Goal: Information Seeking & Learning: Learn about a topic

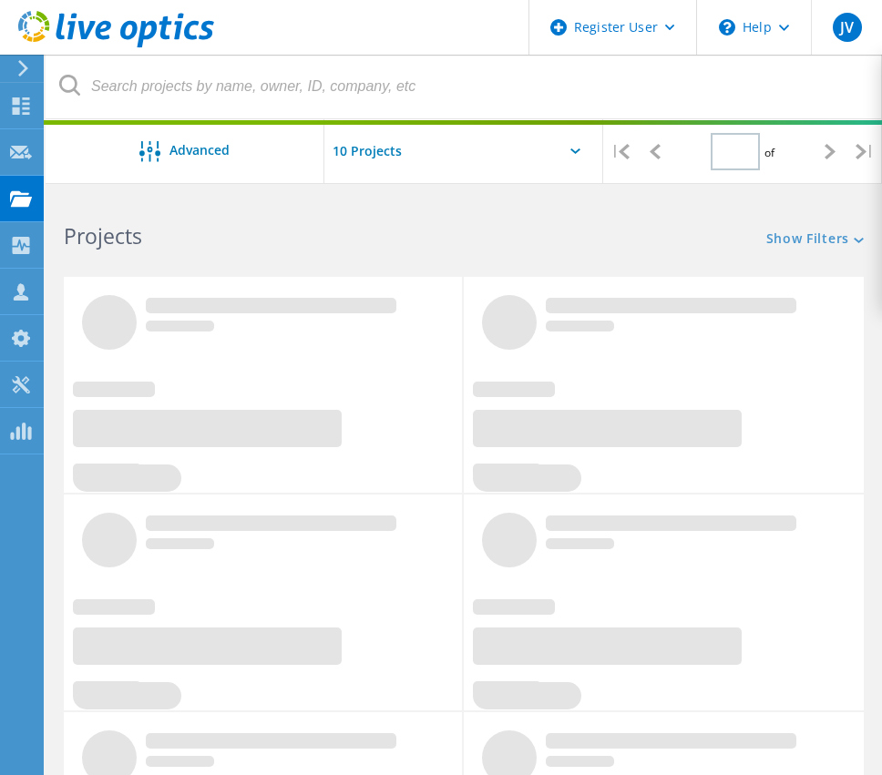
type input "1"
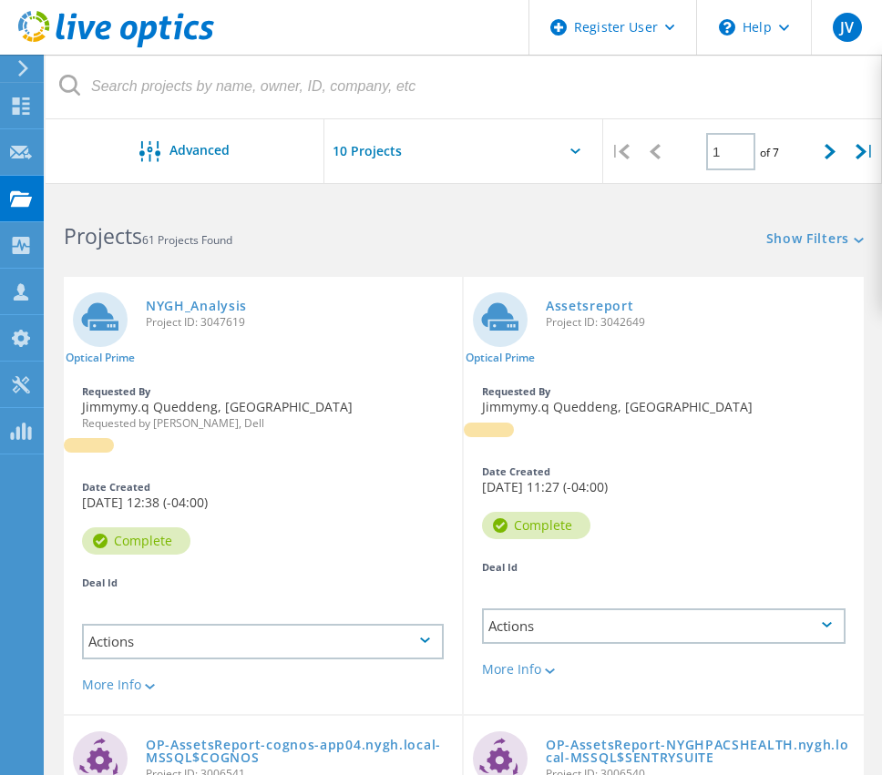
click at [436, 153] on input "text" at bounding box center [415, 151] width 182 height 64
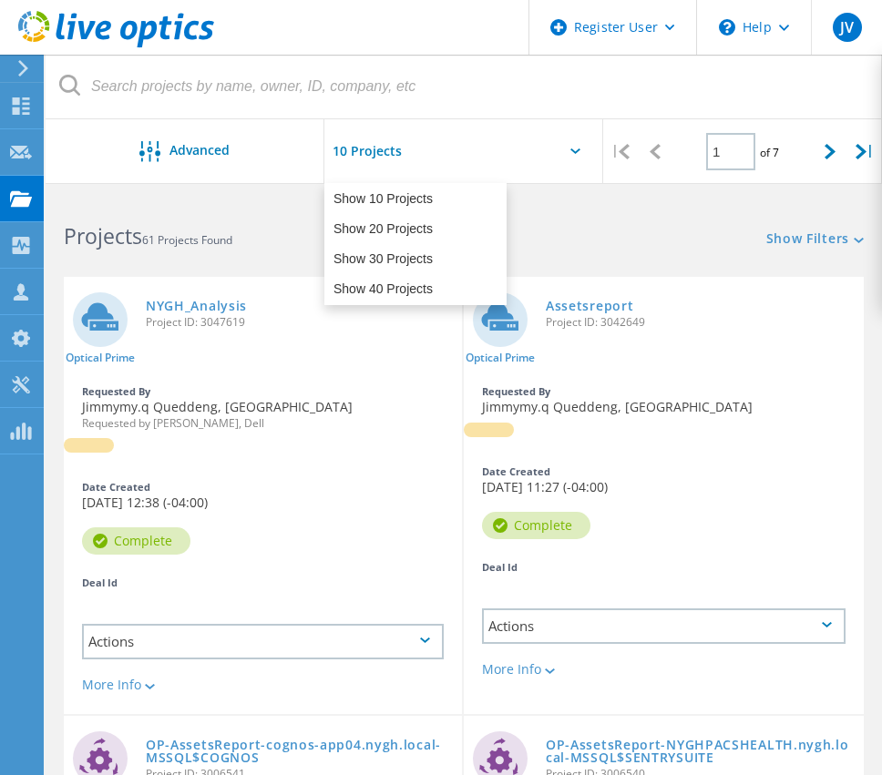
click at [435, 159] on input "text" at bounding box center [415, 151] width 182 height 64
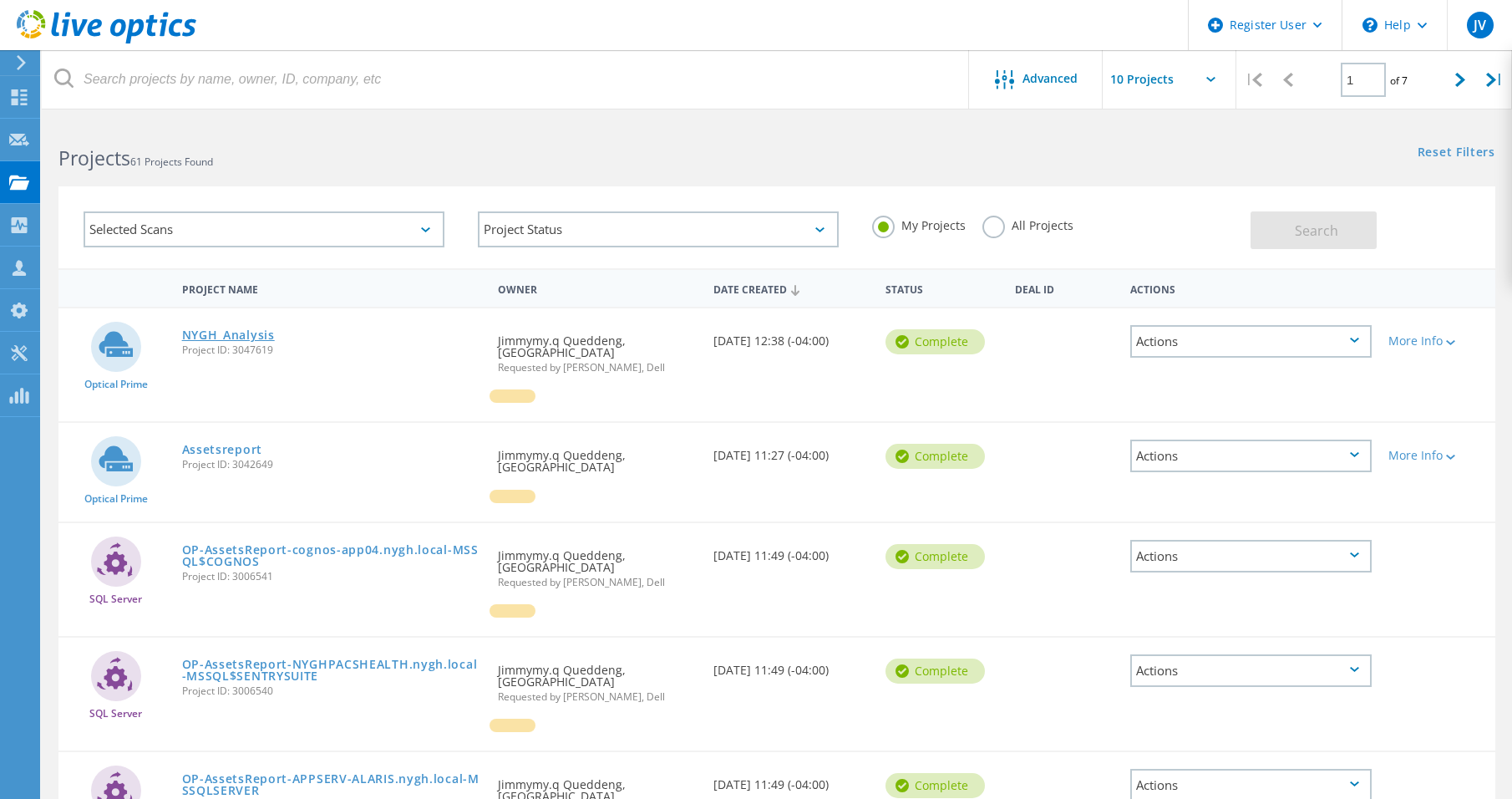
click at [213, 329] on link "NYGH_Analysis" at bounding box center [228, 335] width 93 height 12
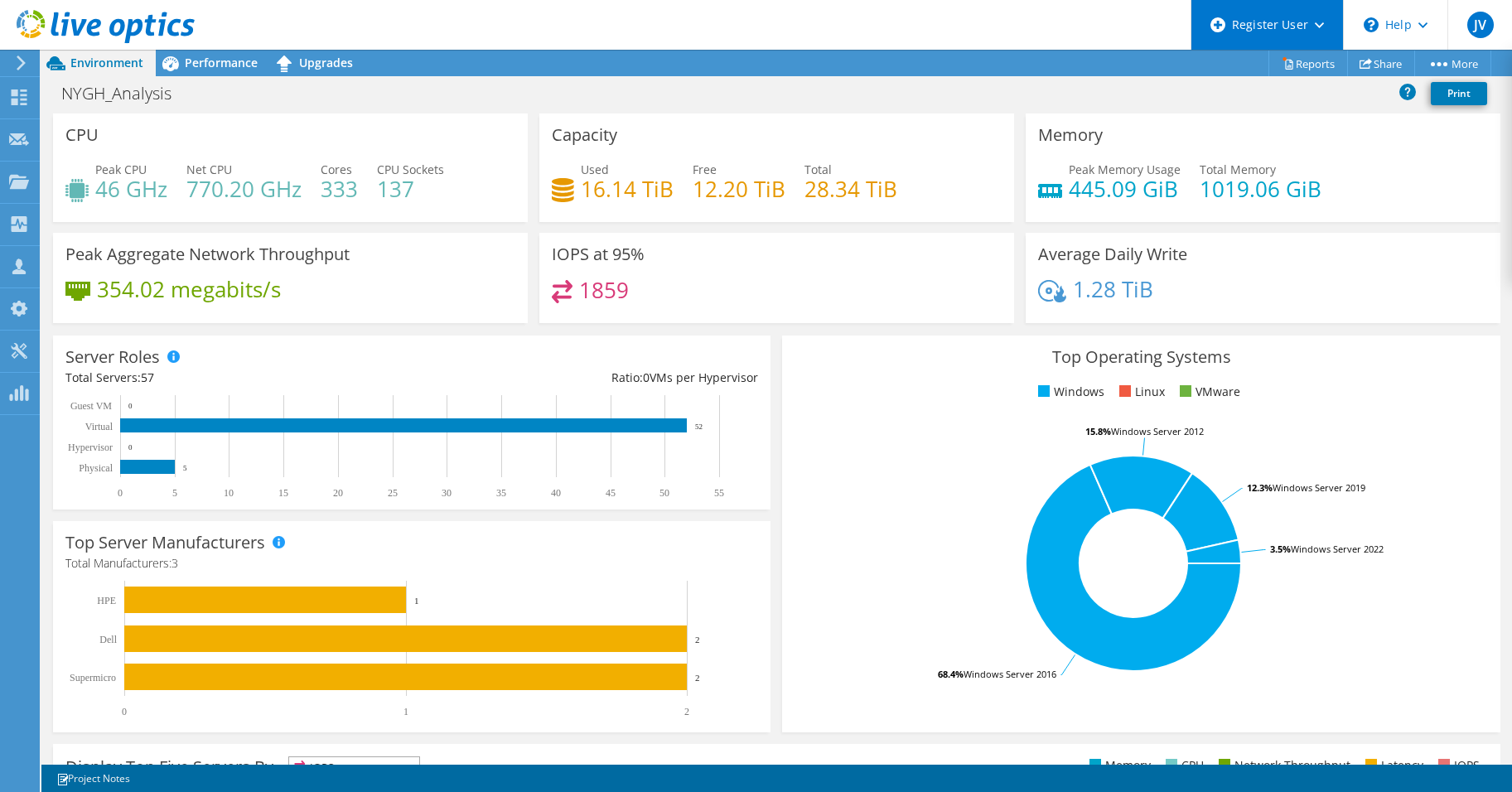
click at [1317, 33] on div "Register User" at bounding box center [1267, 25] width 153 height 50
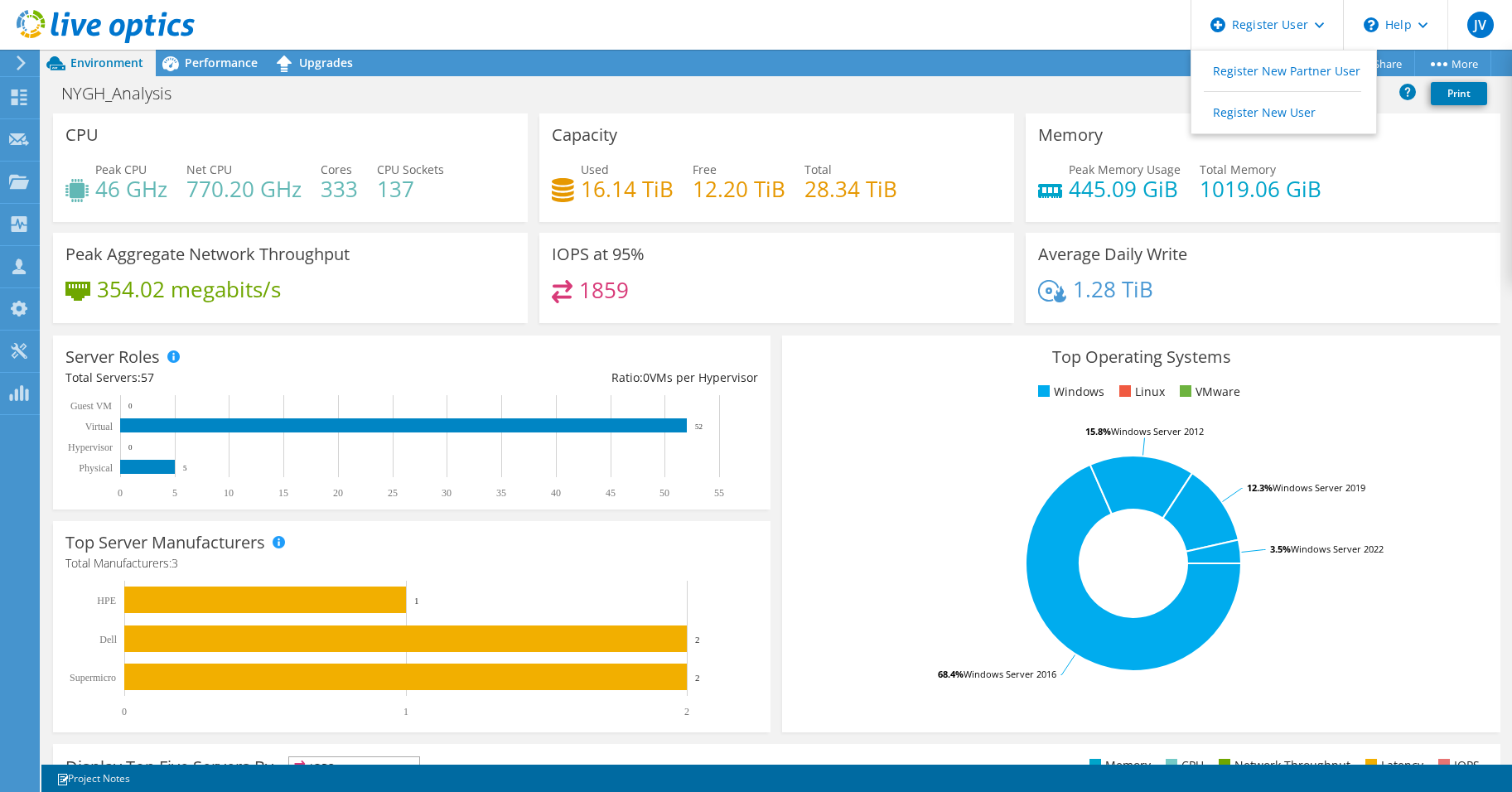
click at [1426, 175] on div "Peak Memory Usage 445.09 GiB Total Memory 1019.06 GiB" at bounding box center [1263, 187] width 449 height 54
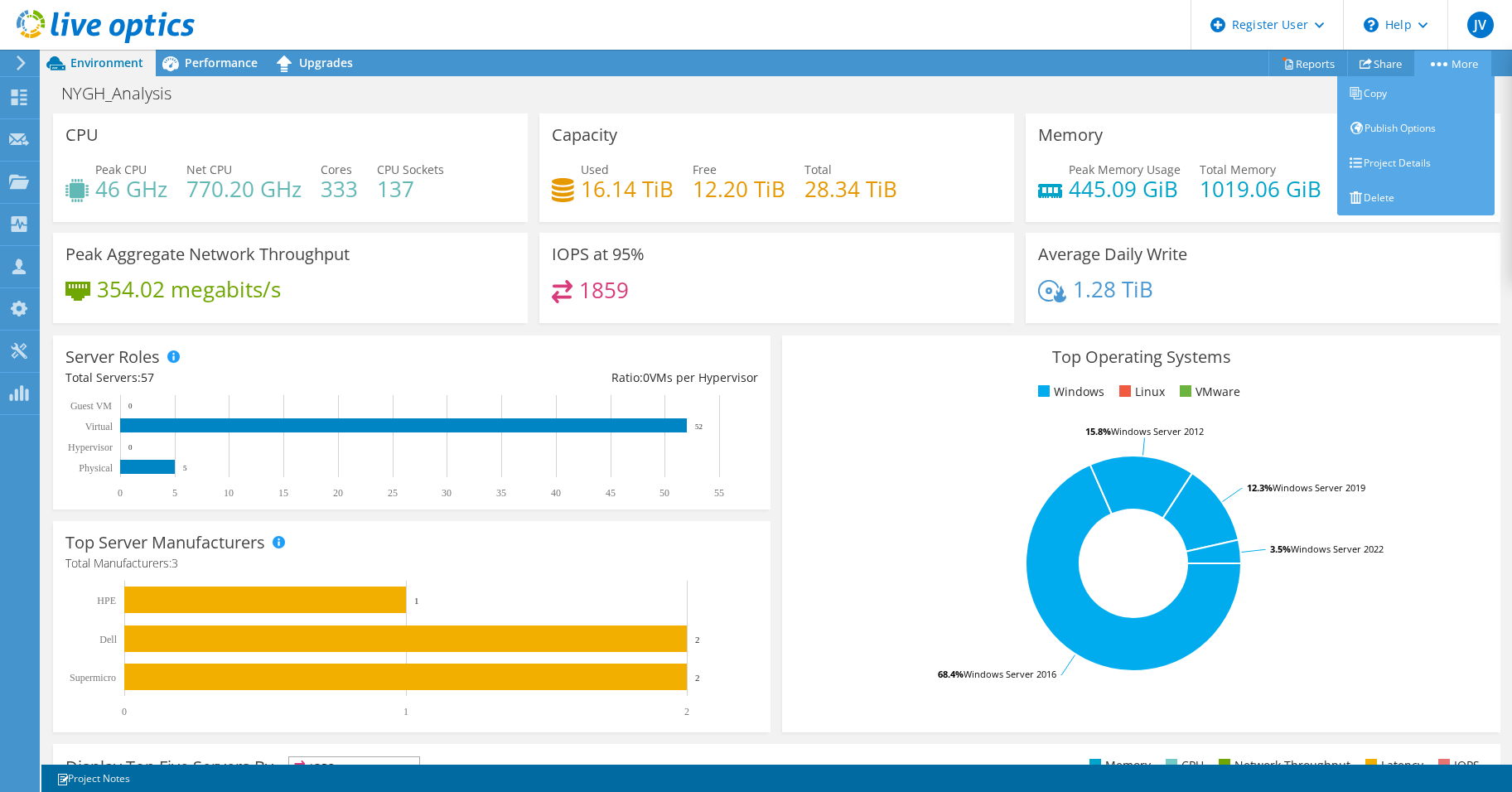
click at [1433, 67] on link "More" at bounding box center [1453, 64] width 77 height 25
click at [1385, 97] on link "Copy" at bounding box center [1416, 94] width 157 height 35
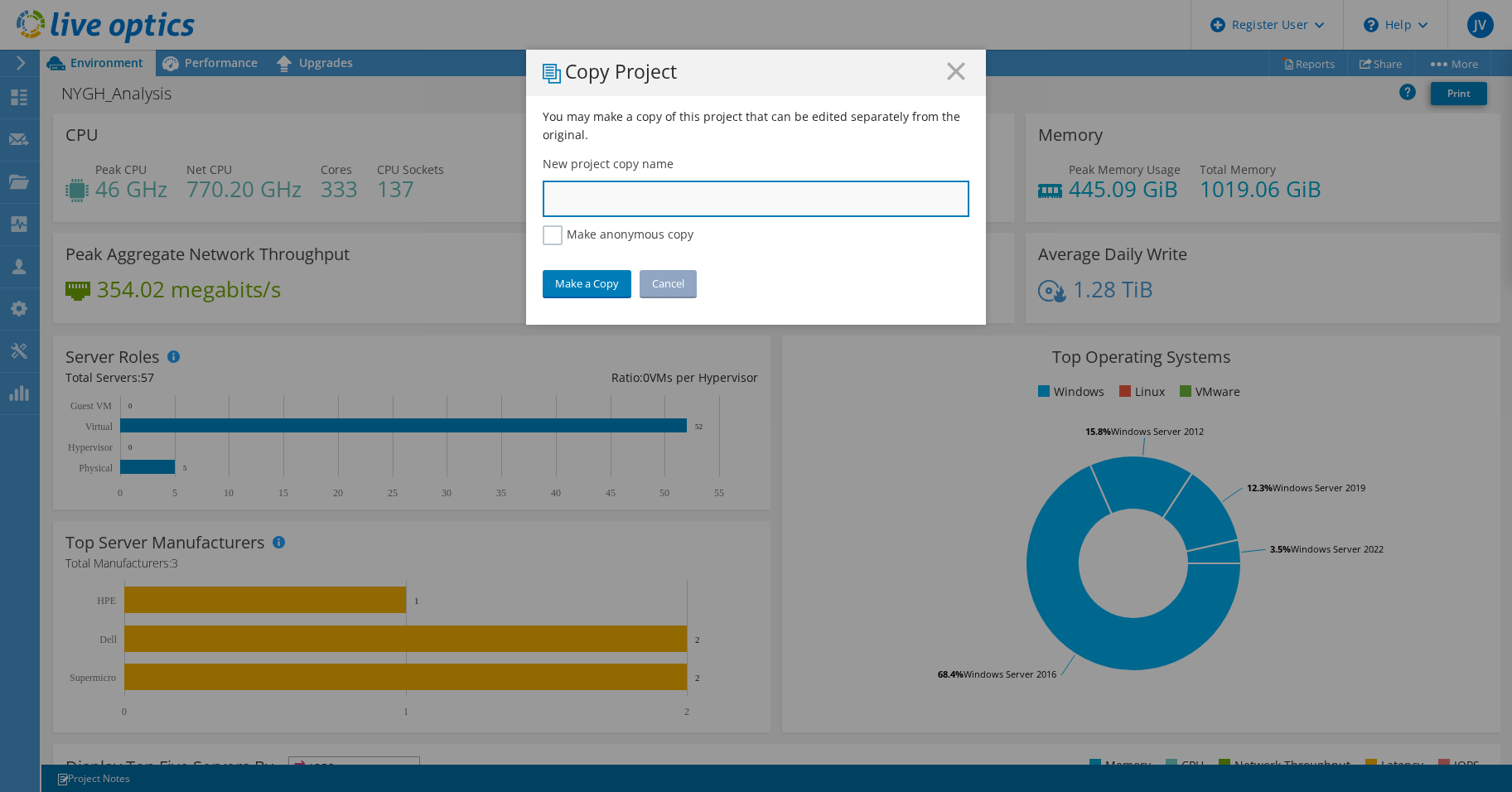
click at [710, 204] on input "text" at bounding box center [755, 199] width 427 height 36
type input "NYGH_Analysis"
click at [958, 72] on icon at bounding box center [956, 71] width 18 height 18
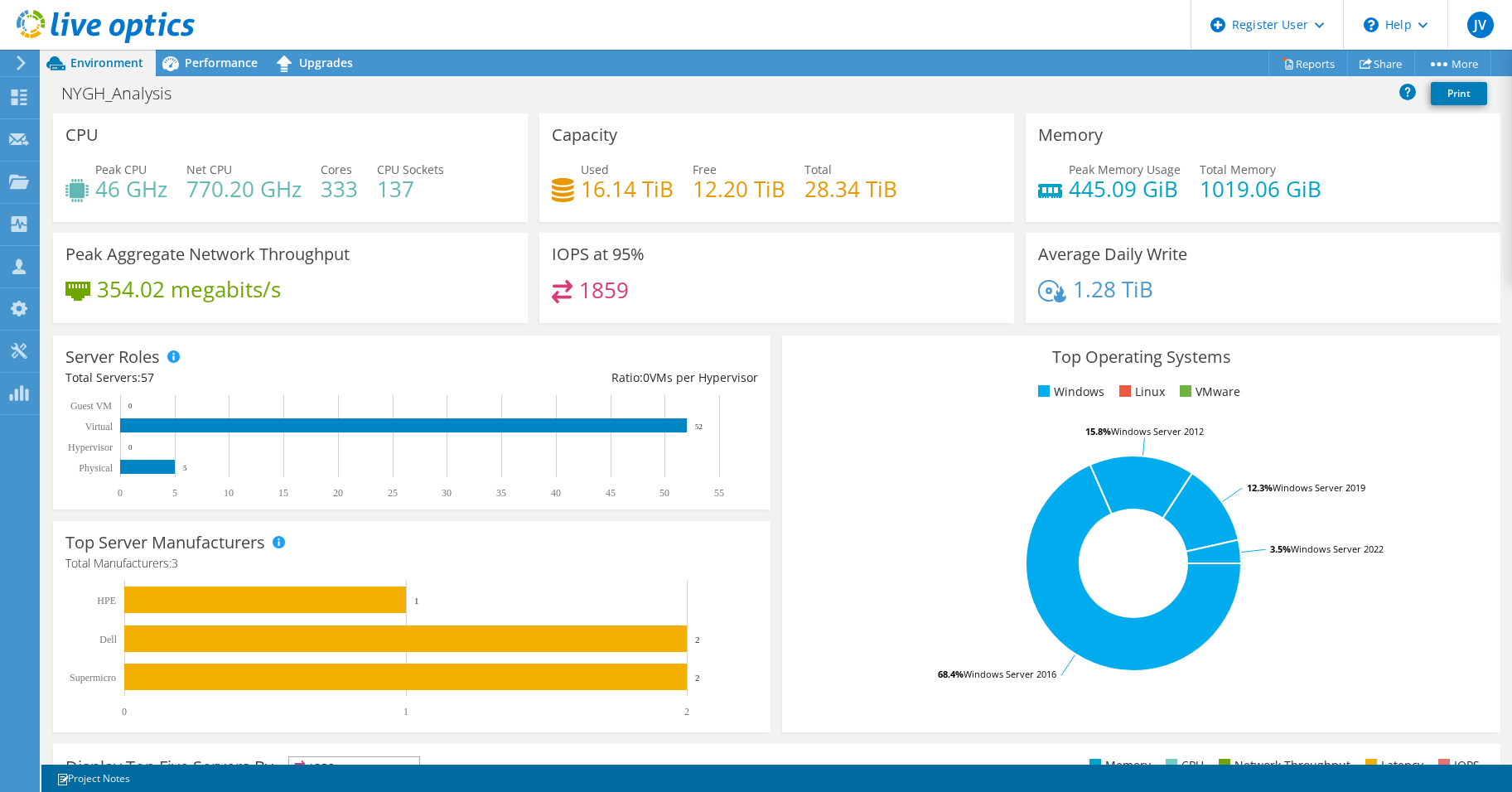
click at [24, 66] on icon at bounding box center [21, 63] width 13 height 15
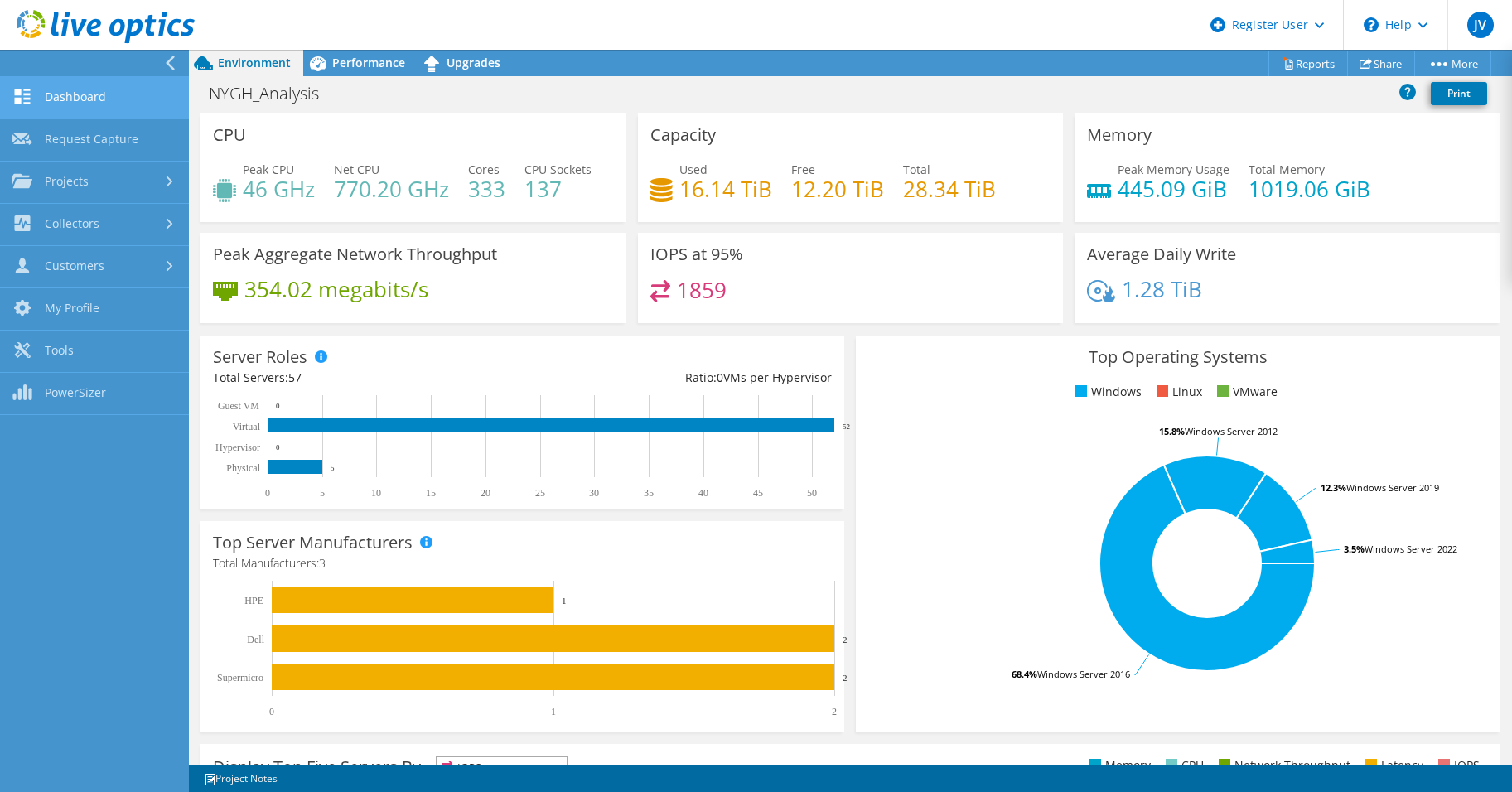
click at [42, 91] on link "Dashboard" at bounding box center [95, 98] width 189 height 42
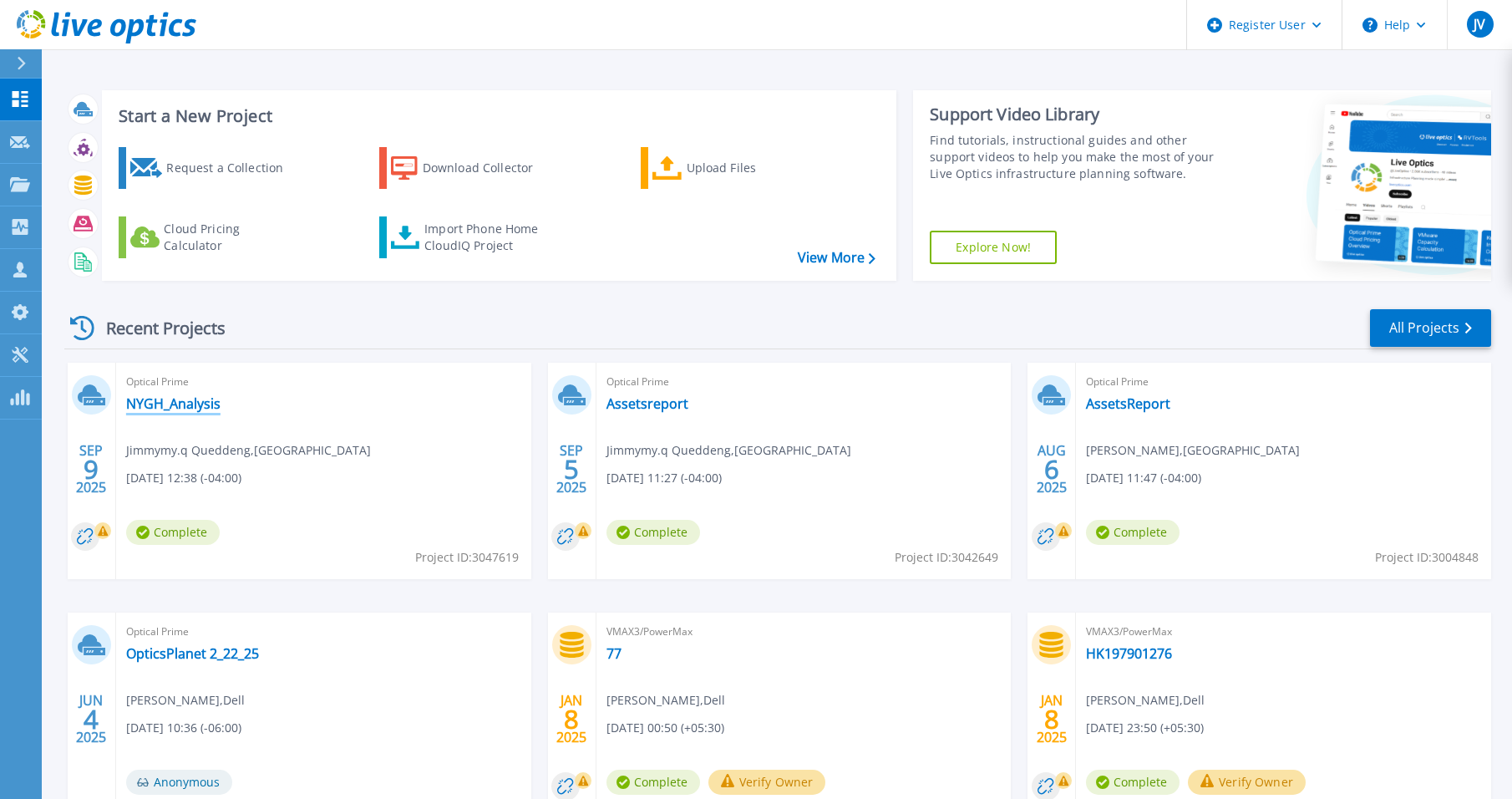
click at [161, 406] on link "NYGH_Analysis" at bounding box center [173, 404] width 94 height 17
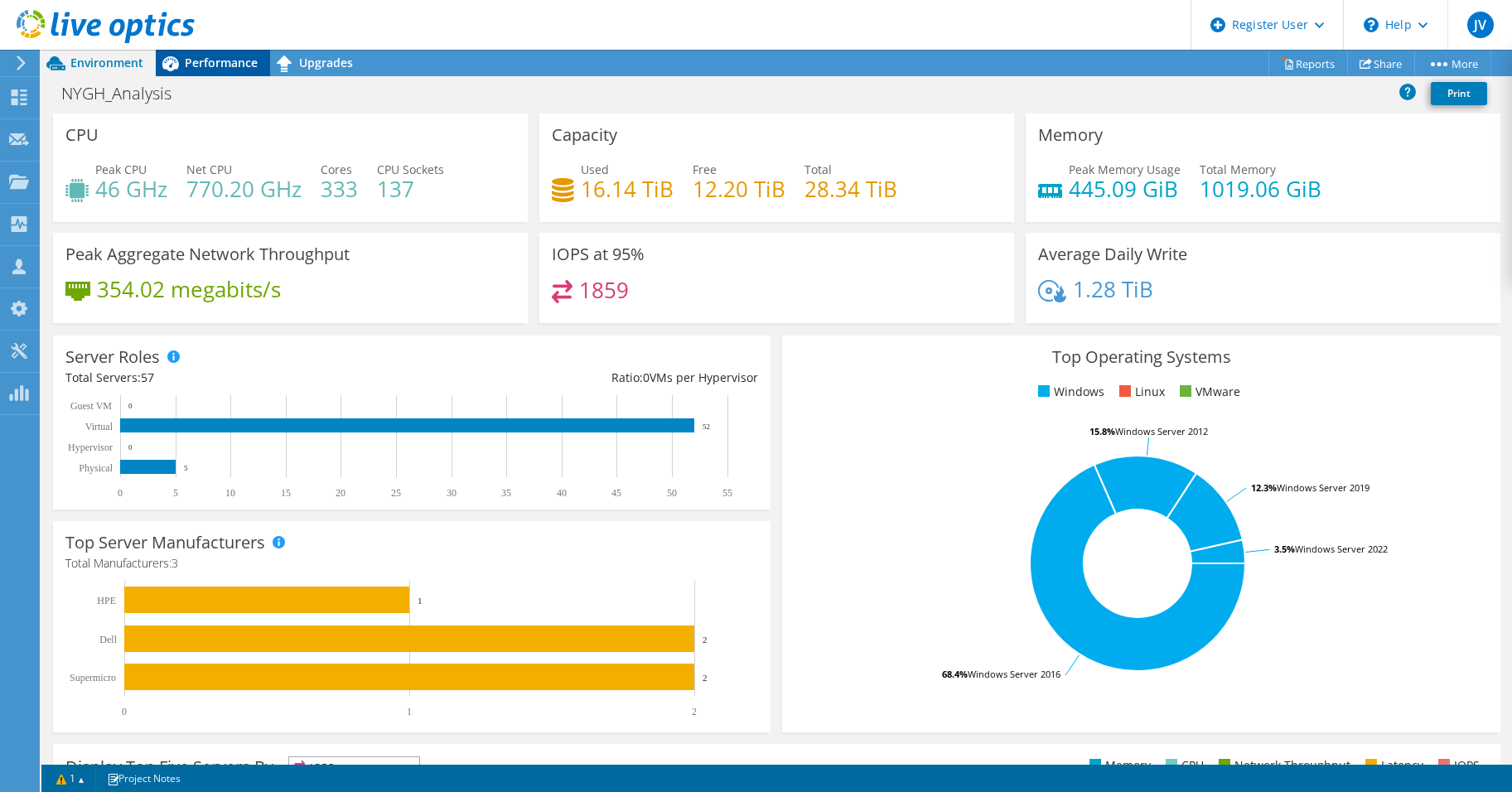
click at [189, 75] on div "Performance" at bounding box center [213, 63] width 115 height 26
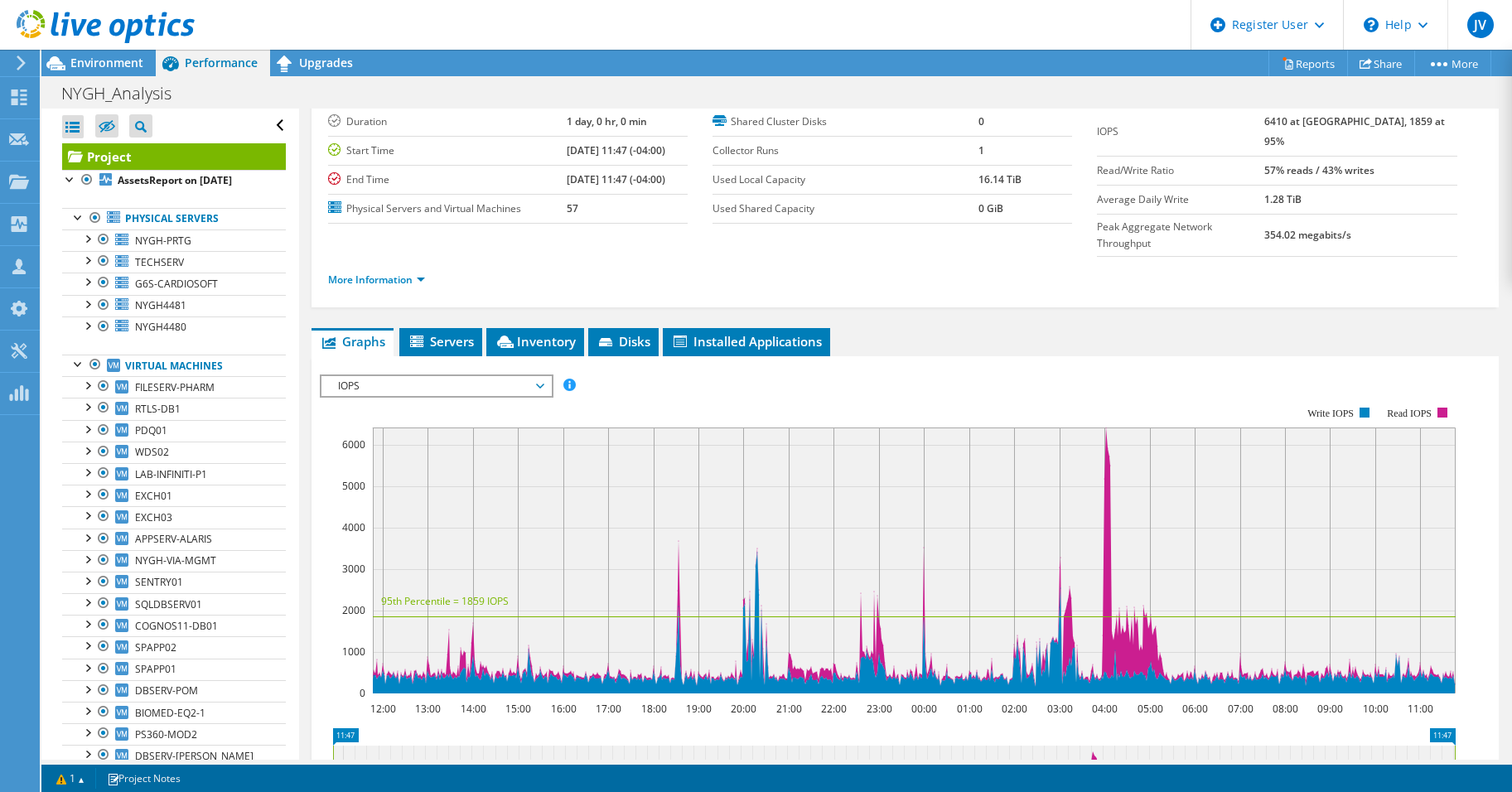
scroll to position [83, 0]
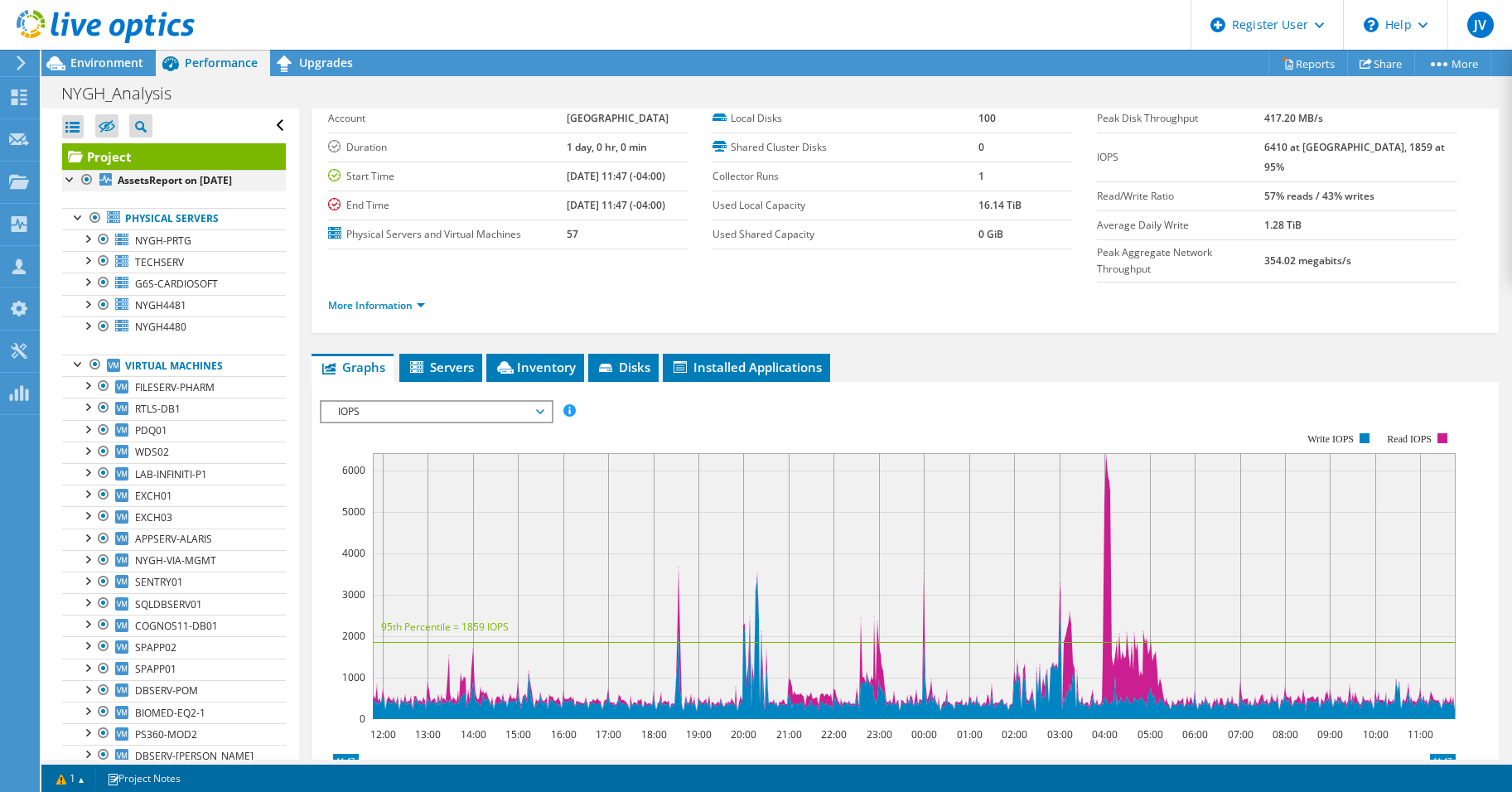
click at [71, 181] on div at bounding box center [70, 178] width 16 height 16
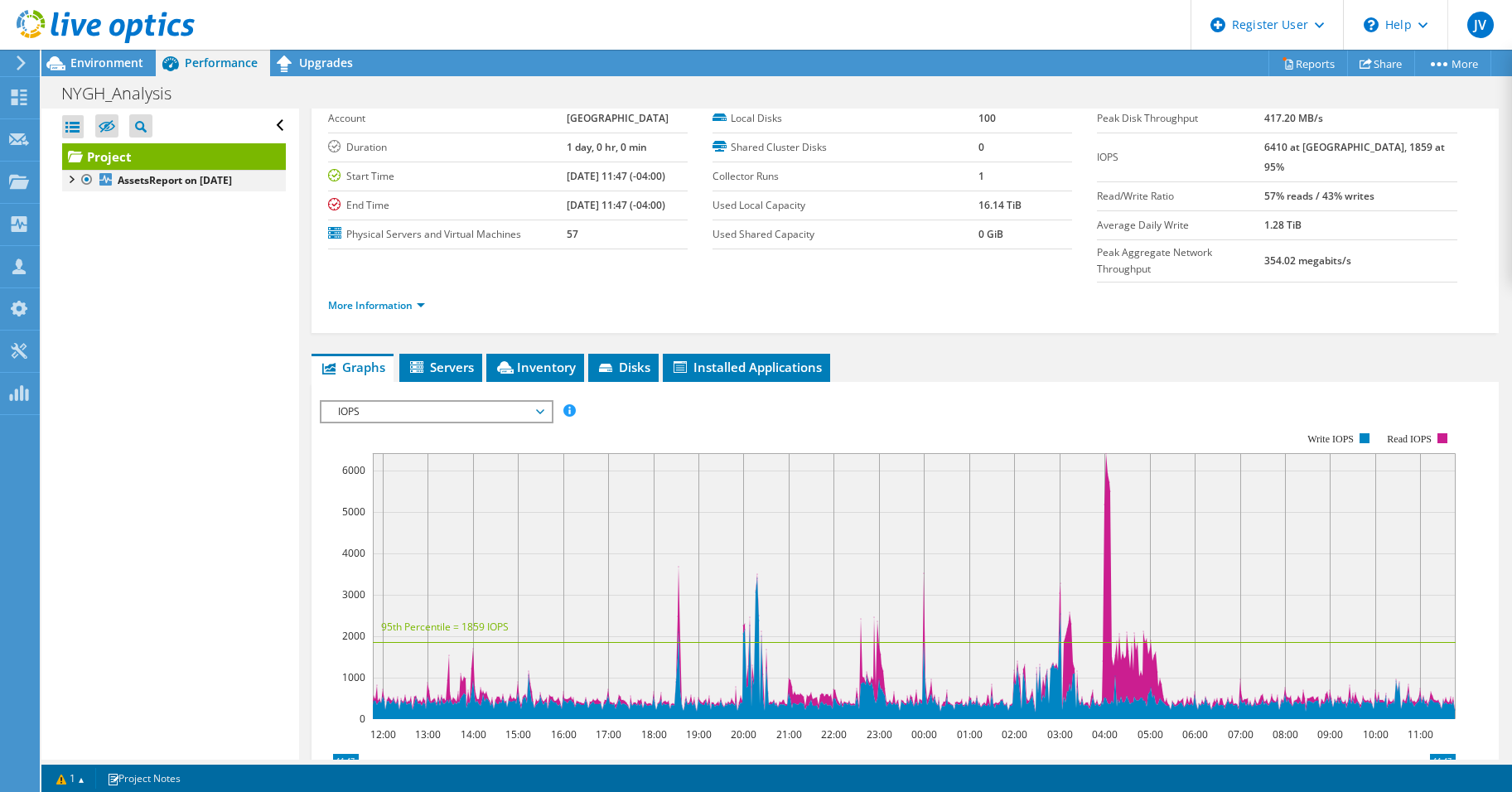
click at [76, 183] on div at bounding box center [70, 178] width 16 height 16
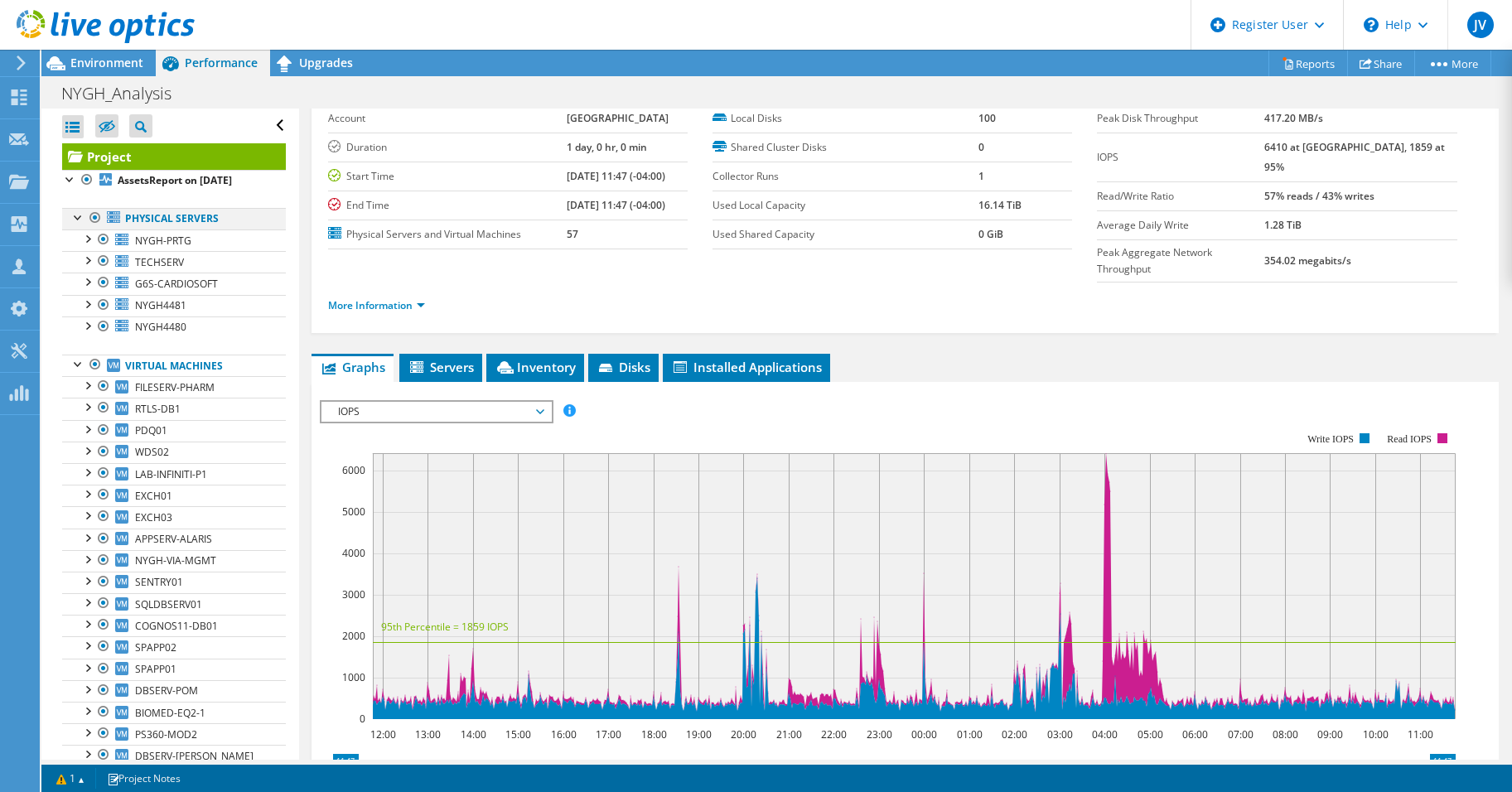
click at [73, 218] on div at bounding box center [78, 216] width 16 height 16
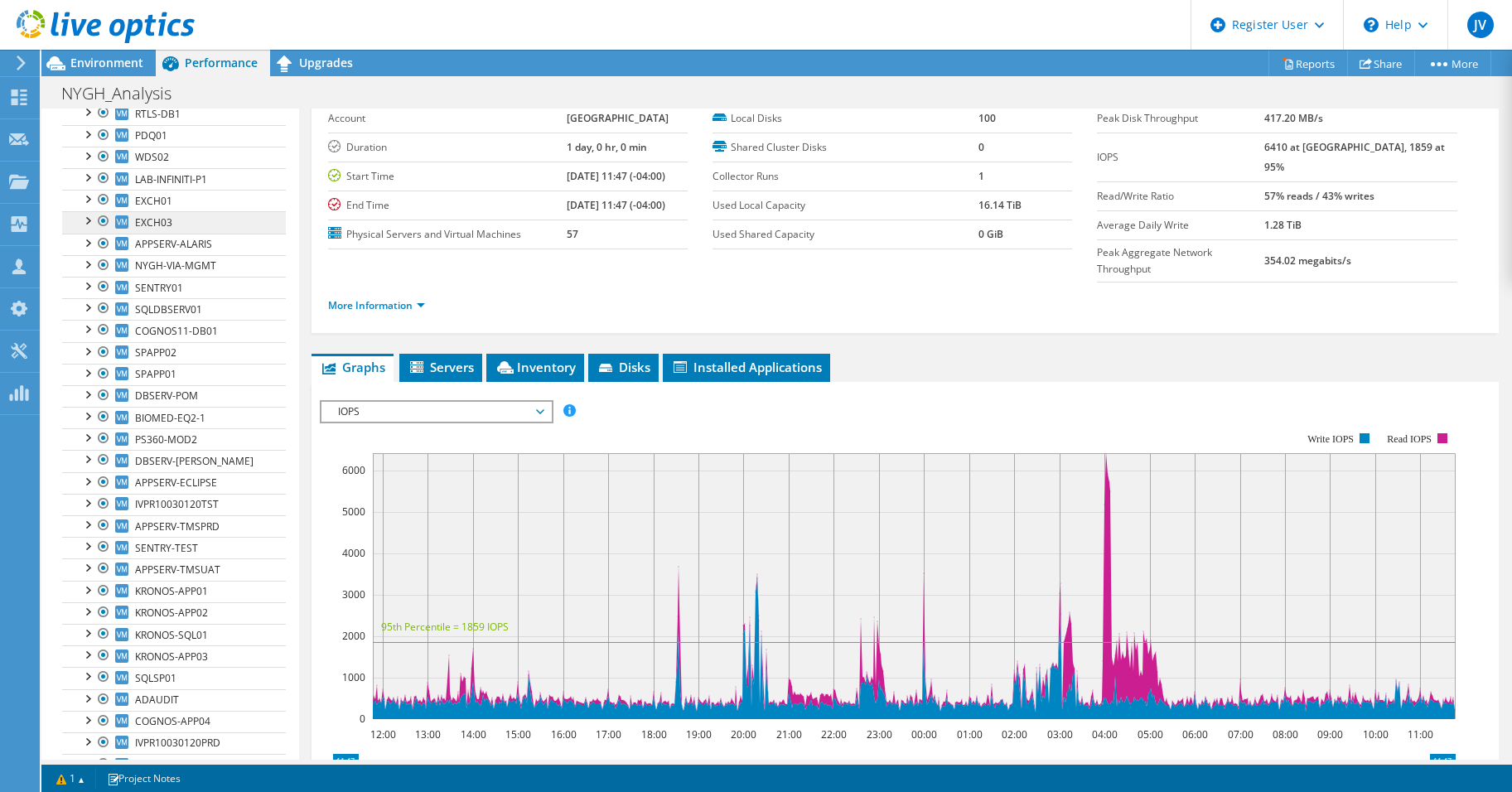
scroll to position [165, 0]
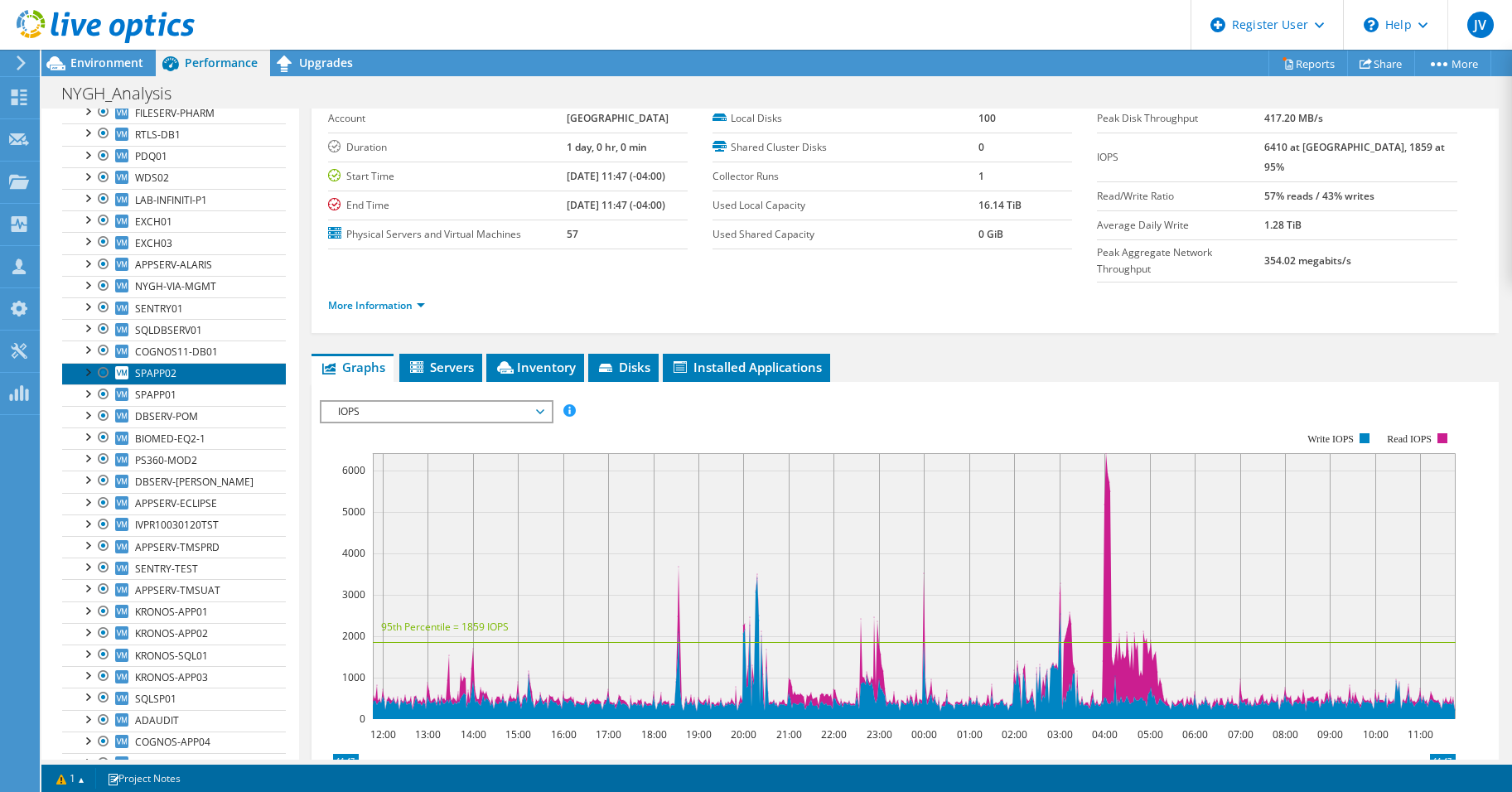
click at [166, 366] on span "SPAPP02" at bounding box center [156, 373] width 42 height 14
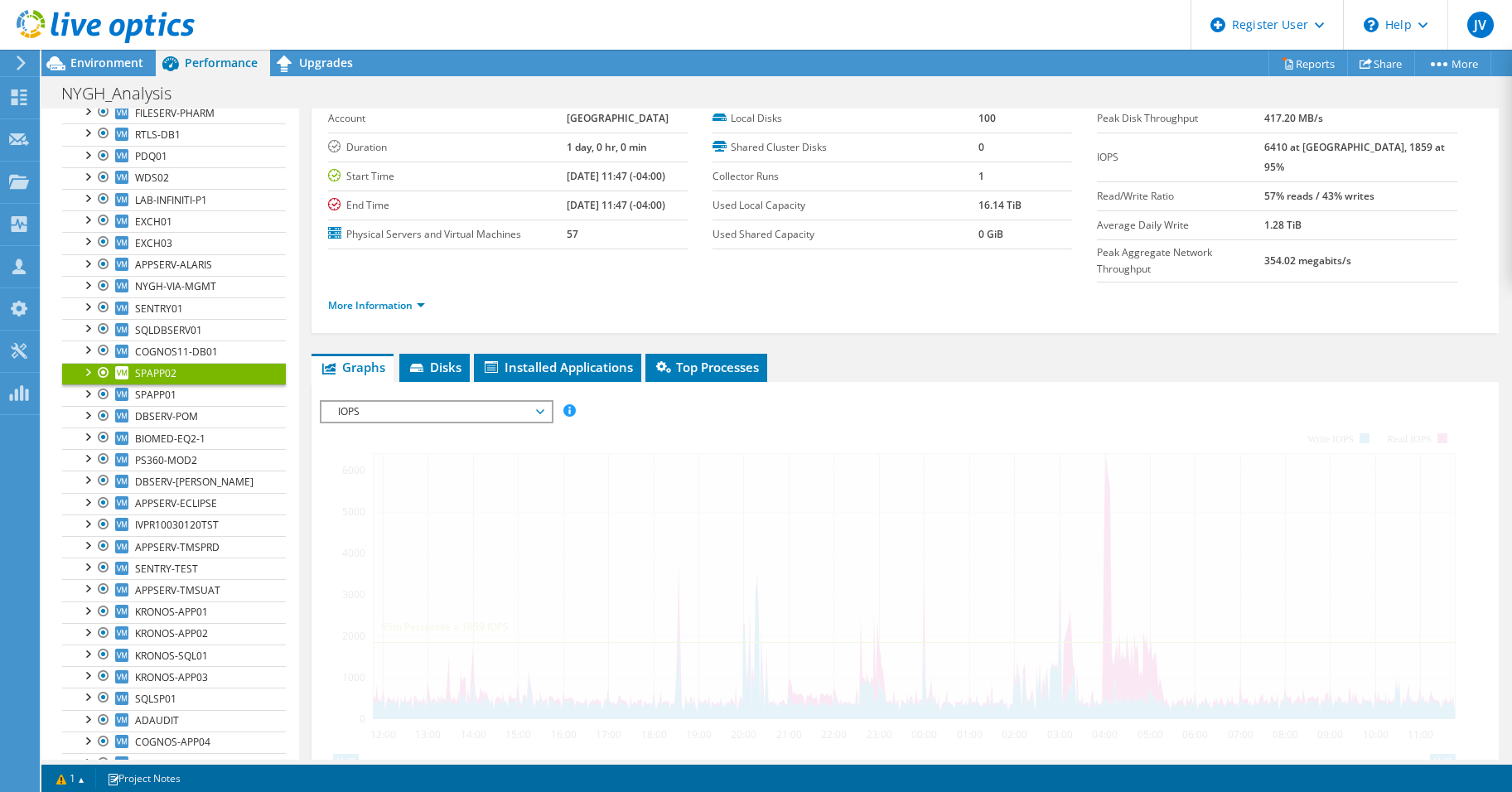
scroll to position [0, 0]
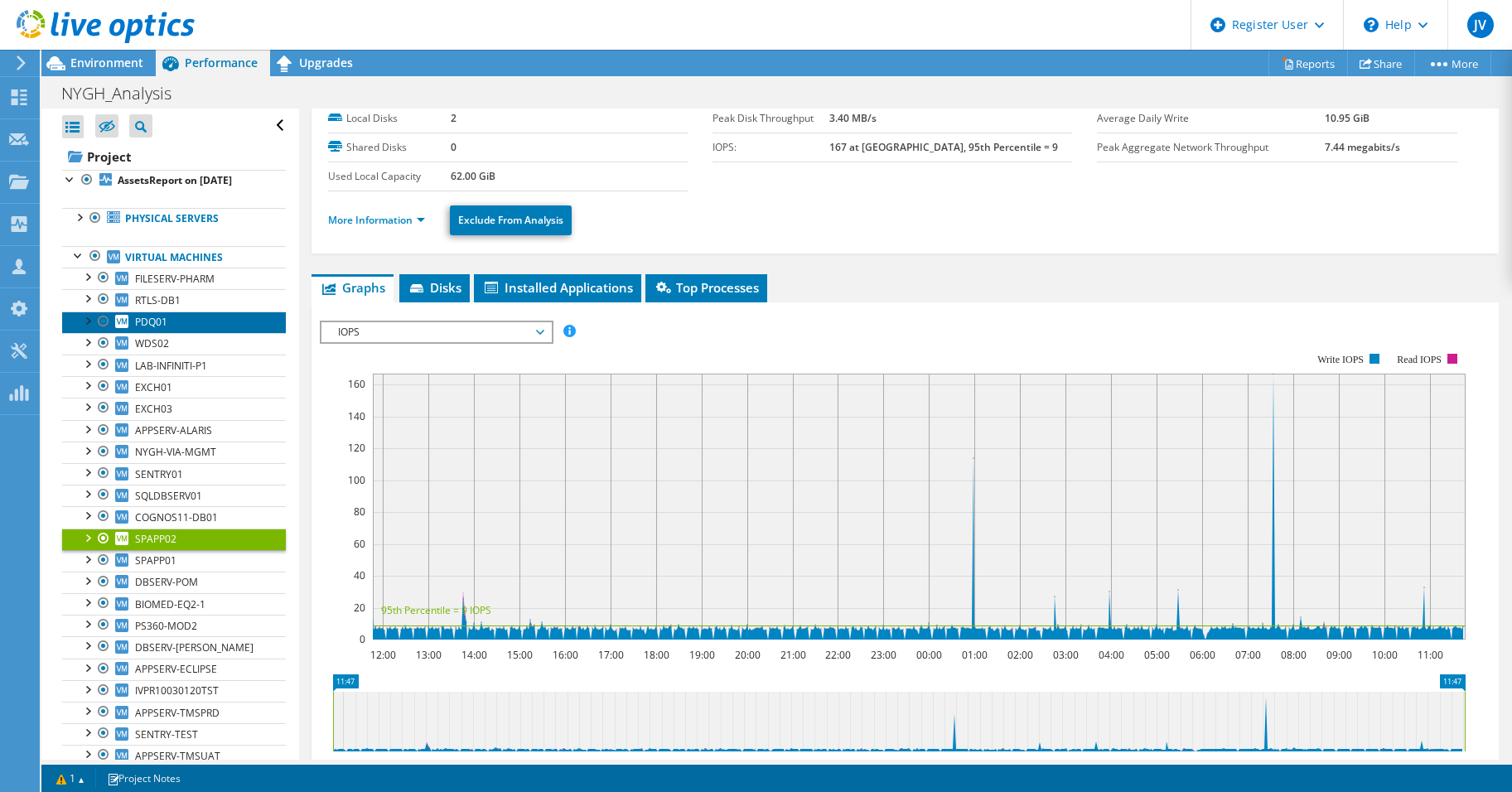
click at [153, 329] on link "PDQ01" at bounding box center [174, 322] width 224 height 22
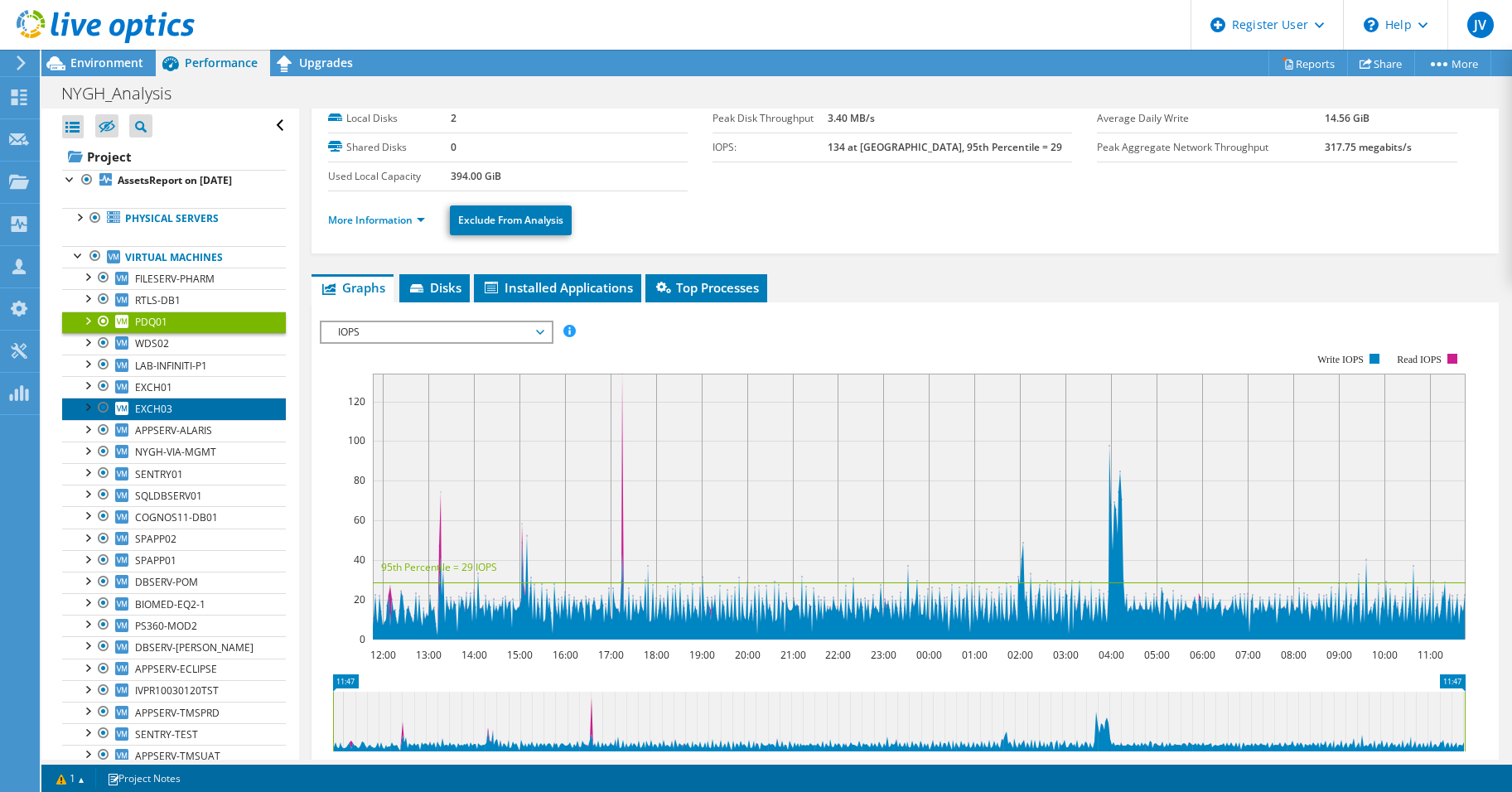
click at [173, 406] on link "EXCH03" at bounding box center [174, 408] width 224 height 22
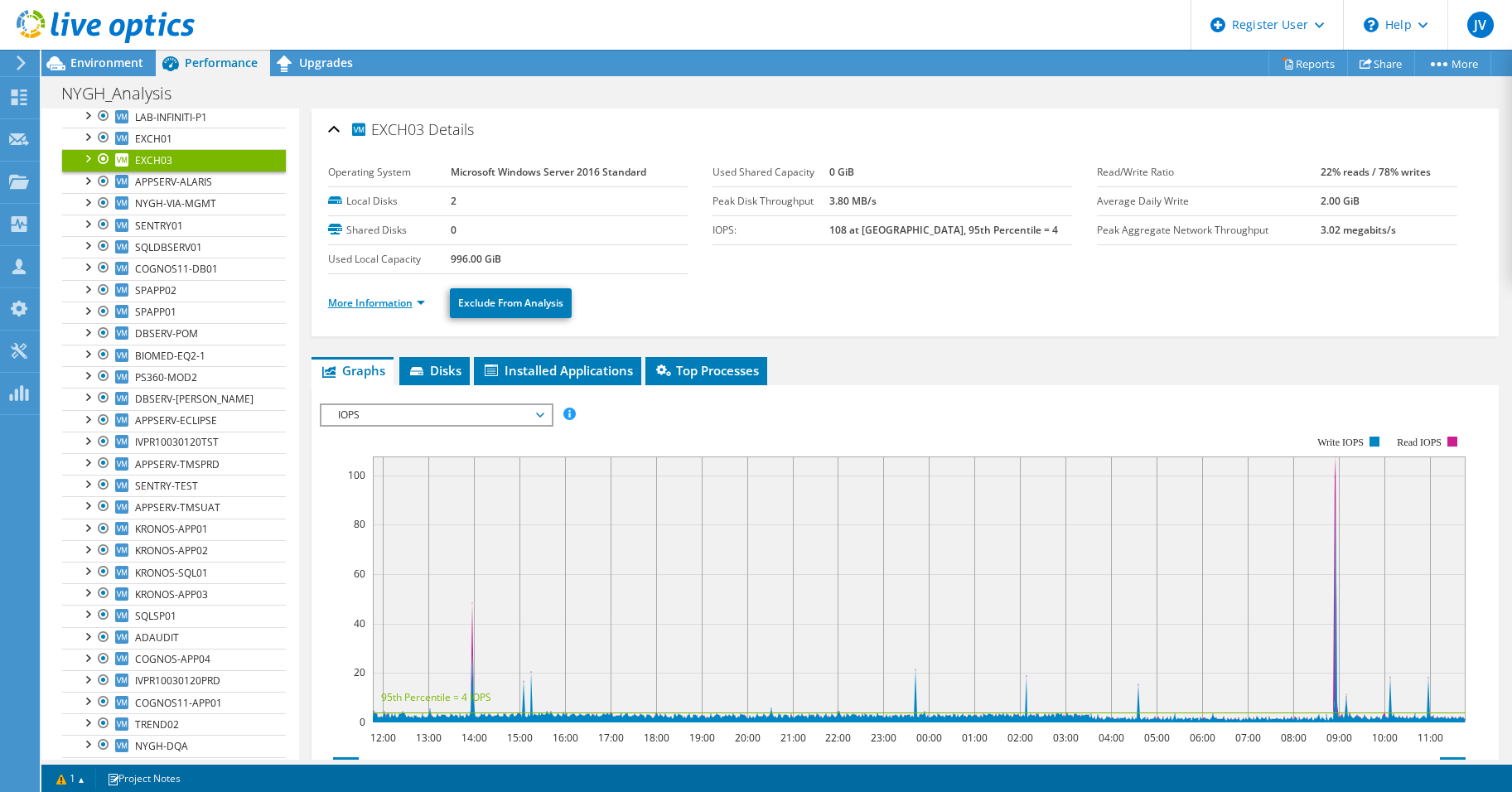
click at [385, 296] on link "More Information" at bounding box center [377, 302] width 97 height 14
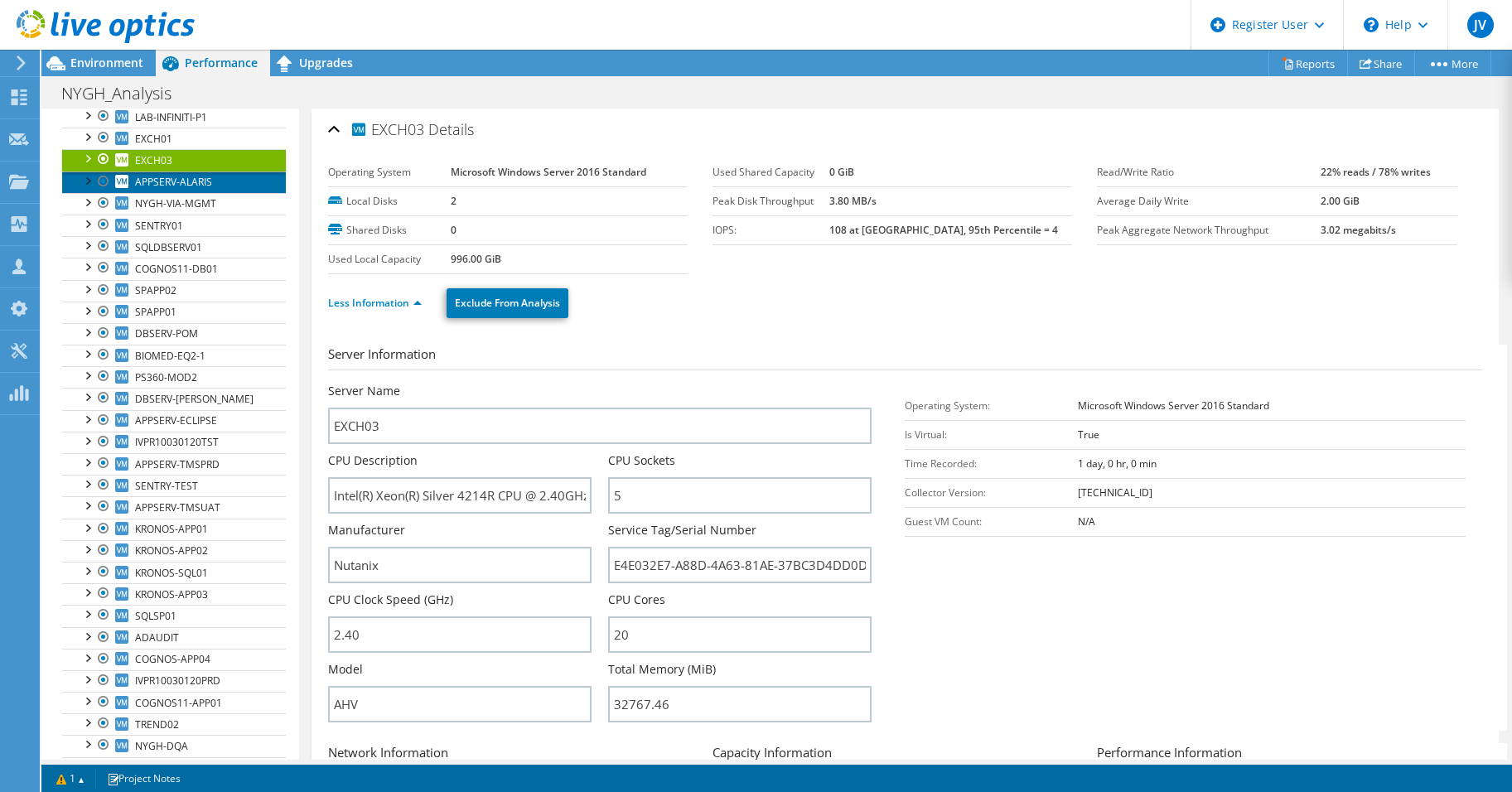
click at [171, 185] on span "APPSERV-ALARIS" at bounding box center [173, 181] width 77 height 14
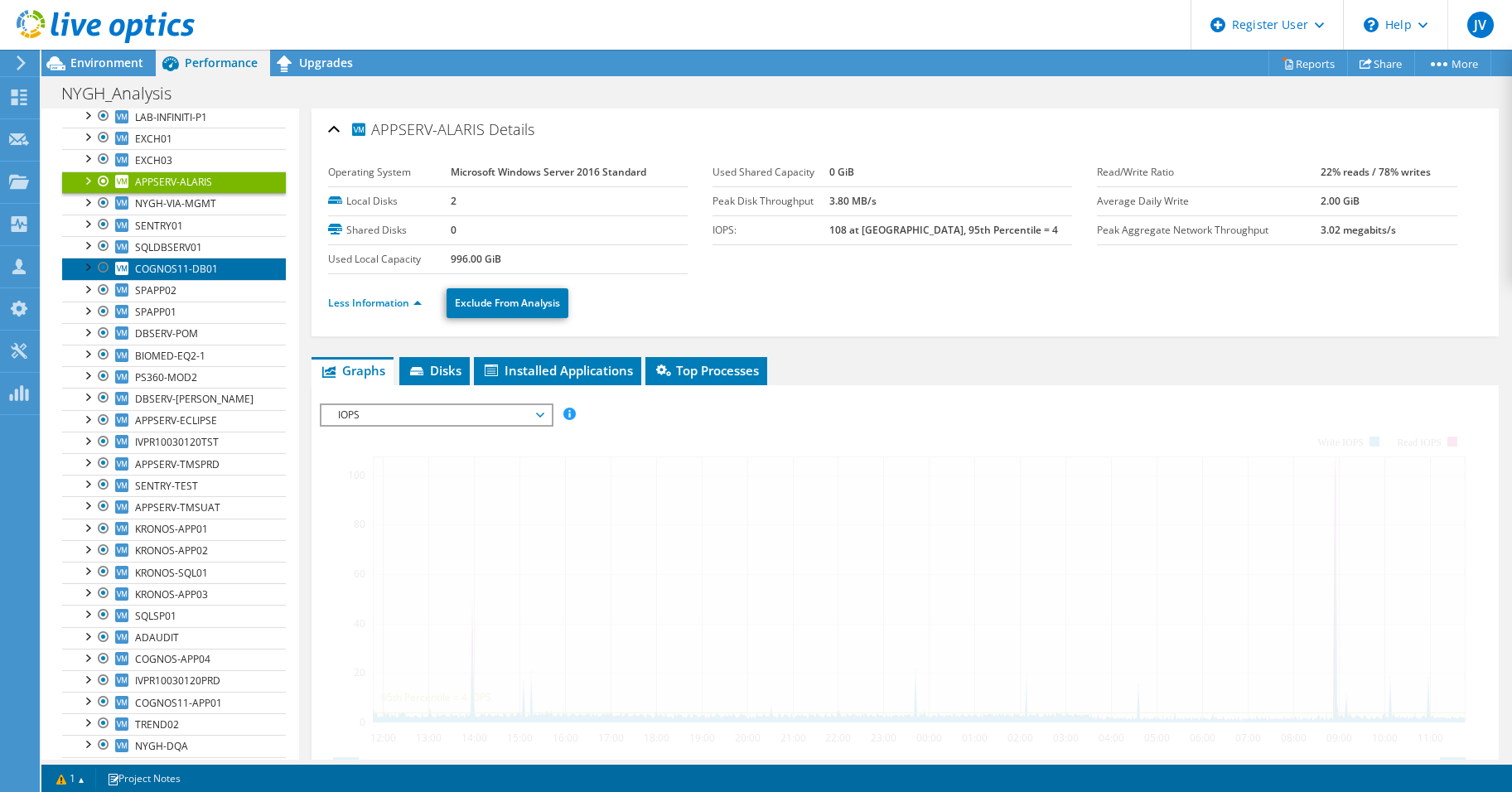
click at [183, 277] on link "COGNOS11-DB01" at bounding box center [174, 268] width 224 height 22
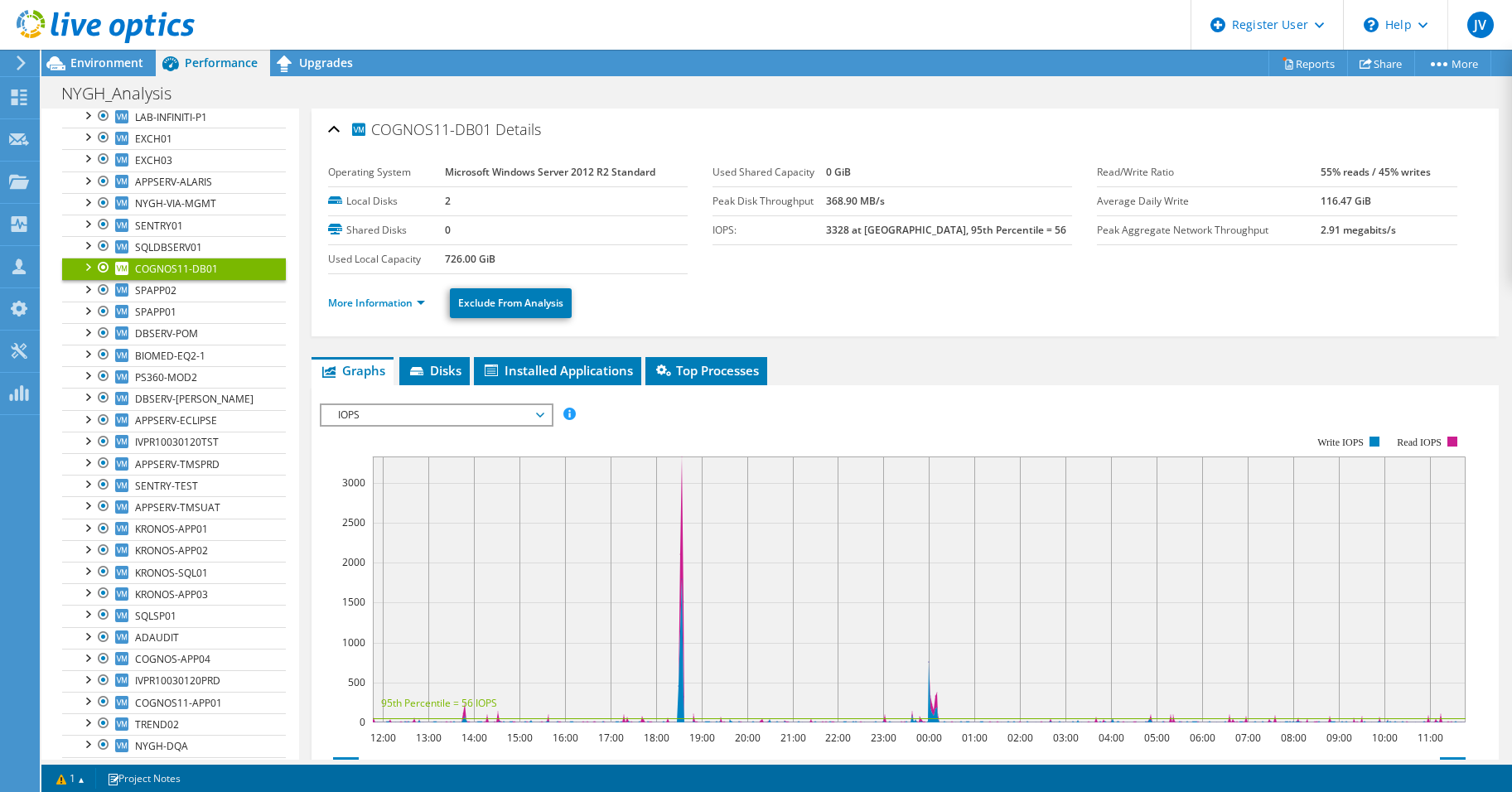
click at [348, 313] on ul "More Information Exclude From Analysis" at bounding box center [905, 300] width 1154 height 34
click at [352, 310] on li "More Information" at bounding box center [381, 303] width 106 height 18
click at [358, 307] on link "More Information" at bounding box center [377, 302] width 97 height 14
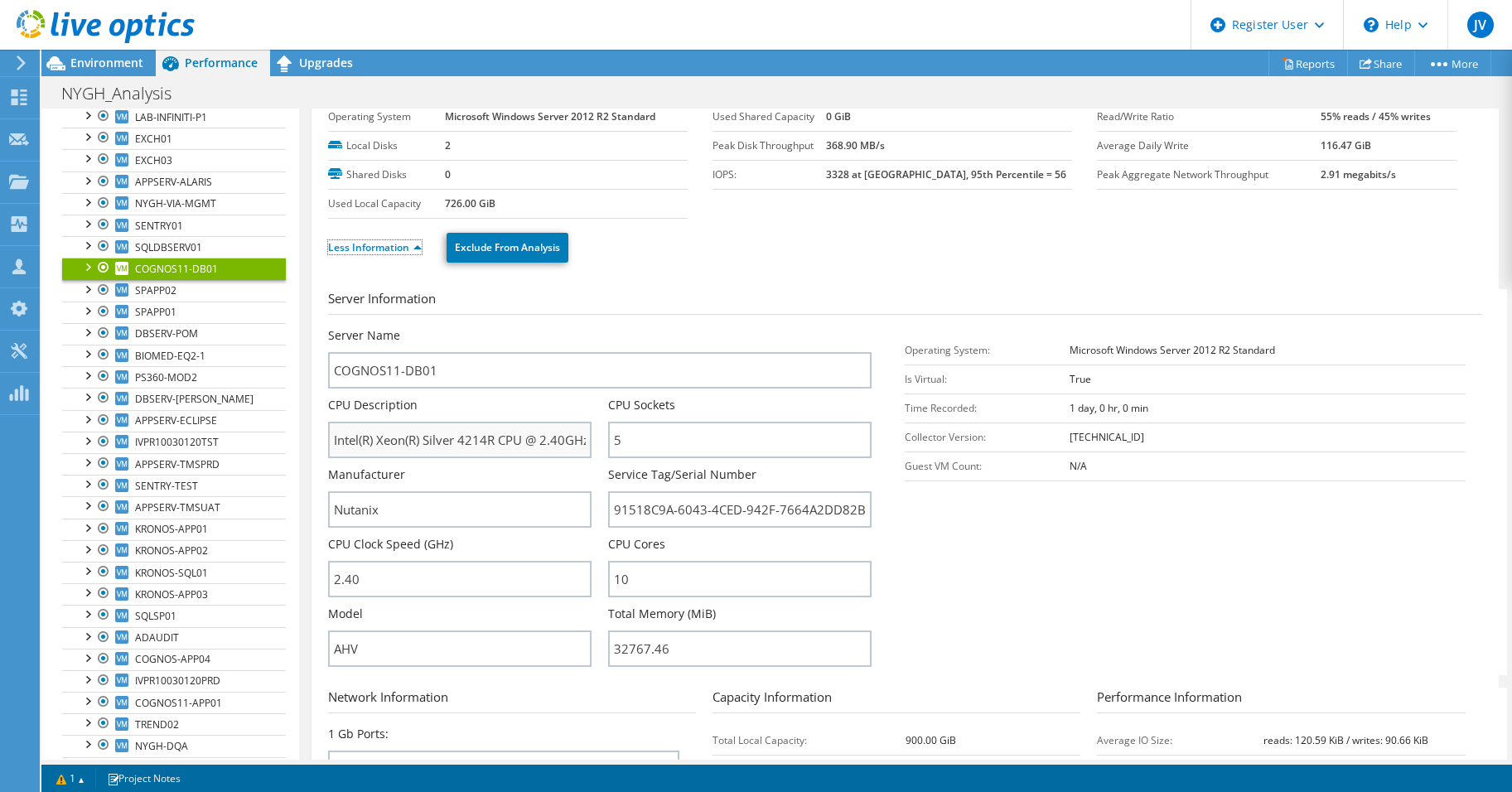
scroll to position [83, 0]
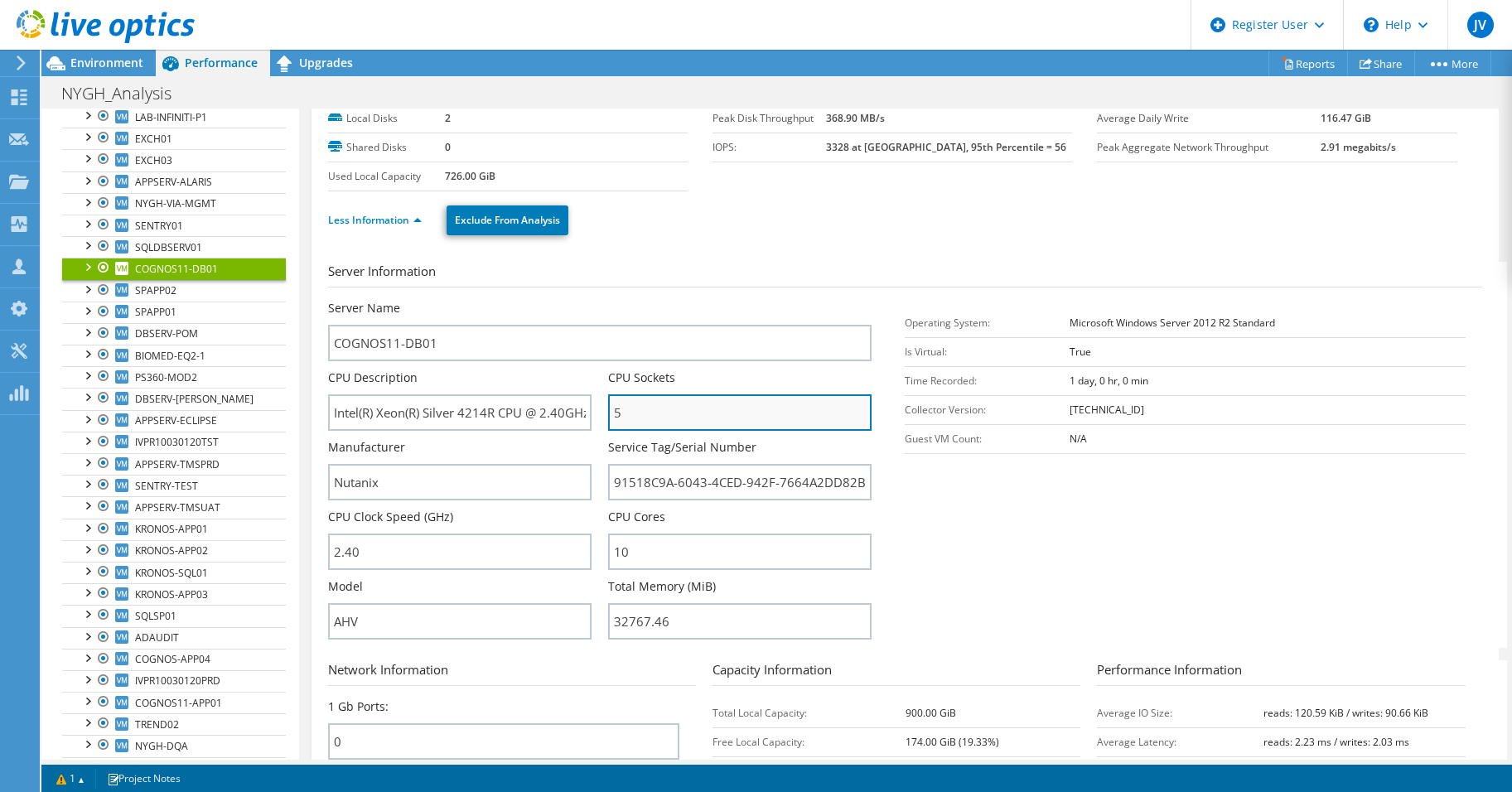
drag, startPoint x: 630, startPoint y: 415, endPoint x: 611, endPoint y: 421, distance: 19.9
click at [611, 421] on input "5" at bounding box center [740, 412] width 264 height 36
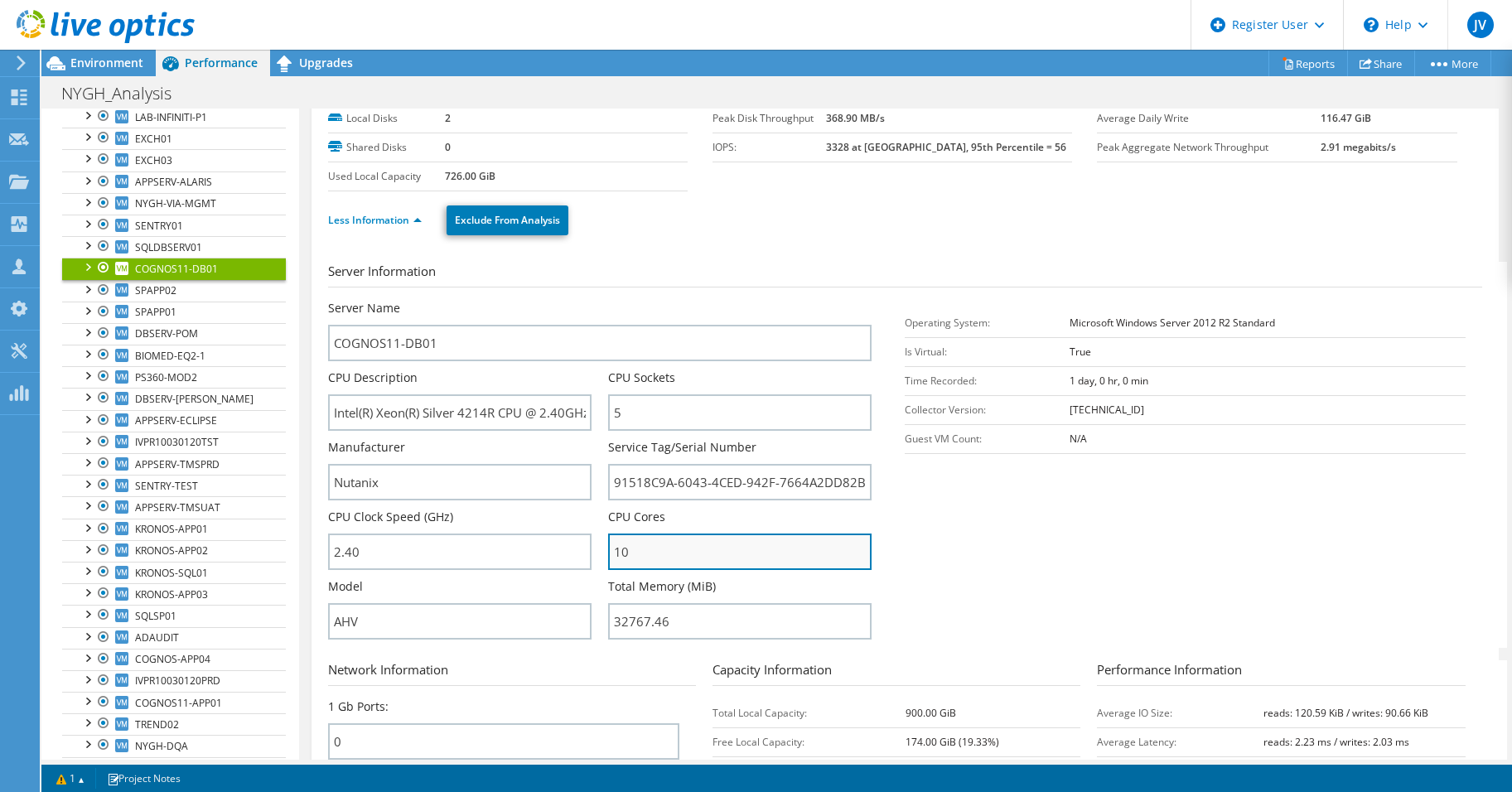
click at [612, 552] on input "10" at bounding box center [740, 551] width 264 height 36
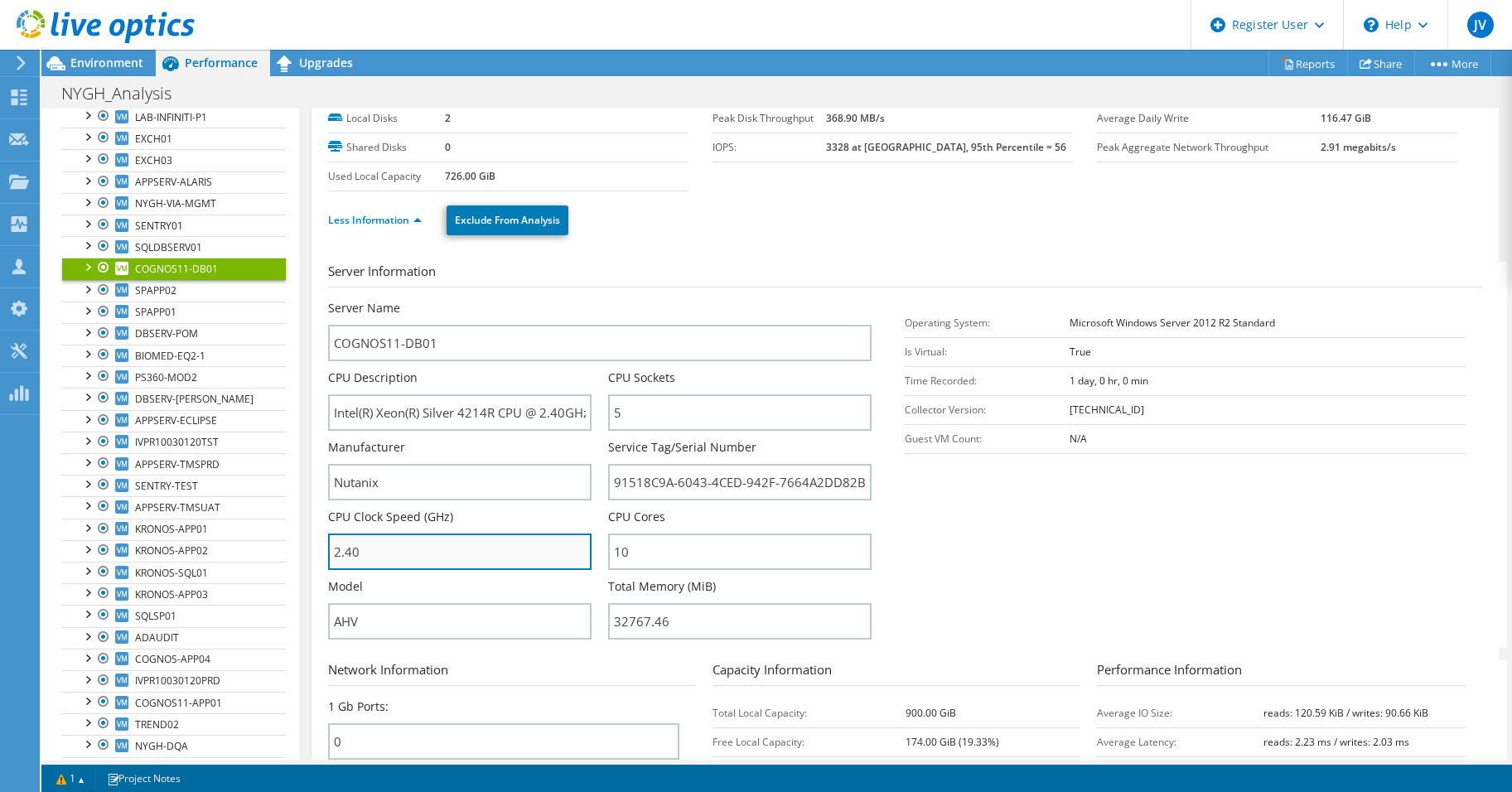
drag, startPoint x: 347, startPoint y: 560, endPoint x: 333, endPoint y: 560, distance: 14.0
click at [333, 560] on input "2.40" at bounding box center [460, 551] width 264 height 36
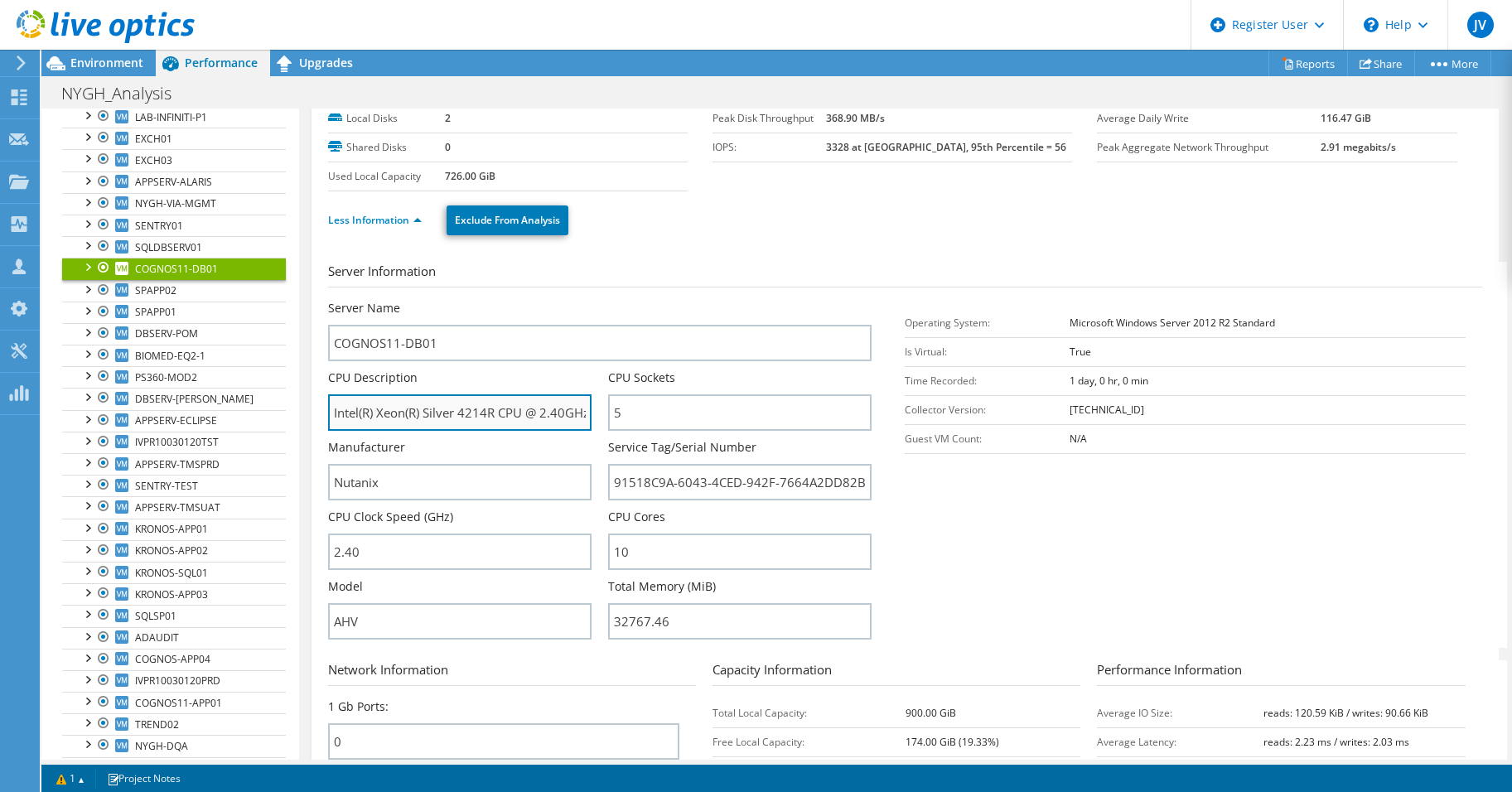
click at [393, 420] on input "Intel(R) Xeon(R) Silver 4214R CPU @ 2.40GHz" at bounding box center [460, 412] width 264 height 36
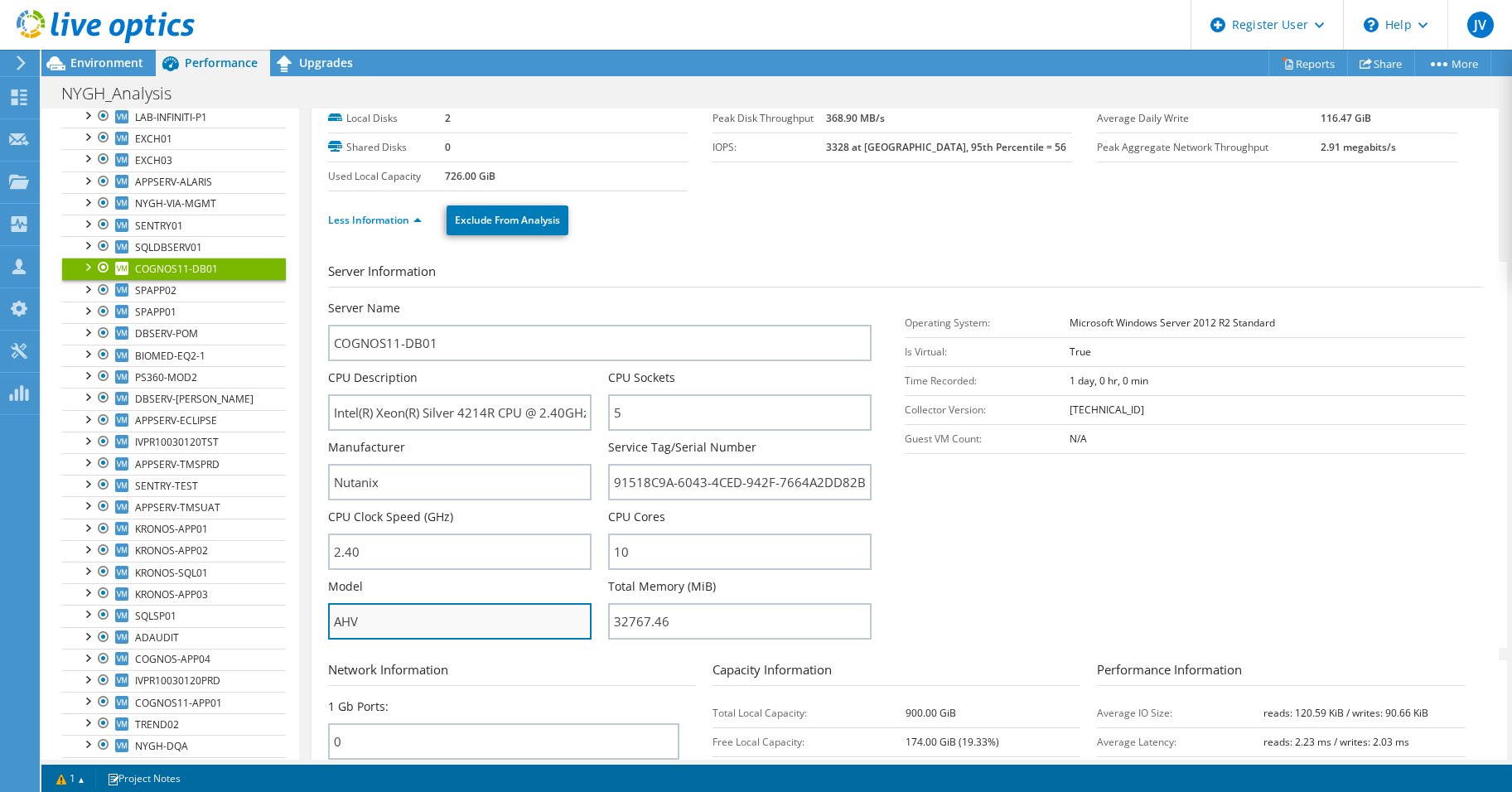
drag, startPoint x: 353, startPoint y: 624, endPoint x: 336, endPoint y: 630, distance: 18.0
click at [336, 630] on input "AHV" at bounding box center [460, 621] width 264 height 36
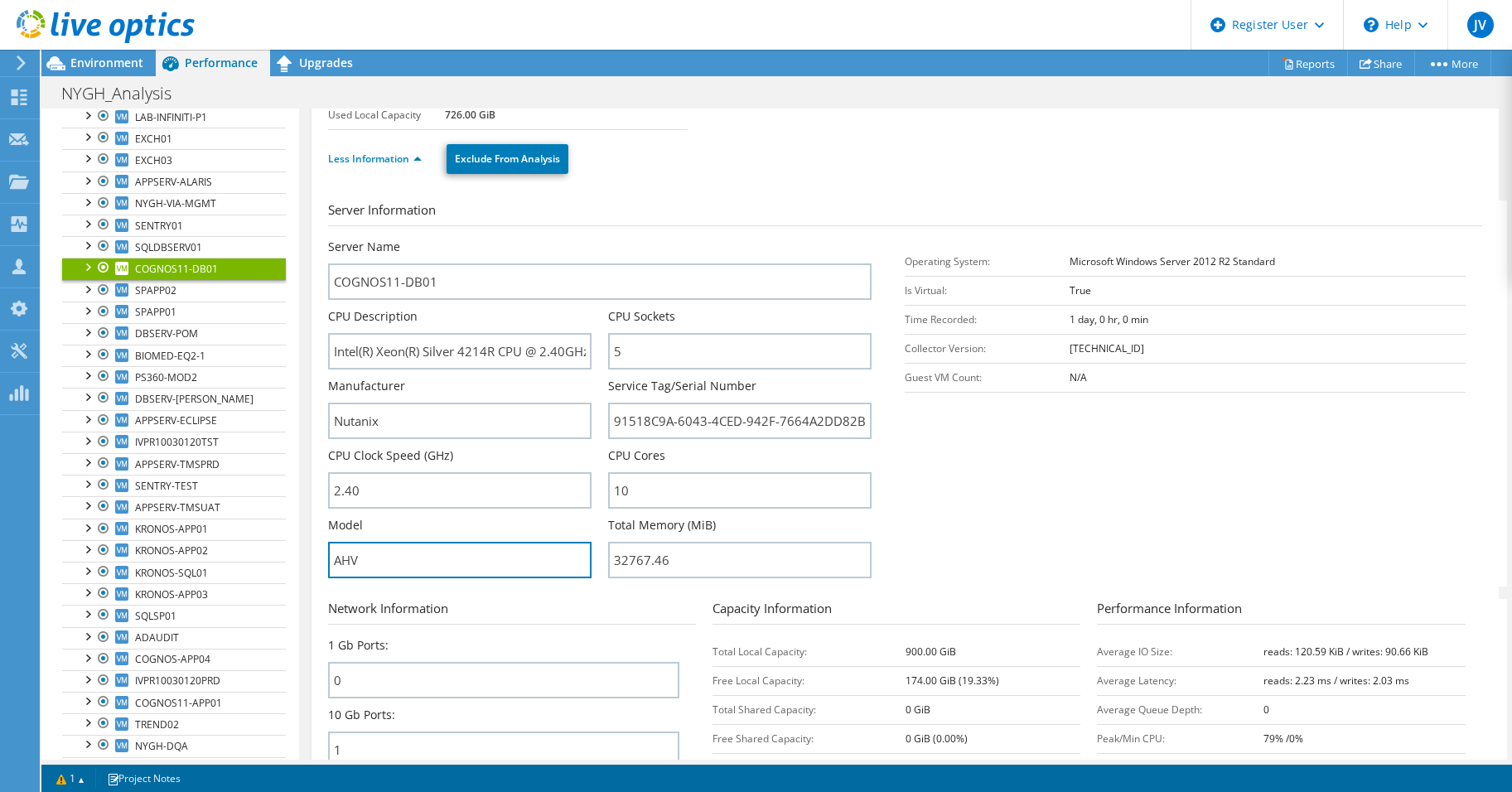
scroll to position [165, 0]
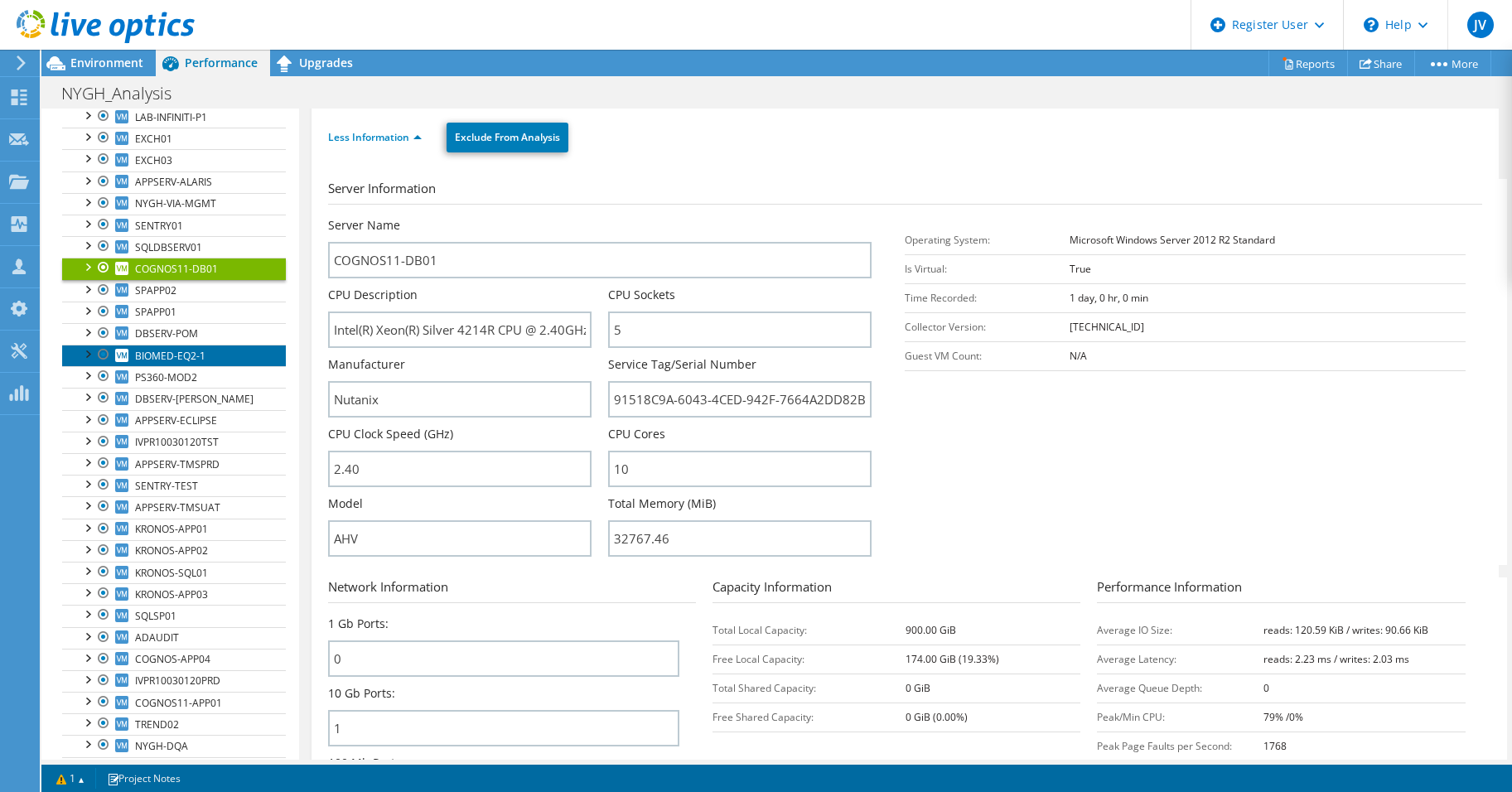
click at [174, 352] on span "BIOMED-EQ2-1" at bounding box center [169, 355] width 70 height 14
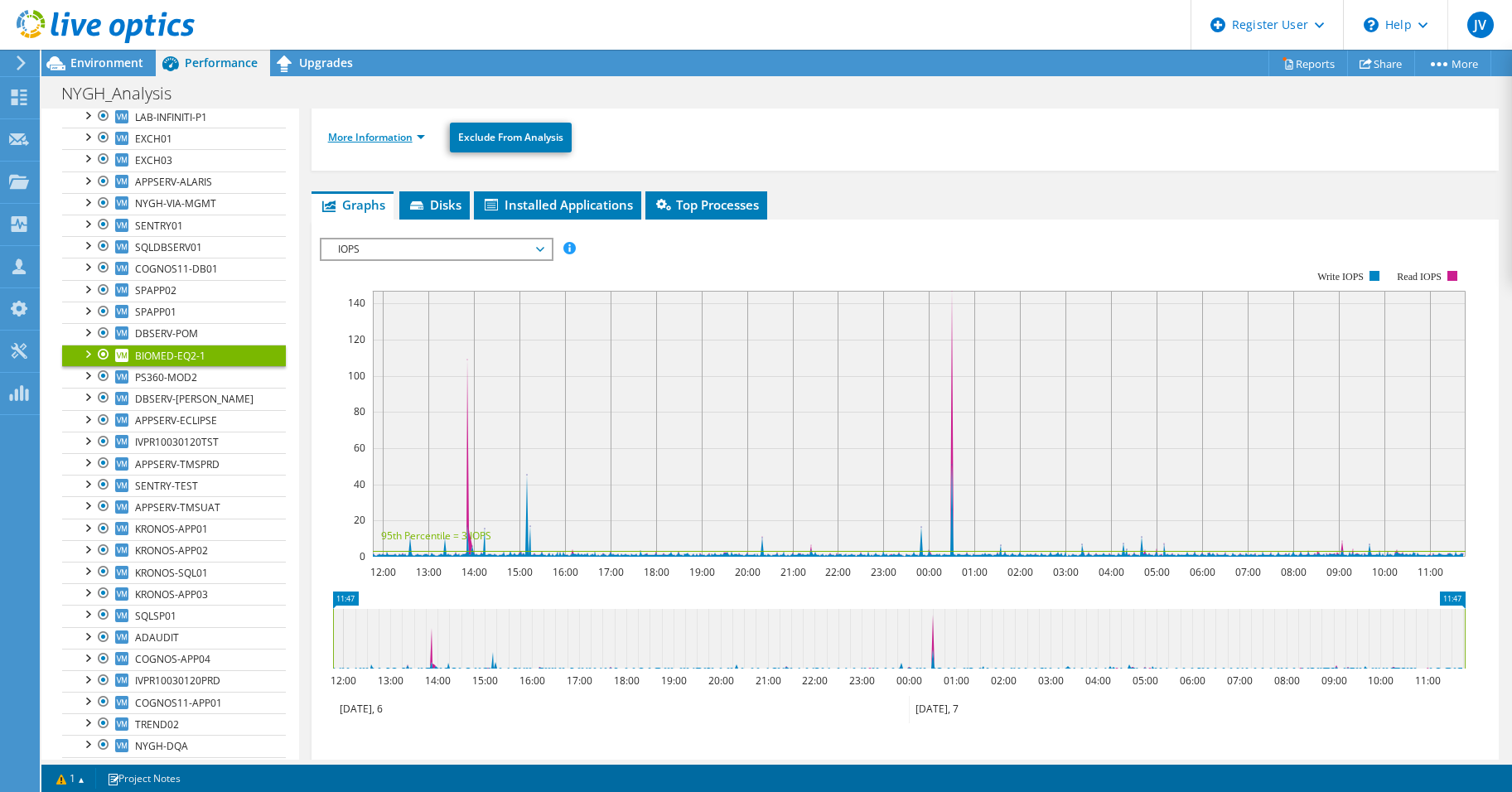
click at [380, 137] on link "More Information" at bounding box center [377, 136] width 97 height 14
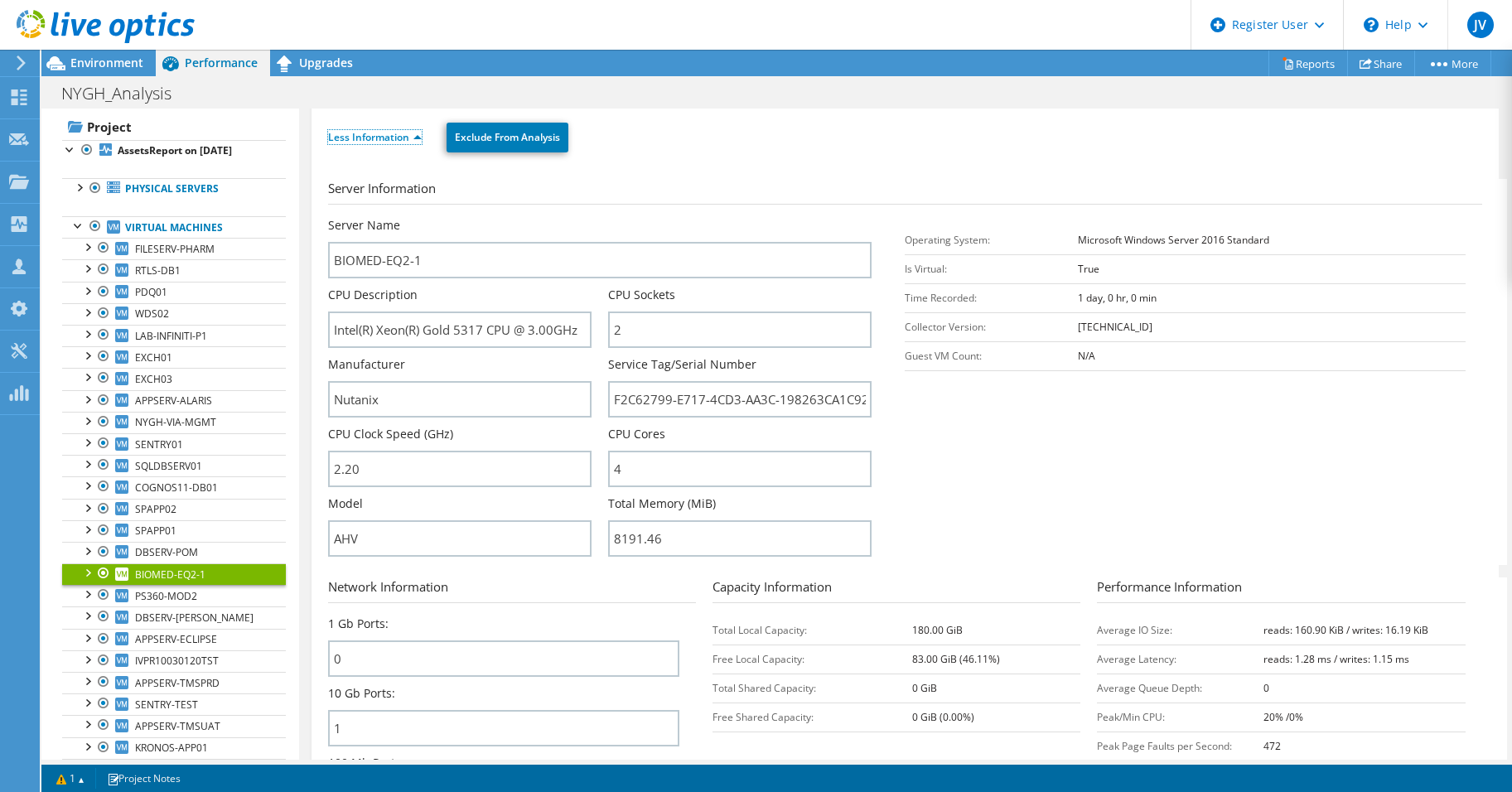
scroll to position [0, 0]
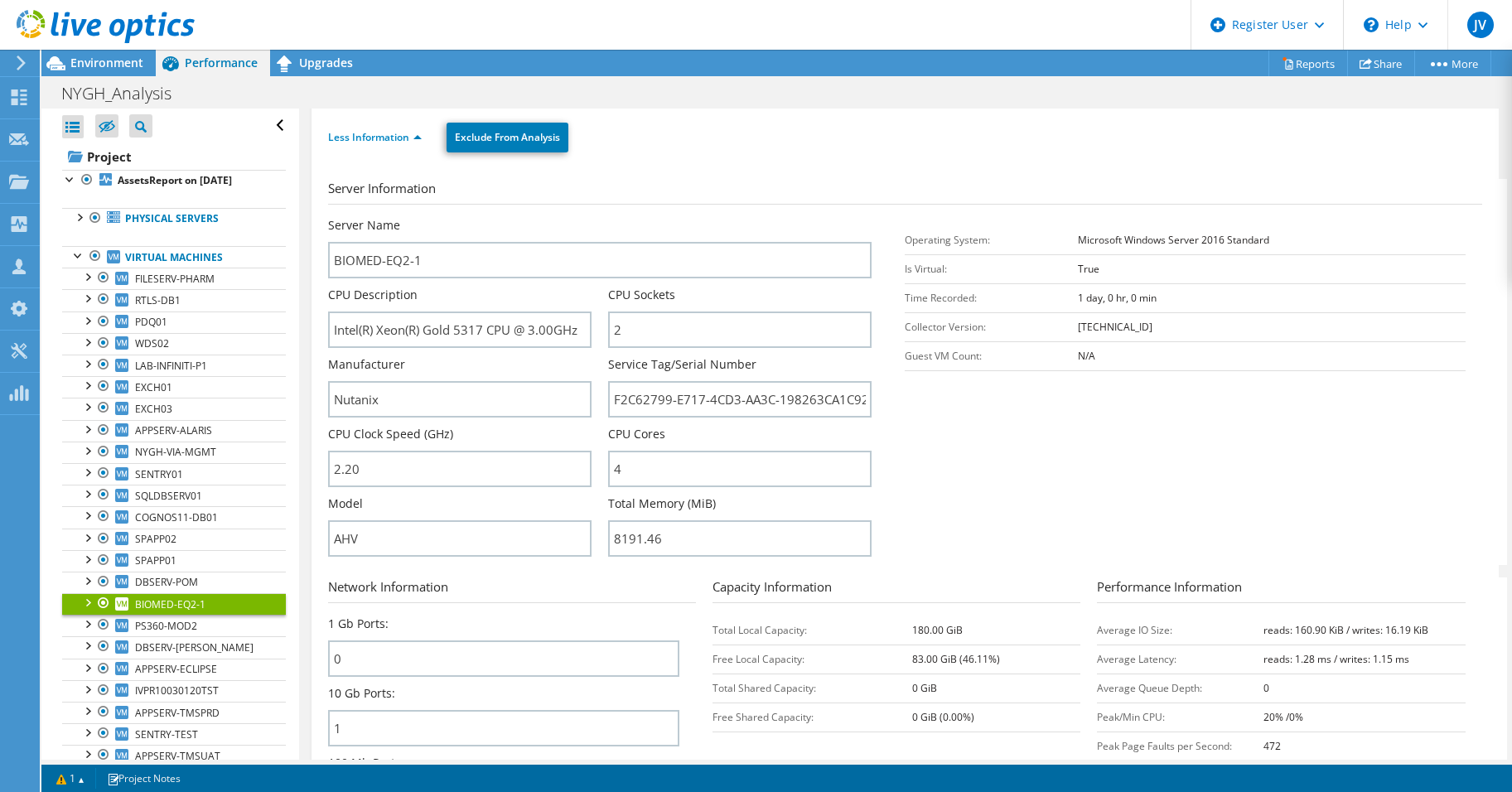
drag, startPoint x: 82, startPoint y: 258, endPoint x: 79, endPoint y: 238, distance: 20.2
click at [82, 258] on div at bounding box center [78, 254] width 16 height 16
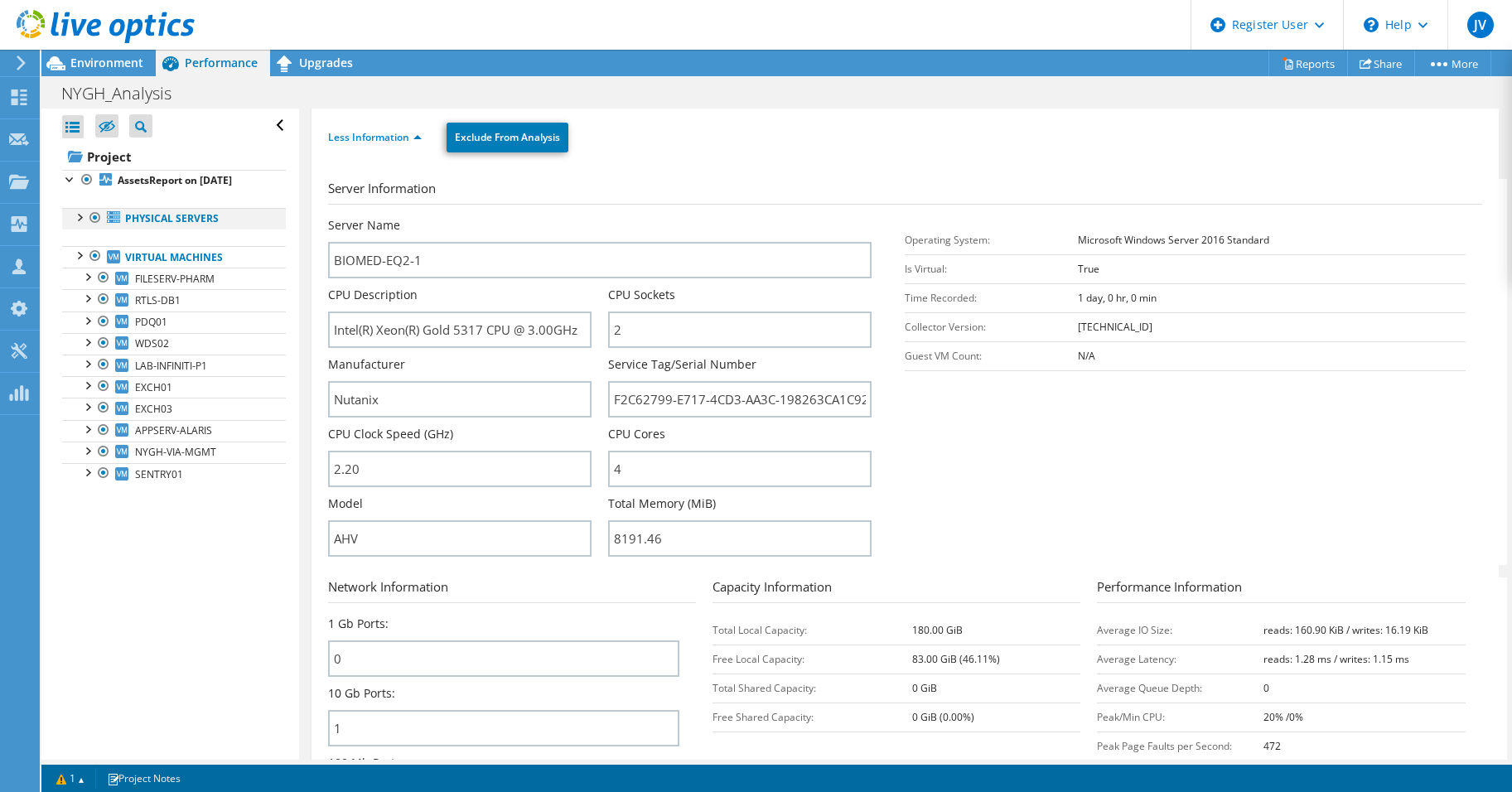
click at [79, 223] on div at bounding box center [78, 216] width 16 height 16
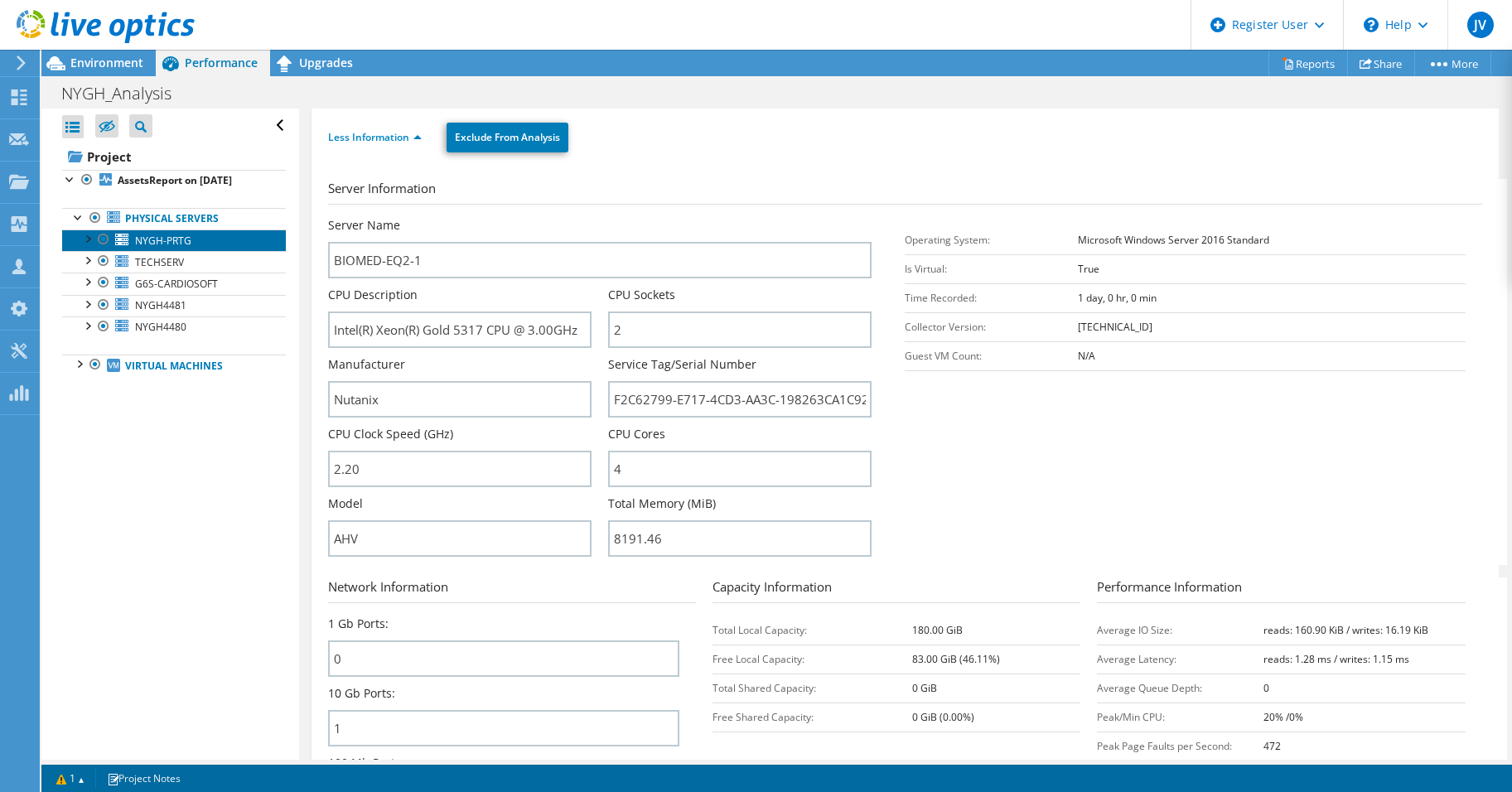
click at [147, 240] on span "NYGH-PRTG" at bounding box center [163, 240] width 56 height 14
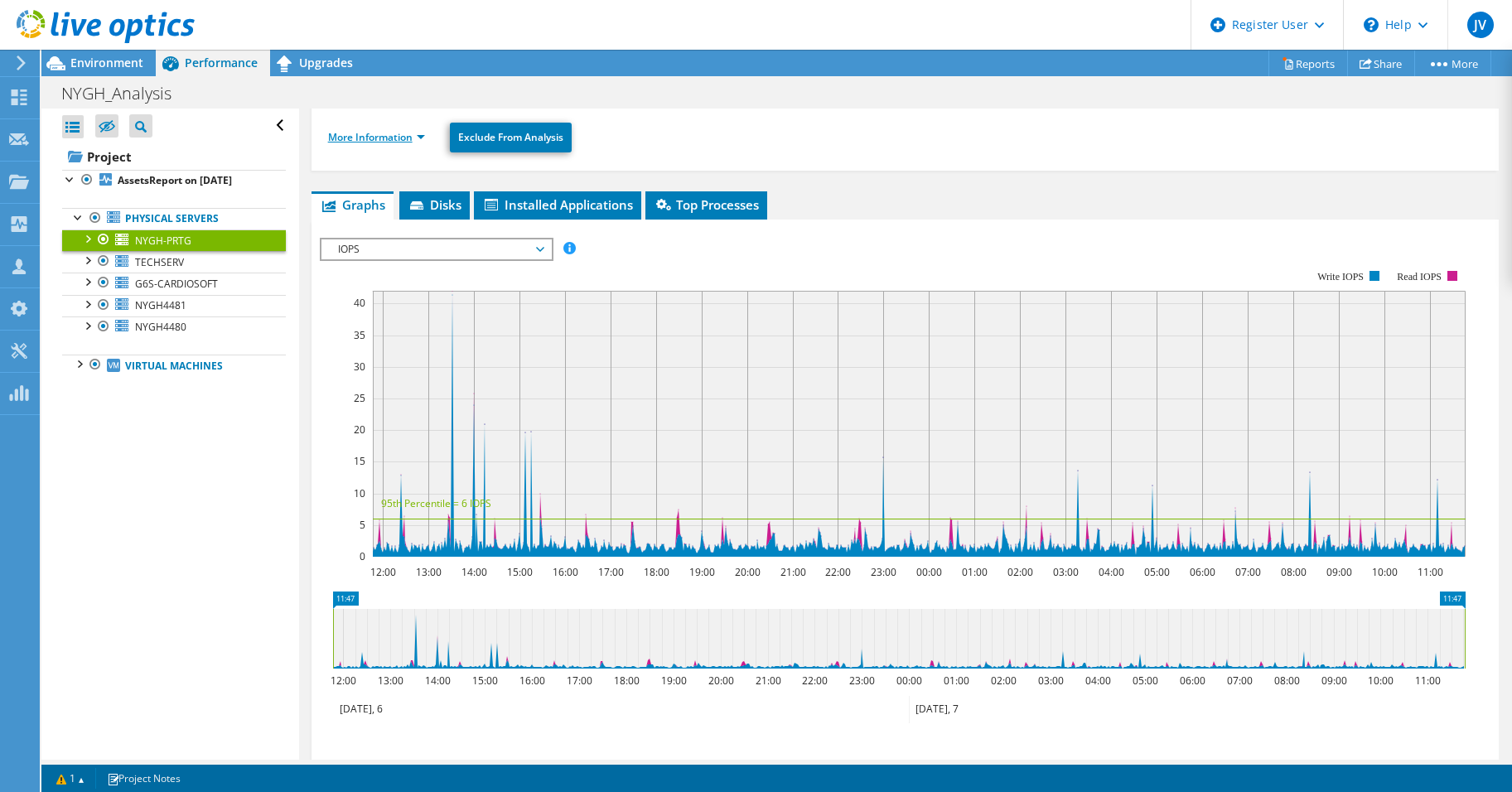
click at [378, 142] on link "More Information" at bounding box center [377, 136] width 97 height 14
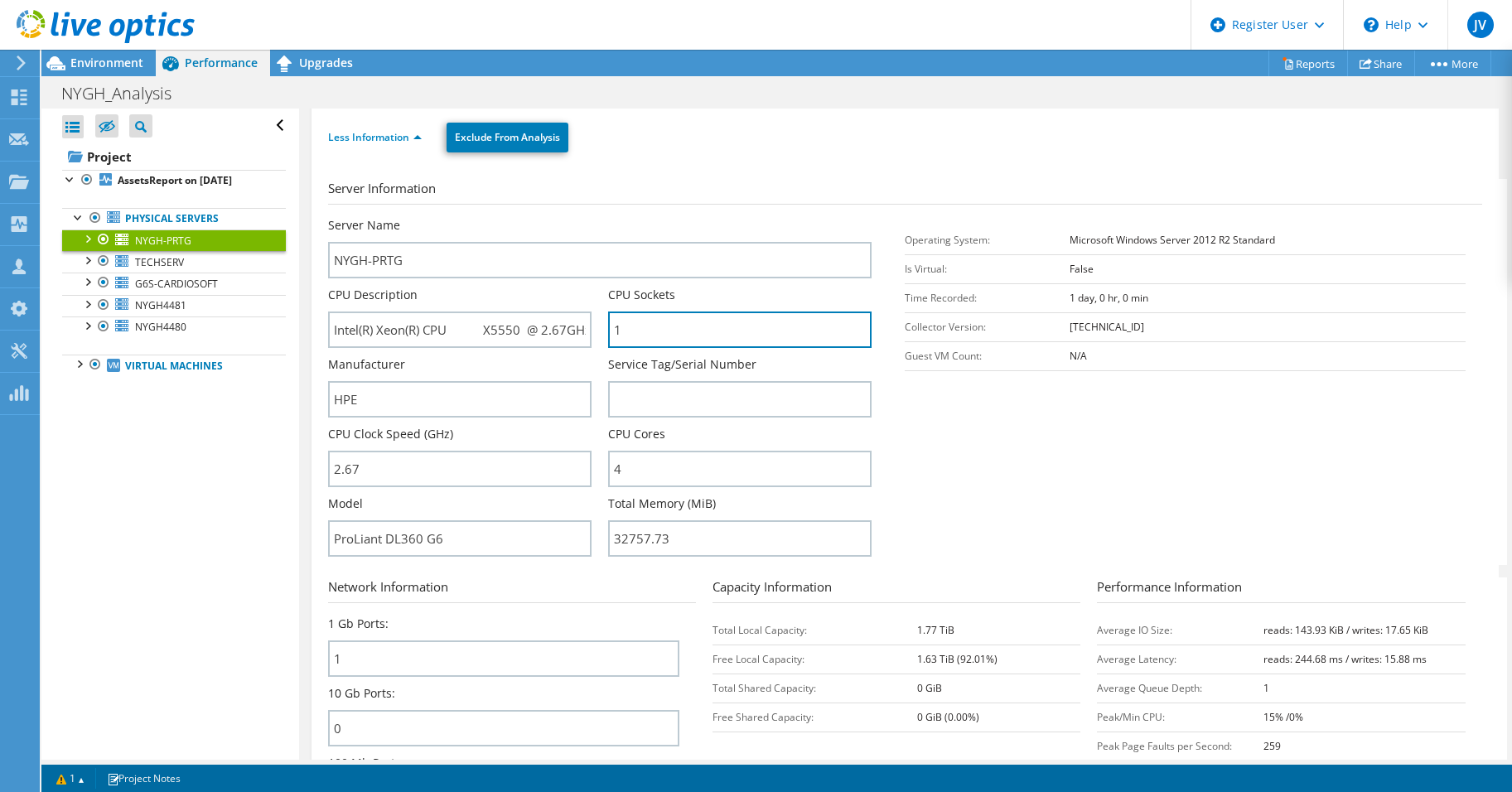
drag, startPoint x: 646, startPoint y: 347, endPoint x: 609, endPoint y: 354, distance: 37.7
click at [609, 354] on div "CPU Sockets 1" at bounding box center [748, 321] width 280 height 69
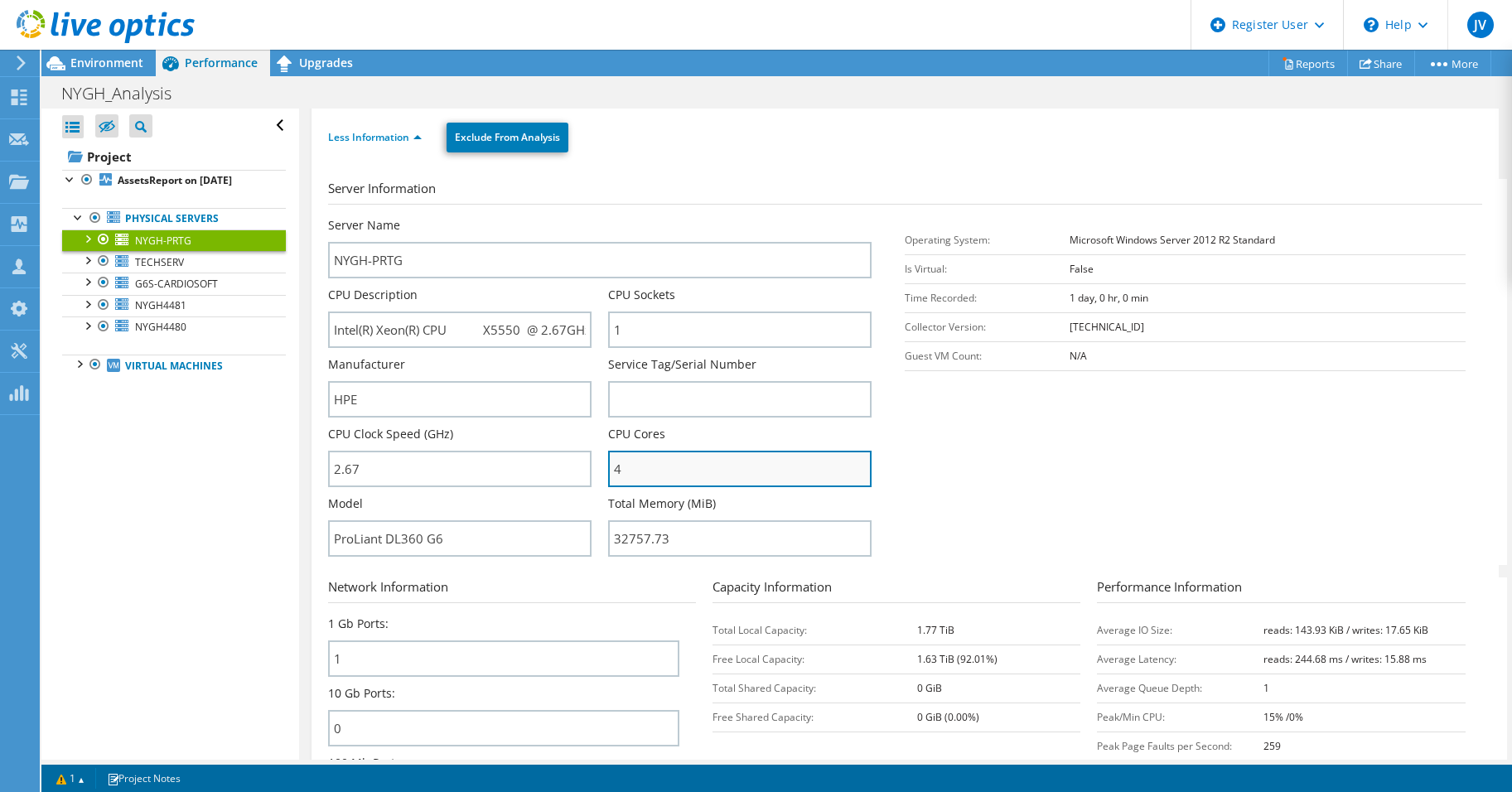
drag, startPoint x: 620, startPoint y: 466, endPoint x: 610, endPoint y: 469, distance: 10.4
click at [610, 469] on input "4" at bounding box center [740, 468] width 264 height 36
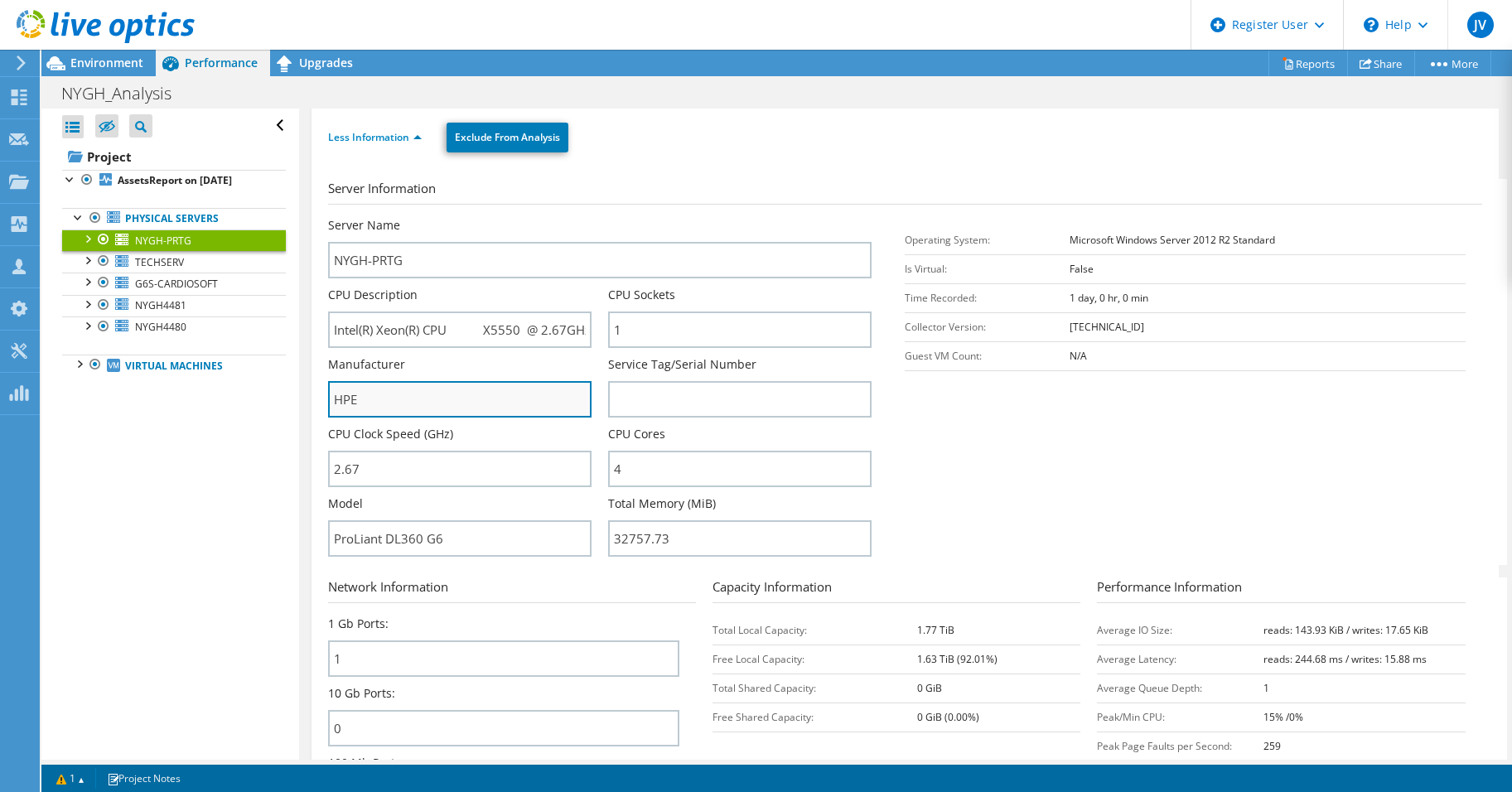
drag, startPoint x: 390, startPoint y: 397, endPoint x: 330, endPoint y: 406, distance: 60.7
click at [330, 406] on input "HPE" at bounding box center [460, 399] width 264 height 36
click at [87, 260] on div at bounding box center [87, 259] width 16 height 16
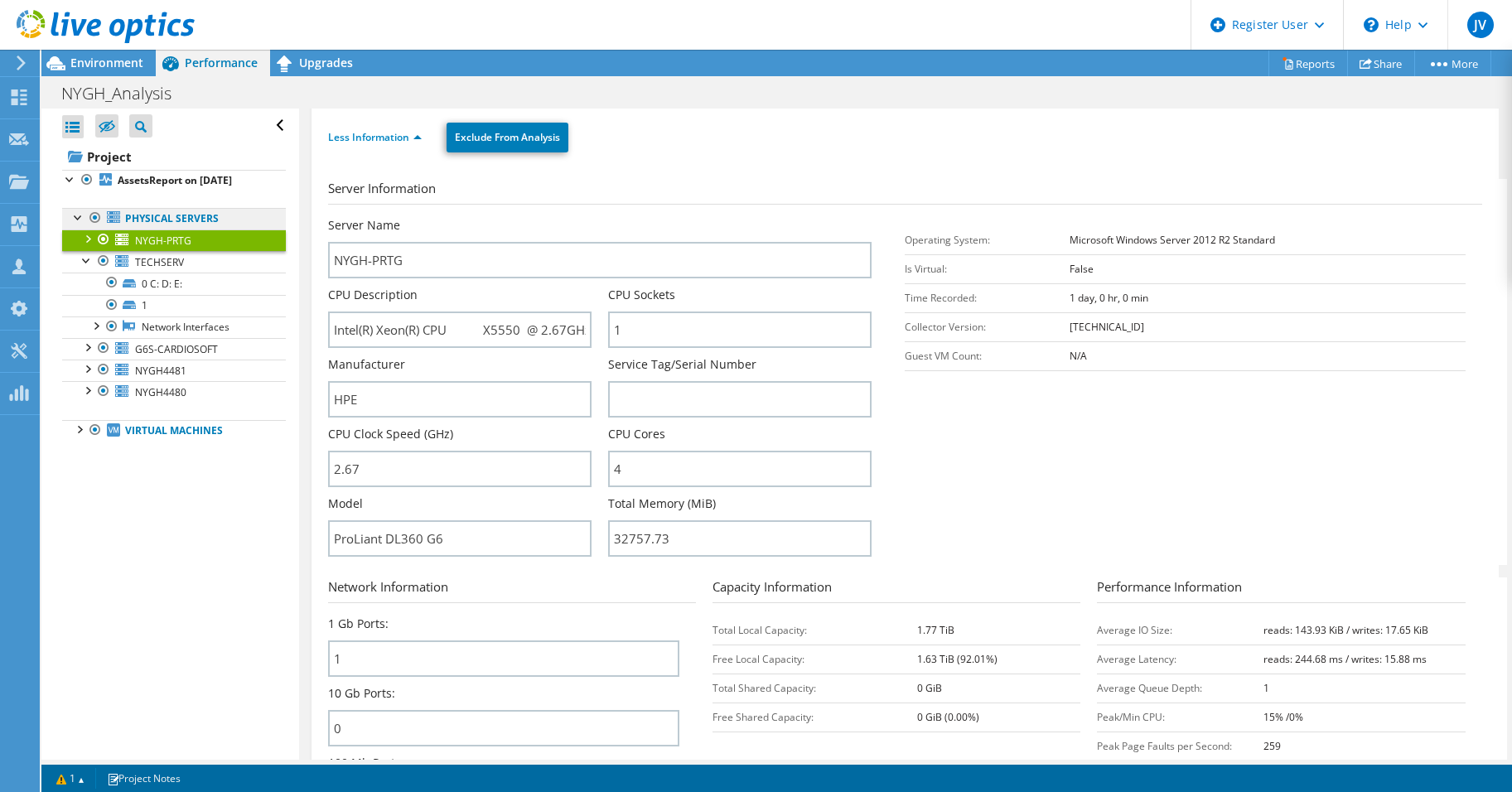
click at [69, 216] on link "Physical Servers" at bounding box center [174, 219] width 224 height 22
click at [156, 349] on span "G6S-CARDIOSOFT" at bounding box center [176, 348] width 83 height 14
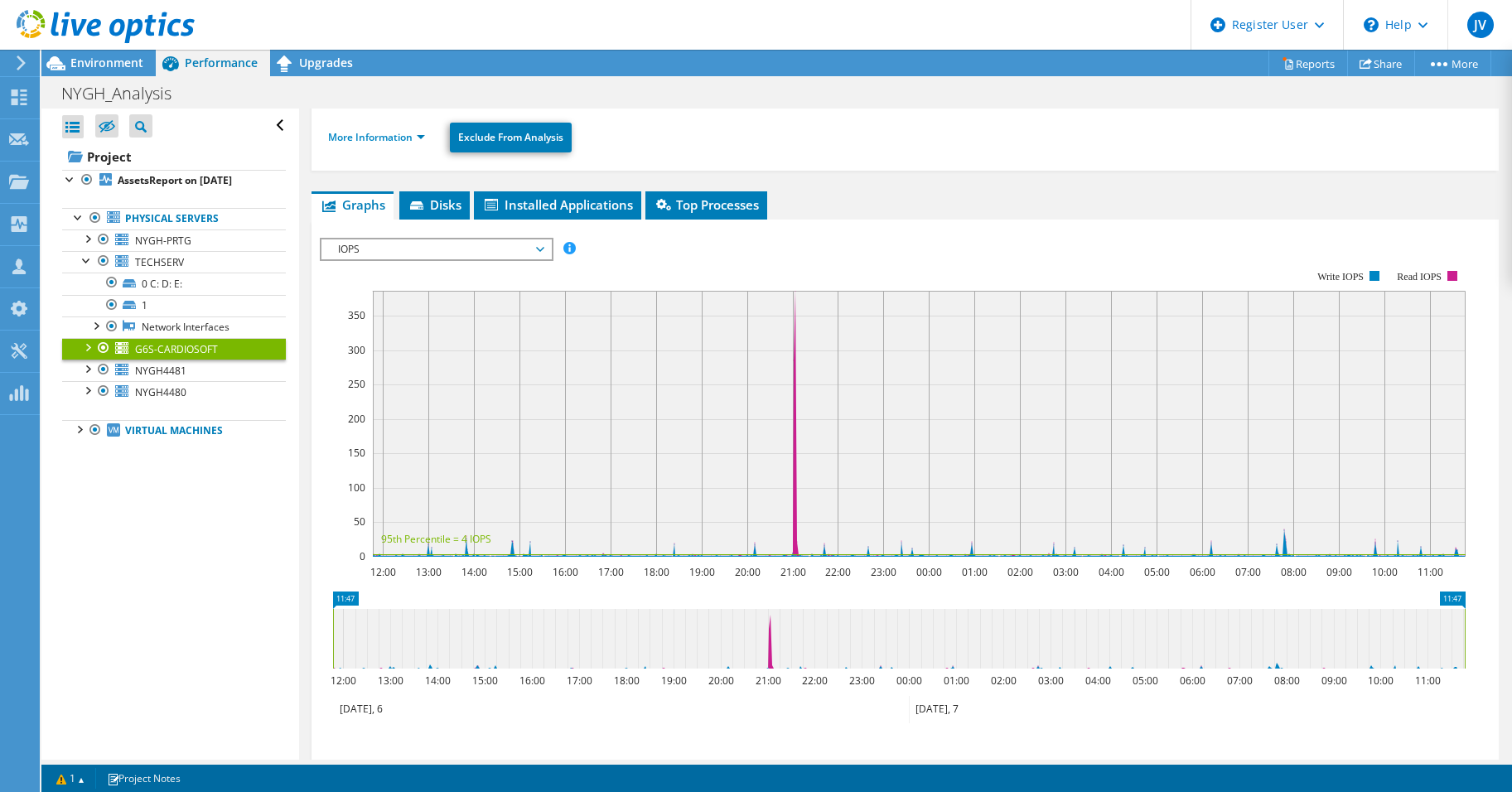
click at [448, 257] on span "IOPS" at bounding box center [436, 249] width 213 height 20
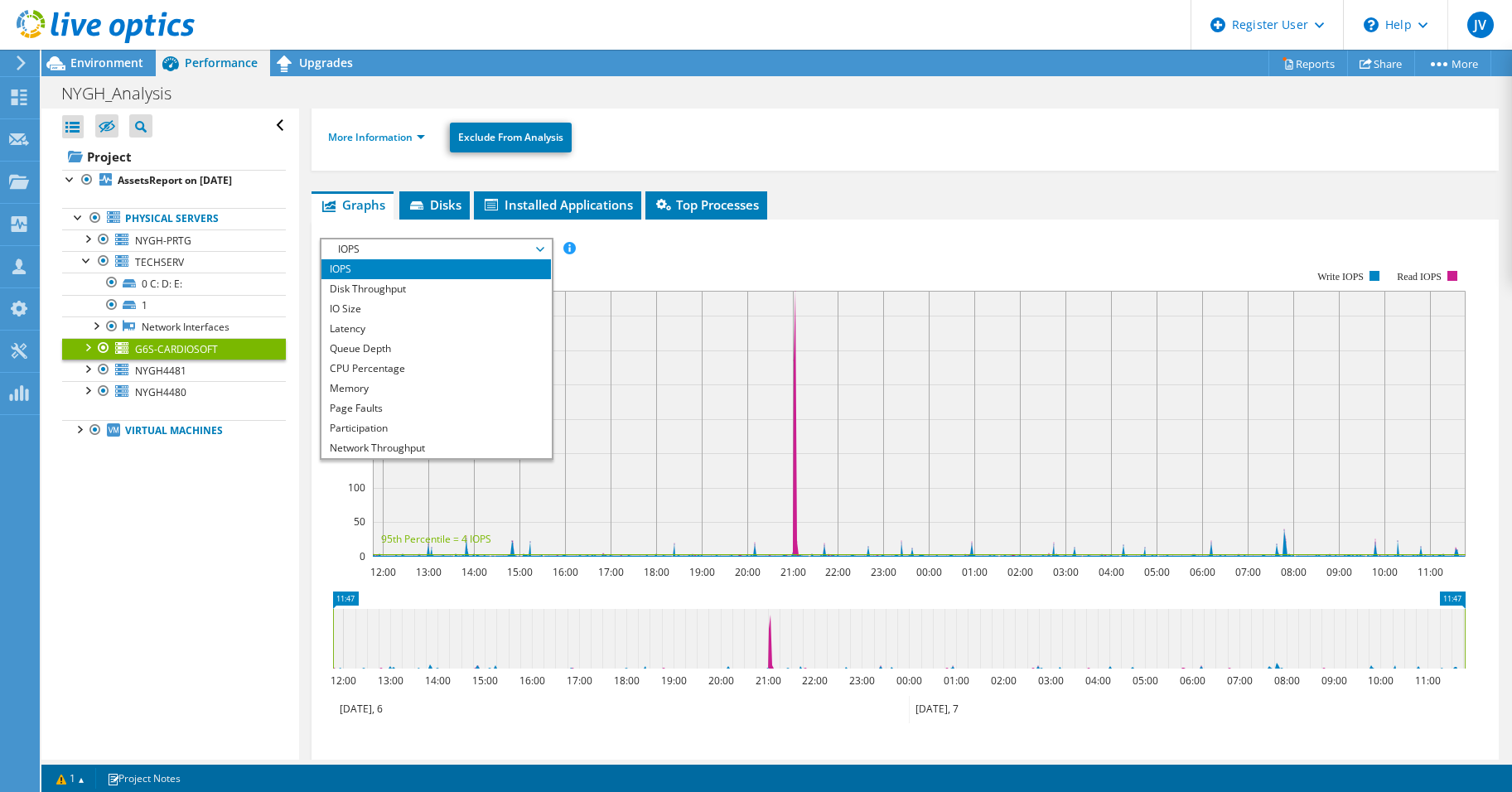
click at [448, 257] on span "IOPS" at bounding box center [436, 249] width 213 height 20
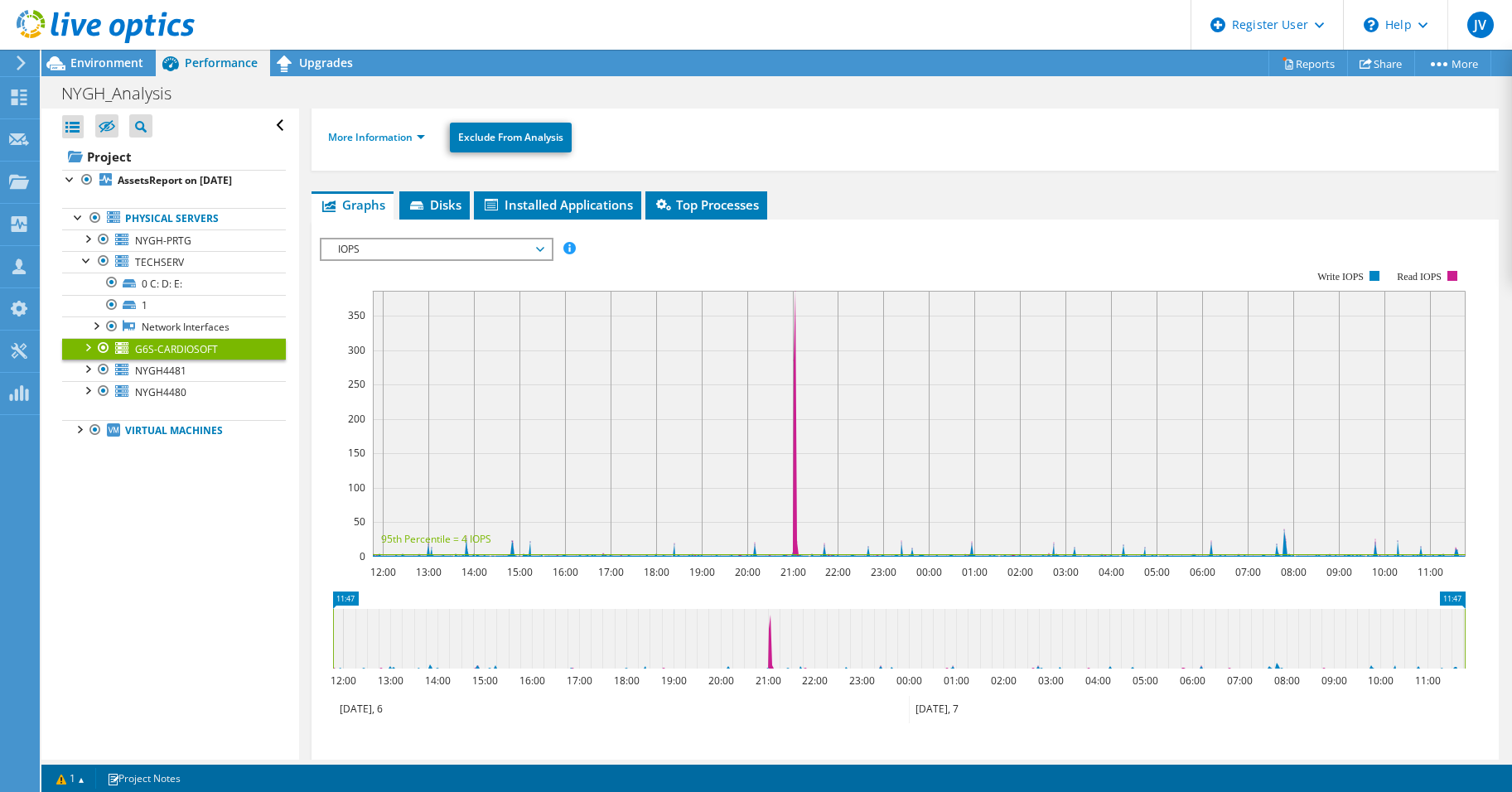
click at [383, 145] on li "More Information" at bounding box center [381, 137] width 106 height 18
click at [385, 137] on link "More Information" at bounding box center [377, 136] width 97 height 14
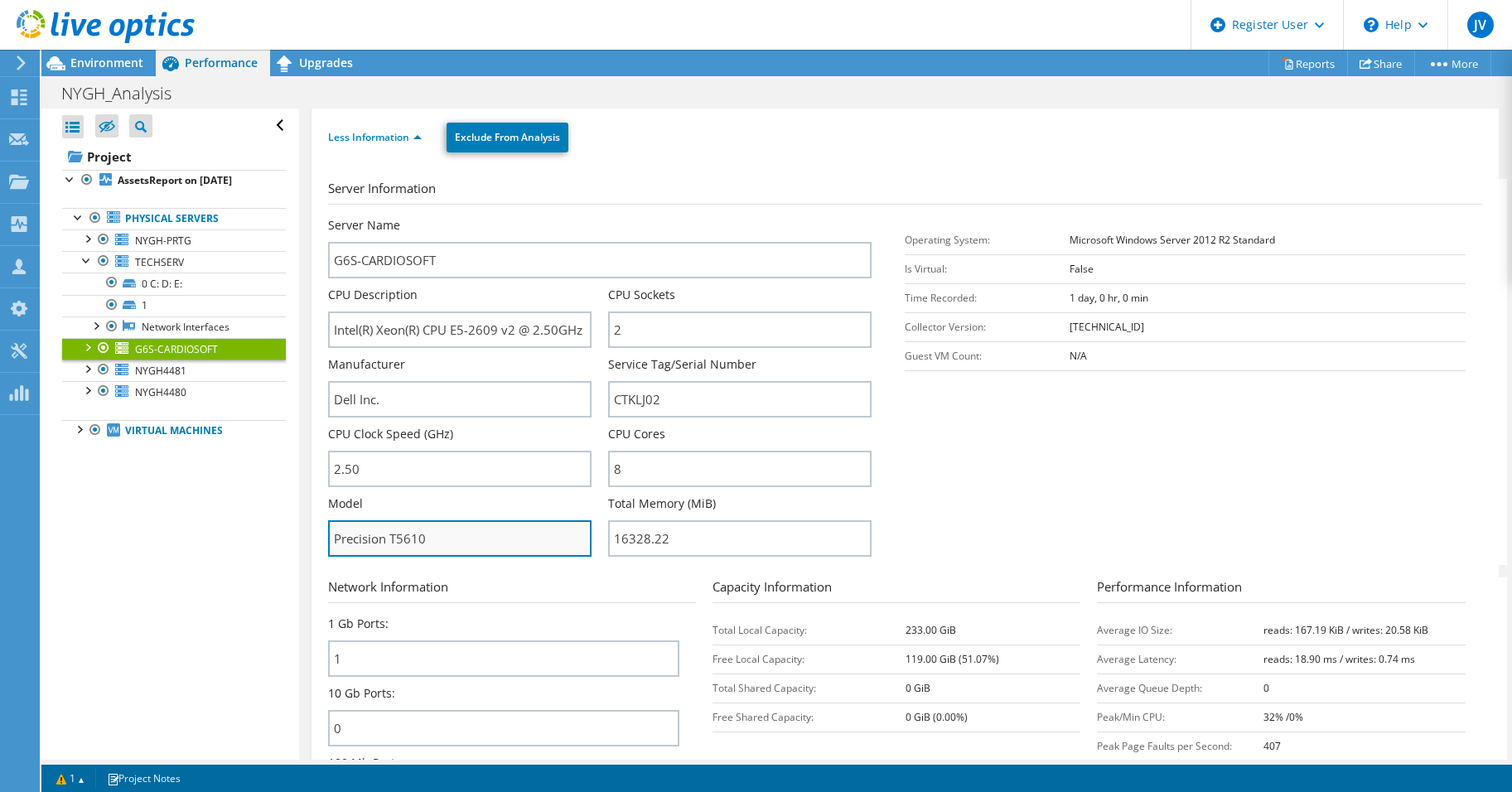
drag, startPoint x: 434, startPoint y: 546, endPoint x: 337, endPoint y: 547, distance: 97.0
click at [337, 547] on input "Precision T5610" at bounding box center [460, 538] width 264 height 36
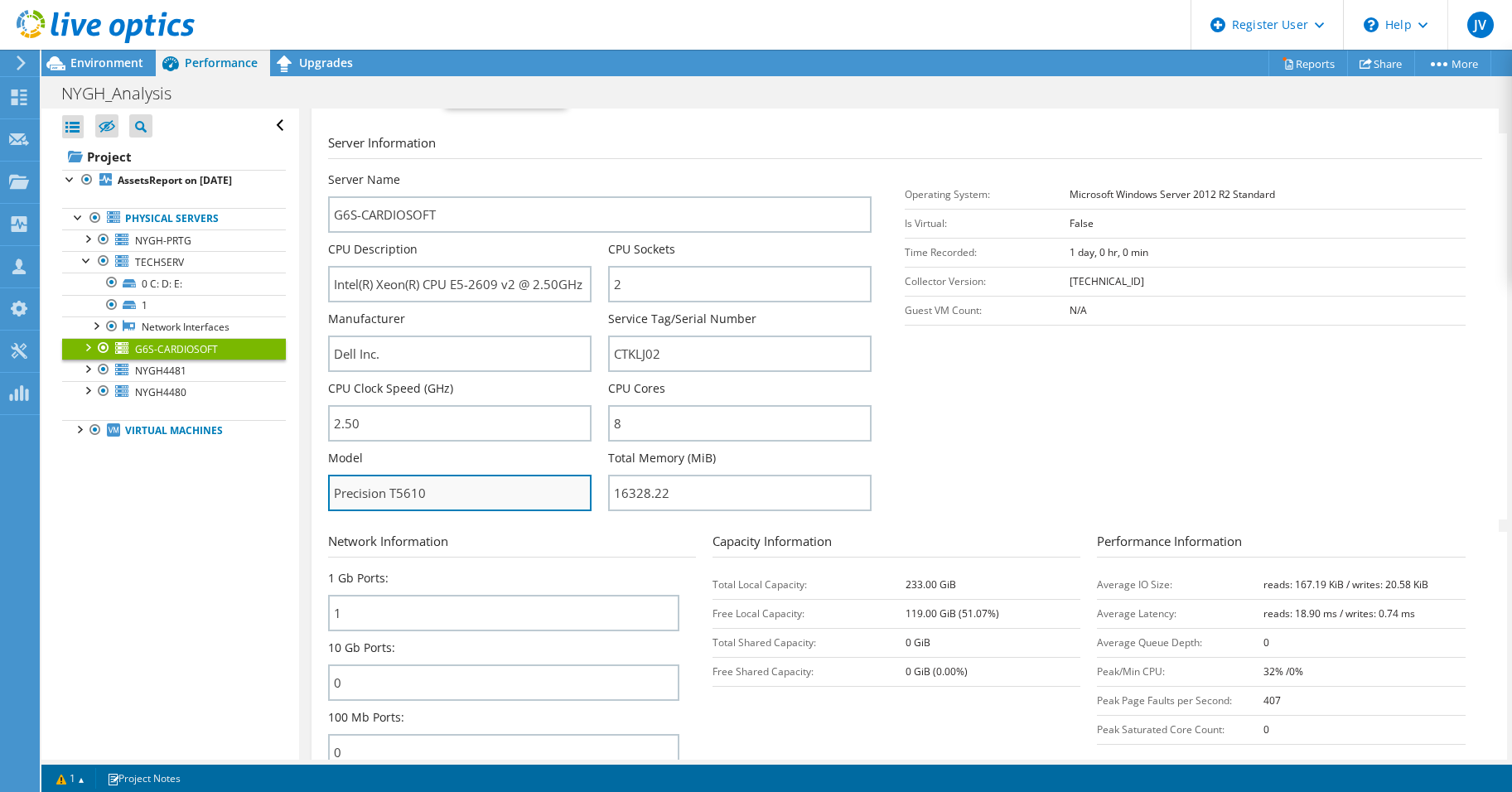
scroll to position [248, 0]
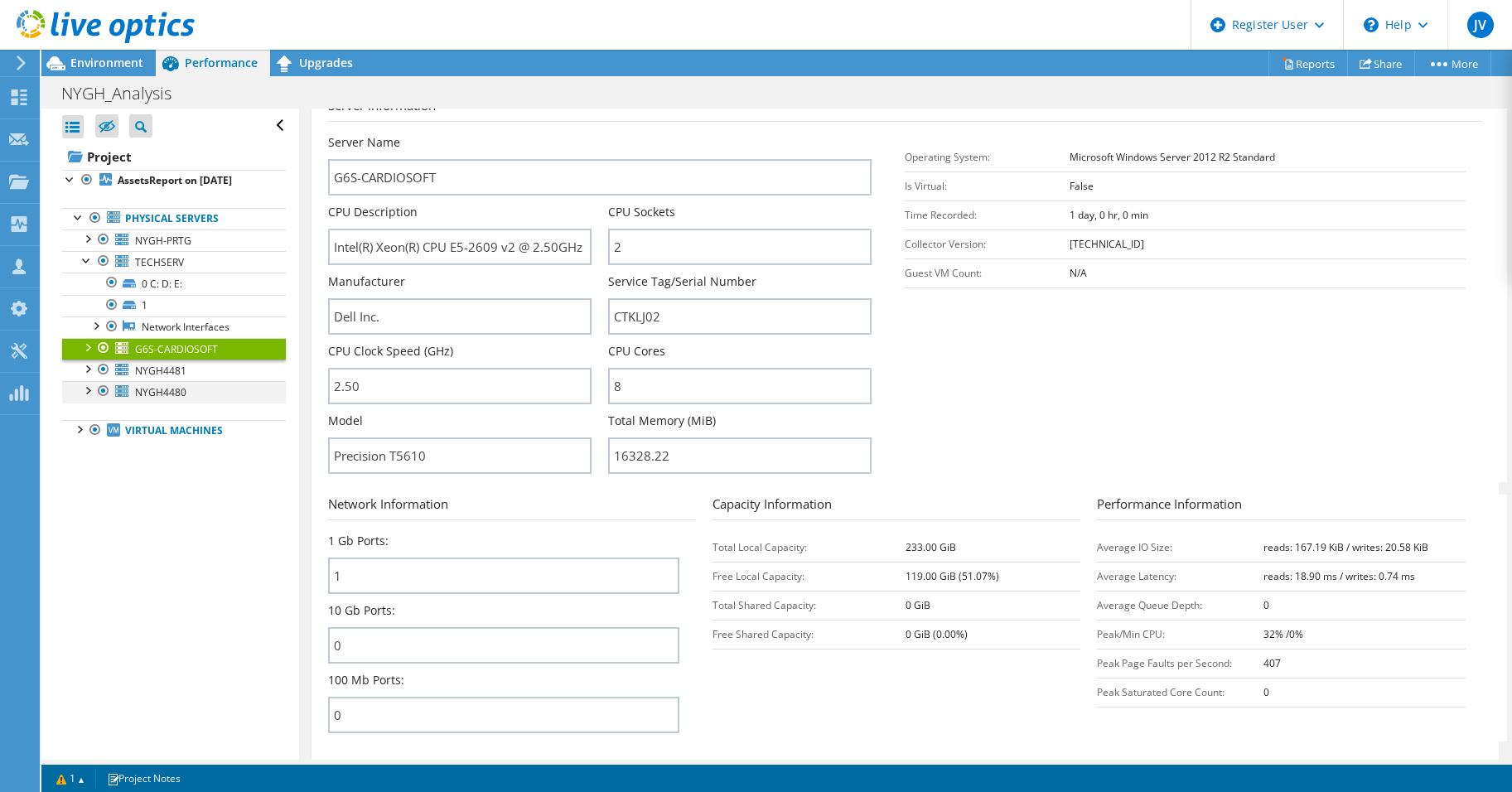
click at [88, 386] on div at bounding box center [87, 389] width 16 height 16
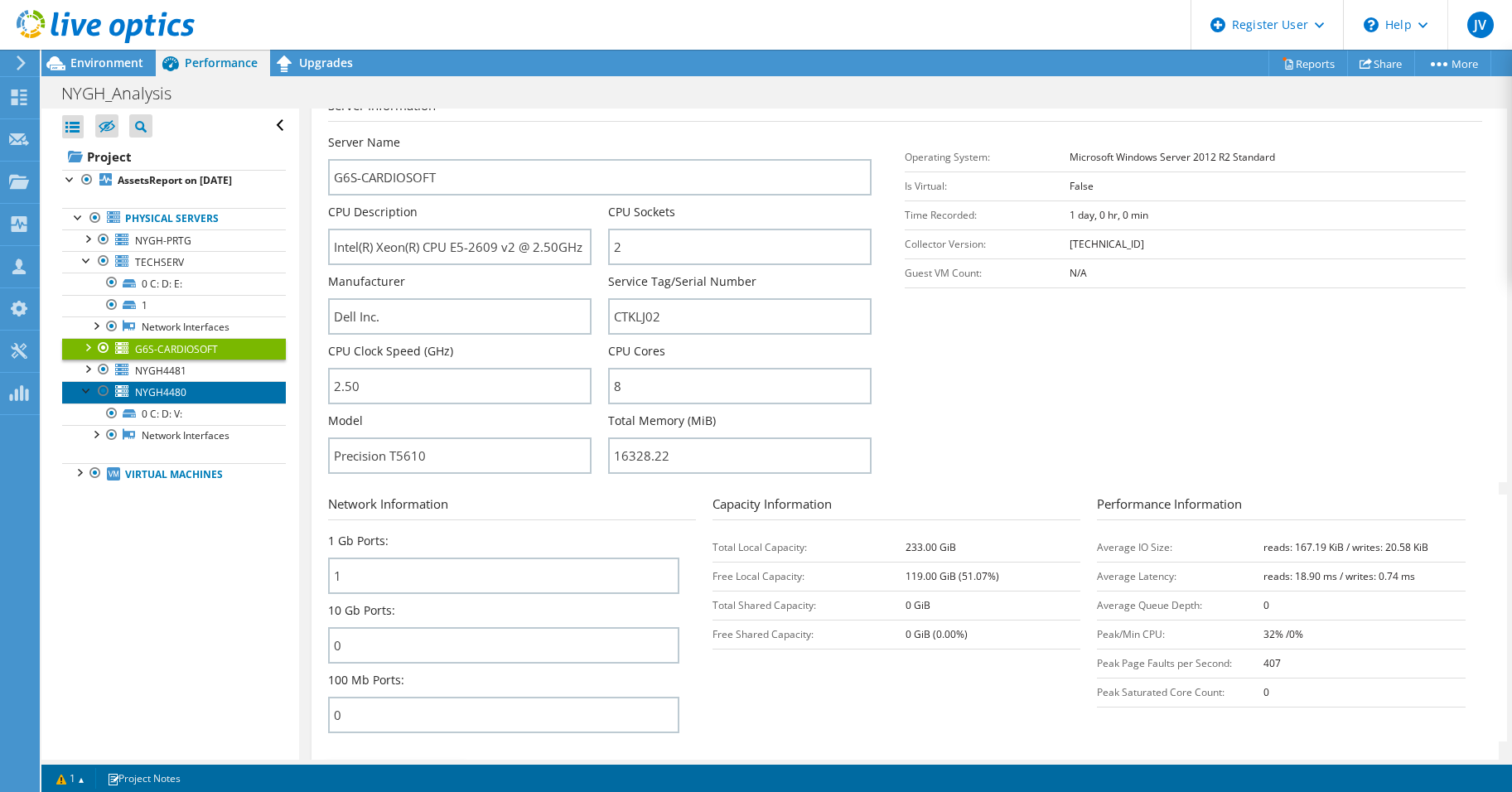
click at [150, 392] on span "NYGH4480" at bounding box center [160, 391] width 51 height 14
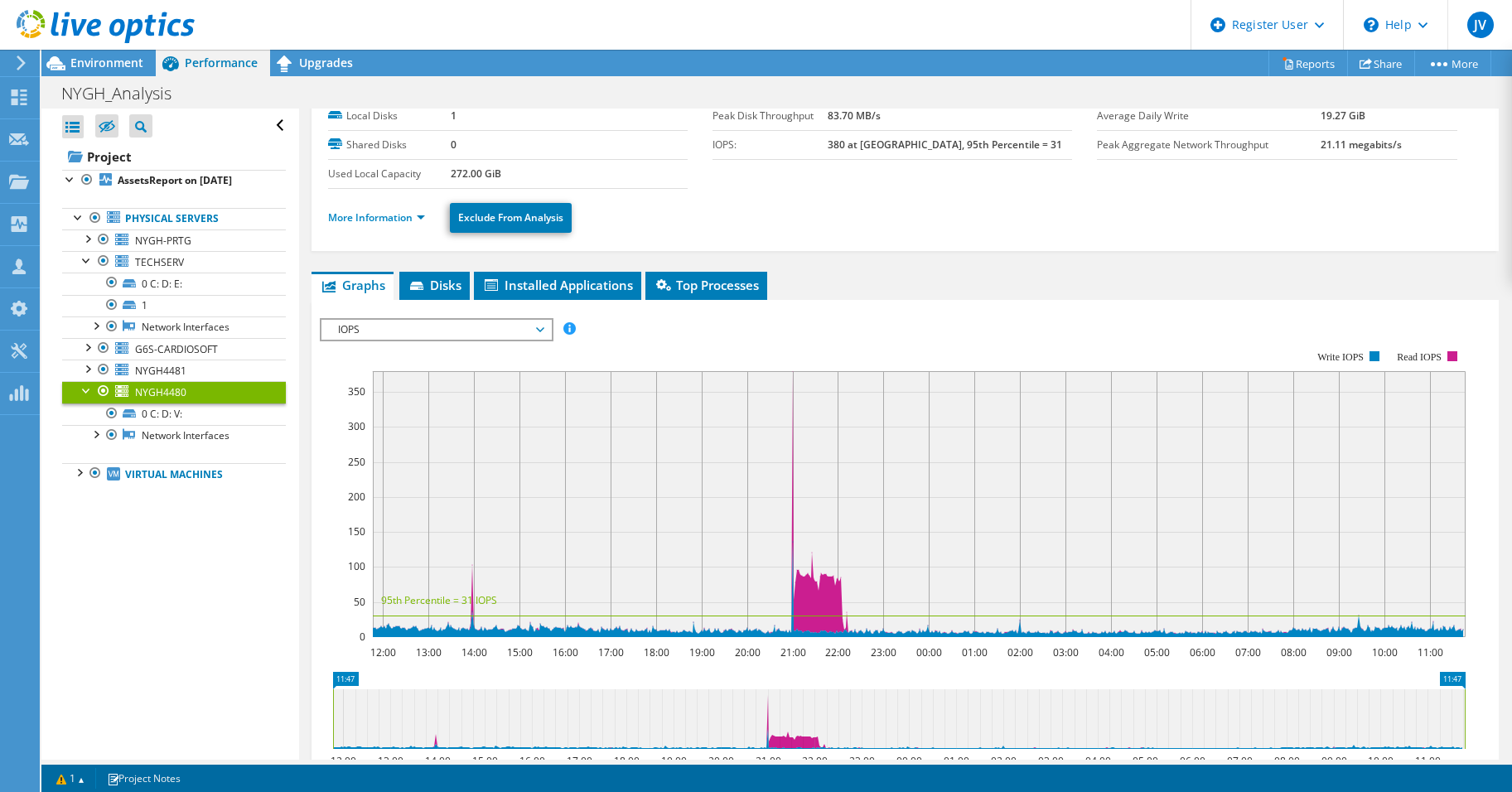
scroll to position [83, 0]
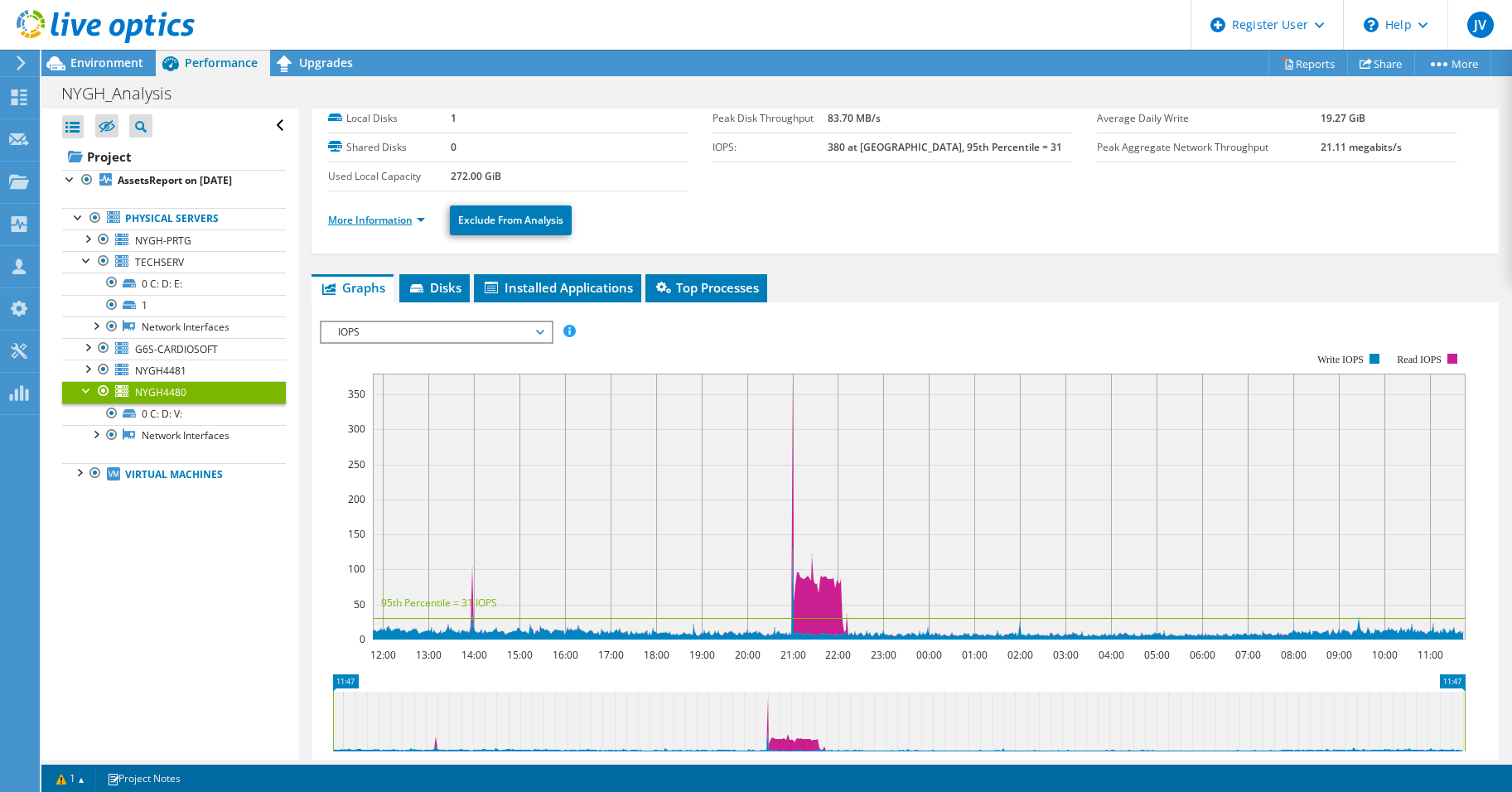
click at [375, 220] on link "More Information" at bounding box center [377, 219] width 97 height 14
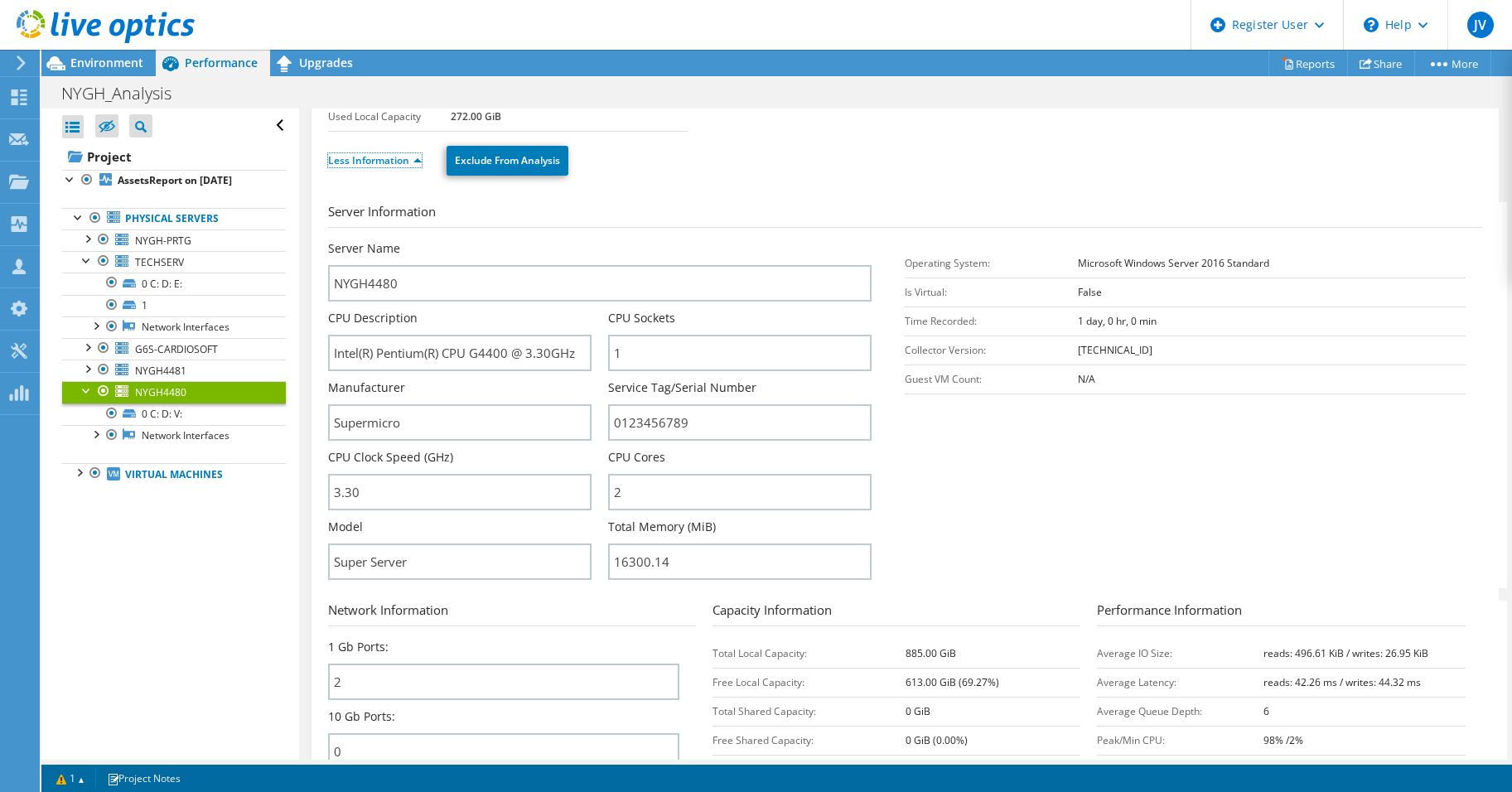
scroll to position [165, 0]
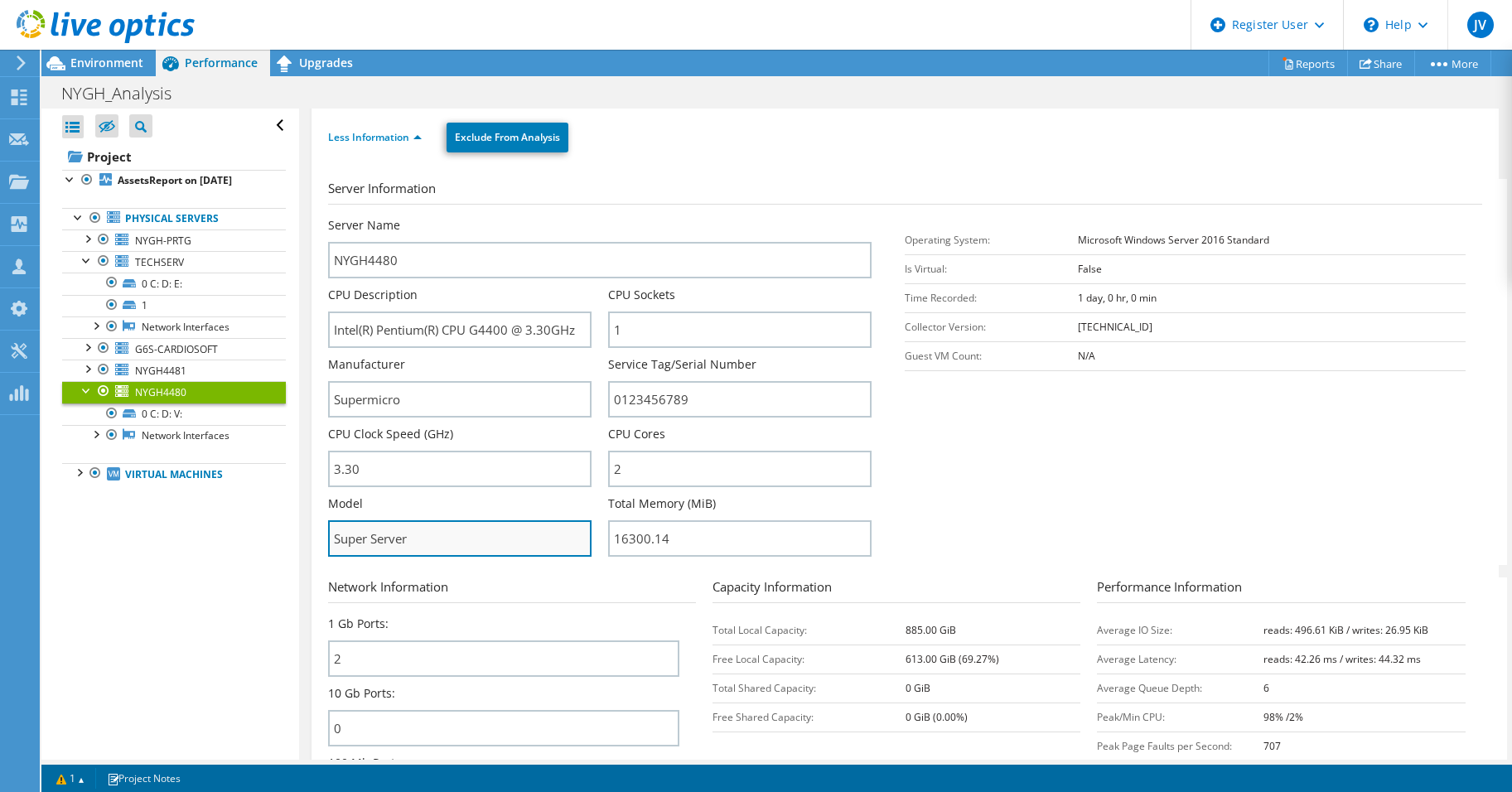
drag, startPoint x: 431, startPoint y: 542, endPoint x: 331, endPoint y: 545, distance: 100.0
click at [331, 545] on input "Super Server" at bounding box center [460, 538] width 264 height 36
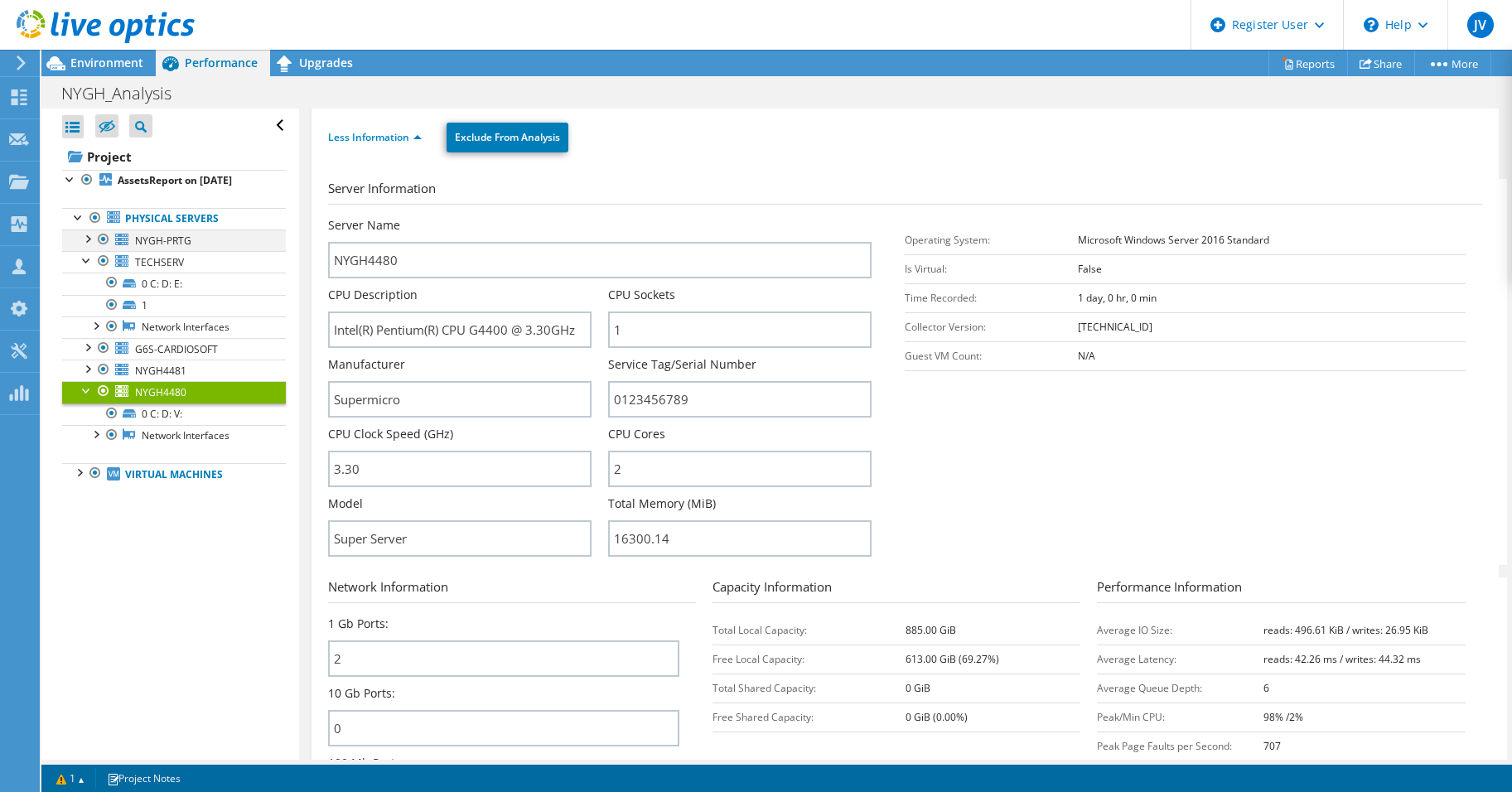
click at [87, 240] on div at bounding box center [87, 237] width 16 height 16
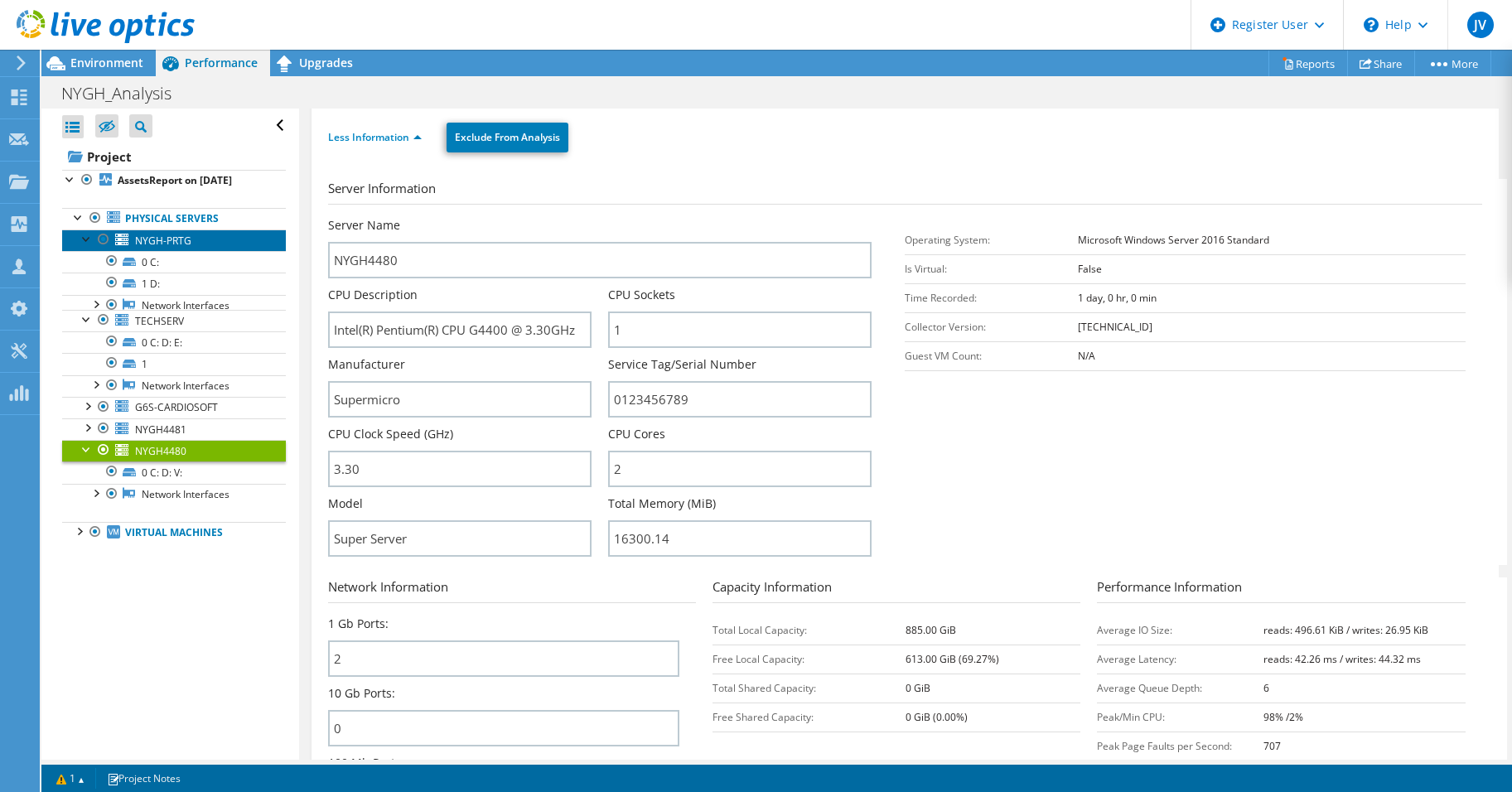
click at [147, 235] on span "NYGH-PRTG" at bounding box center [163, 240] width 56 height 14
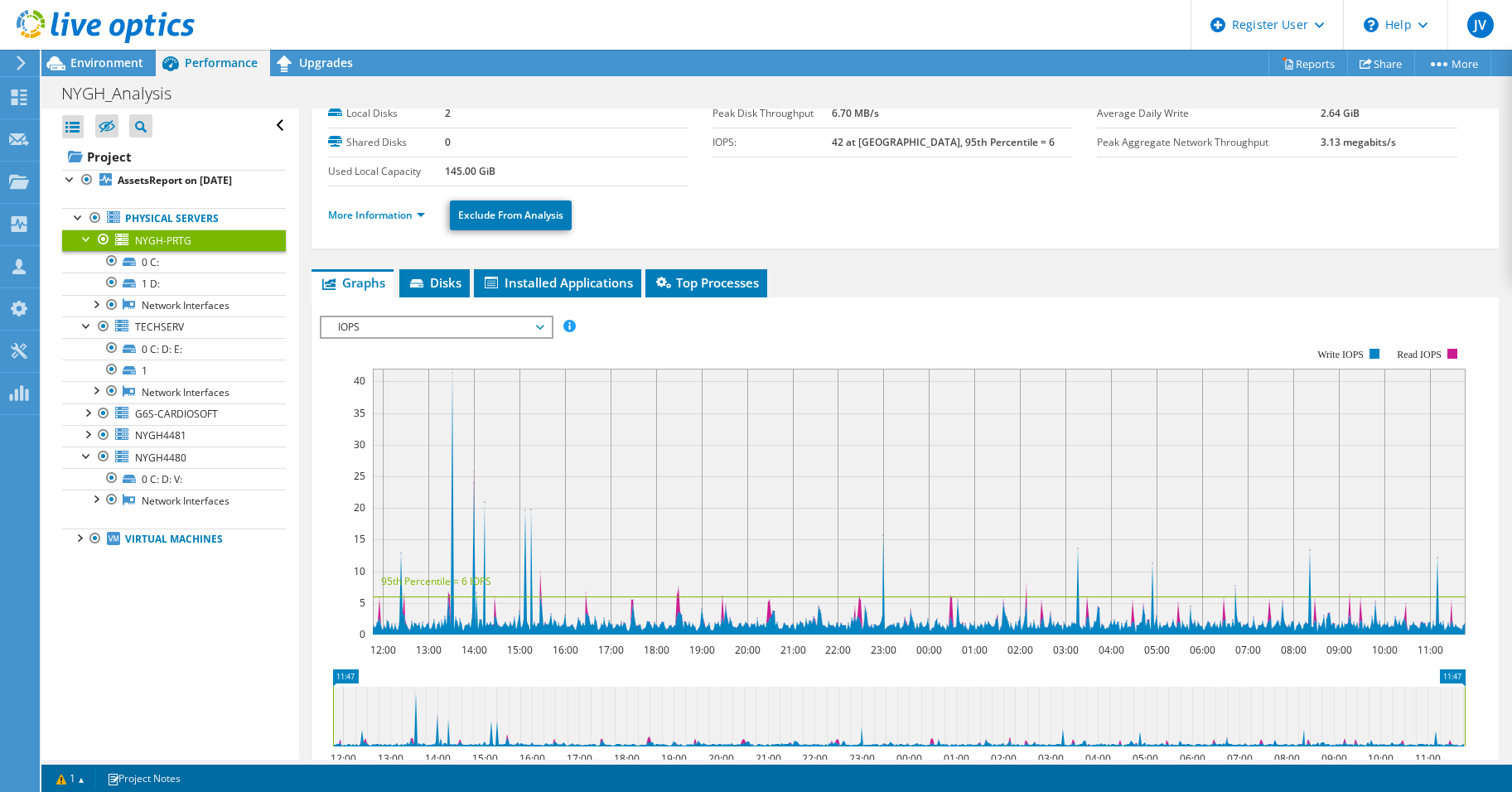
scroll to position [83, 0]
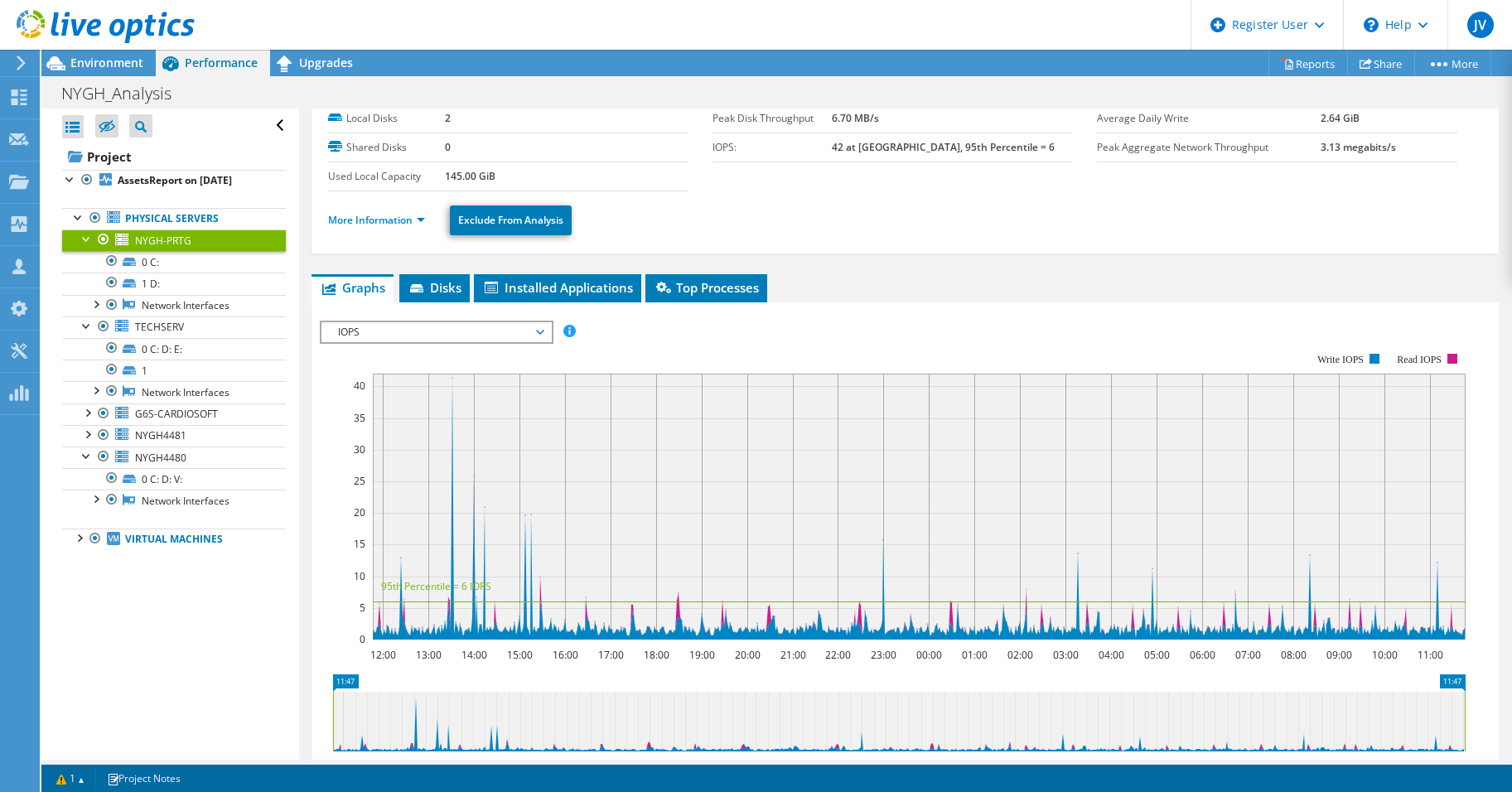
click at [383, 231] on ul "More Information Exclude From Analysis" at bounding box center [905, 217] width 1154 height 34
click at [383, 216] on link "More Information" at bounding box center [377, 219] width 97 height 14
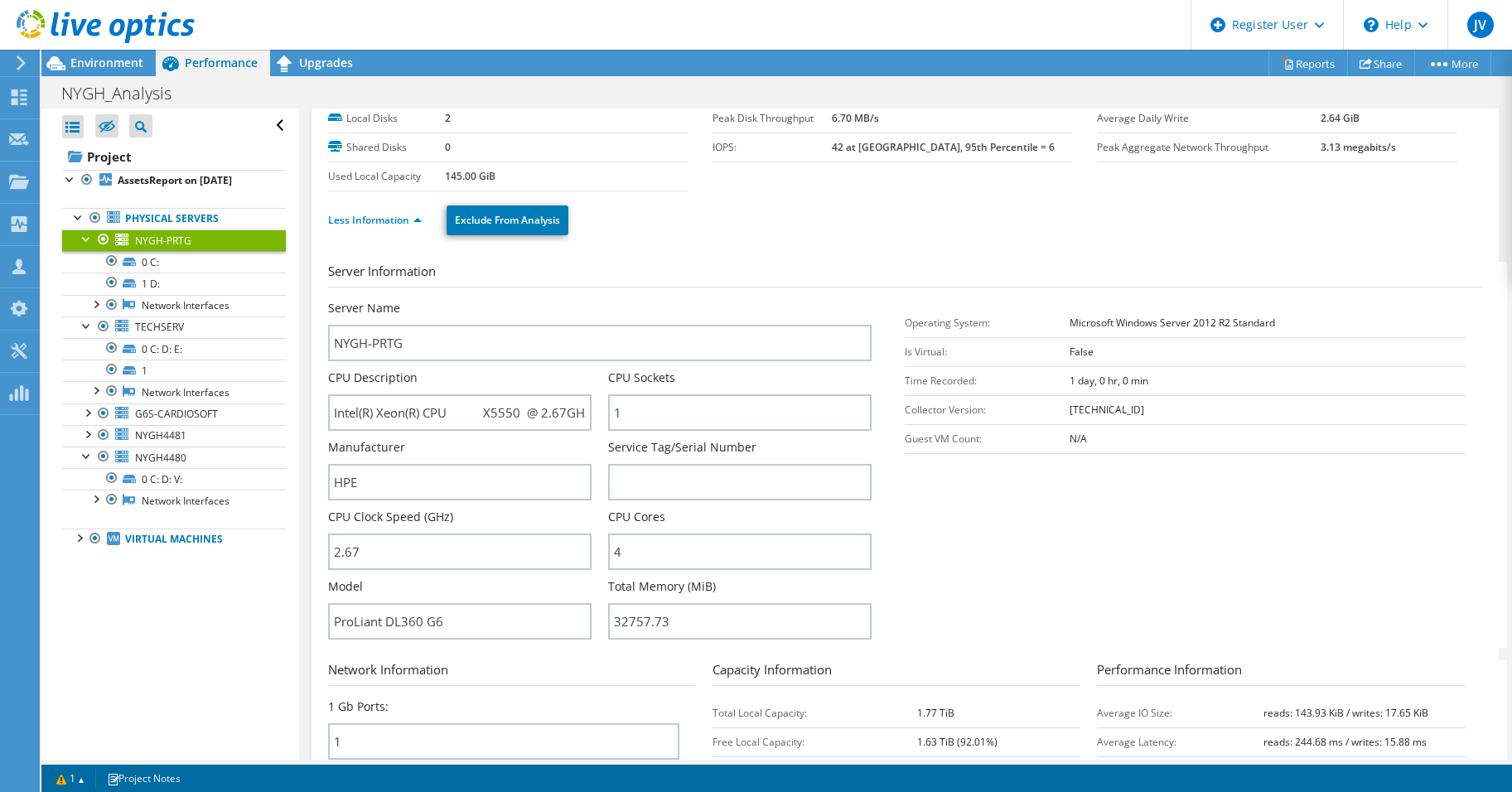
click at [784, 247] on div "Less Information Exclude From Analysis" at bounding box center [905, 220] width 1154 height 58
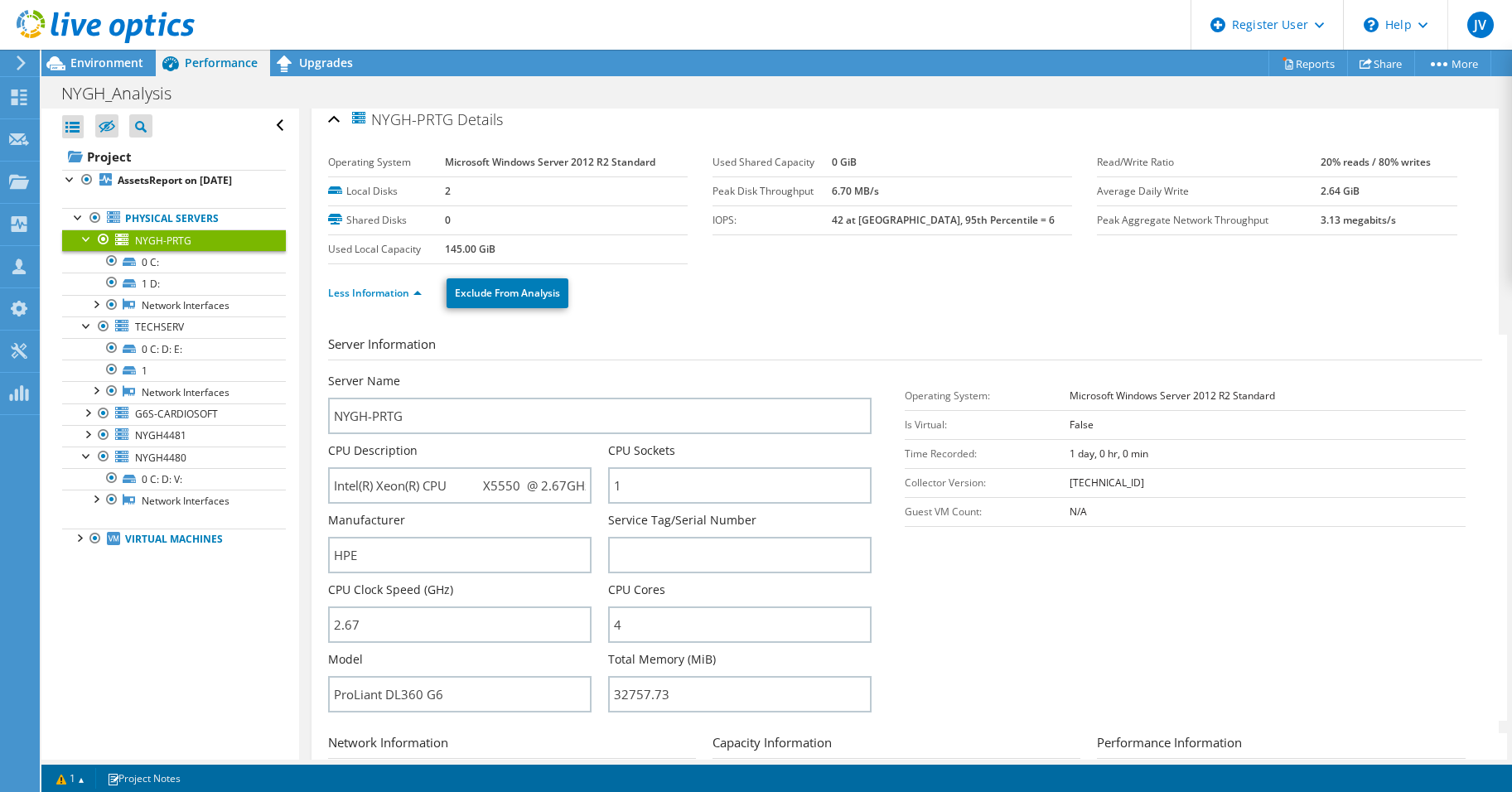
scroll to position [0, 0]
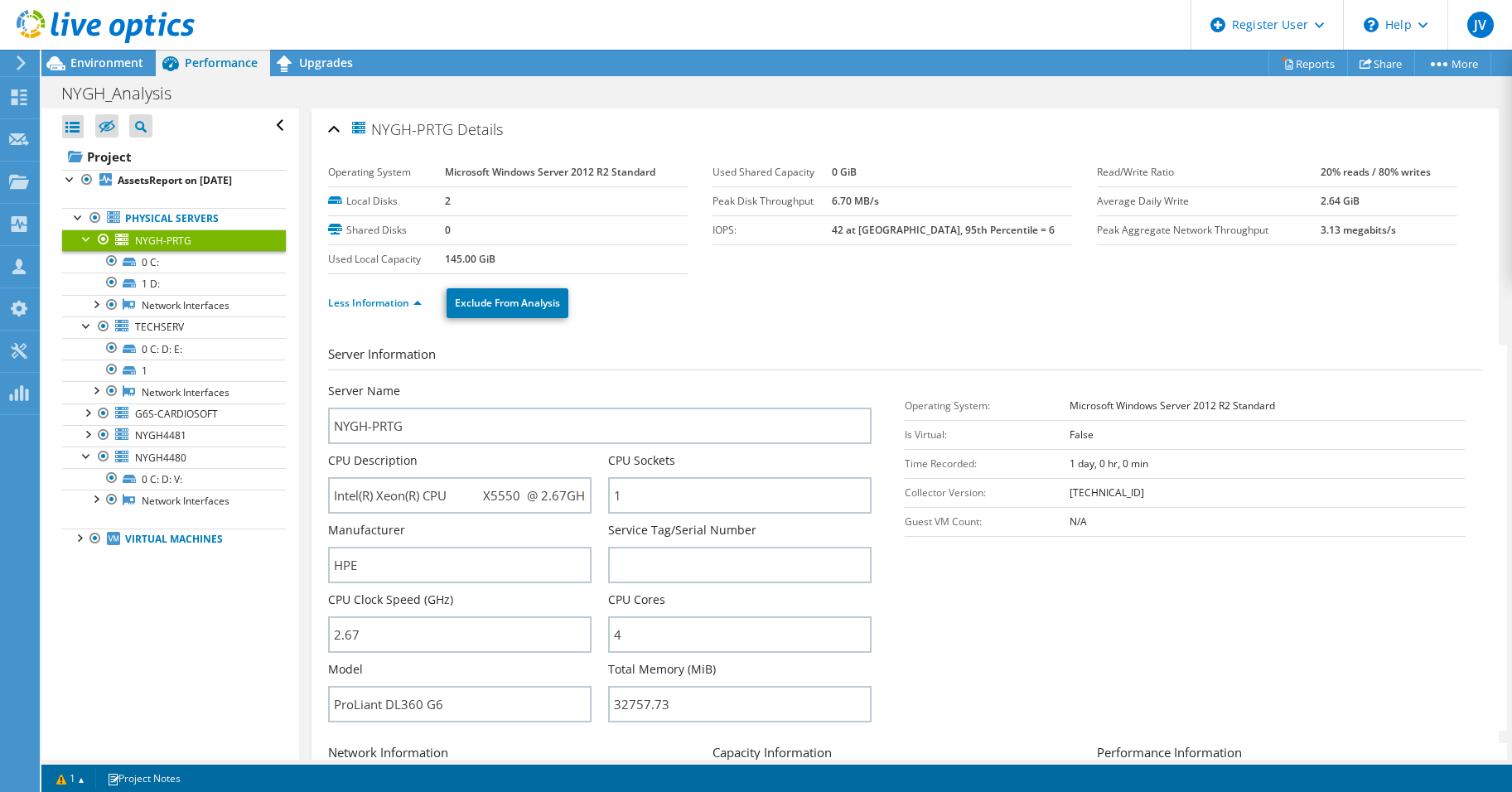
click at [169, 243] on span "NYGH-PRTG" at bounding box center [163, 240] width 56 height 14
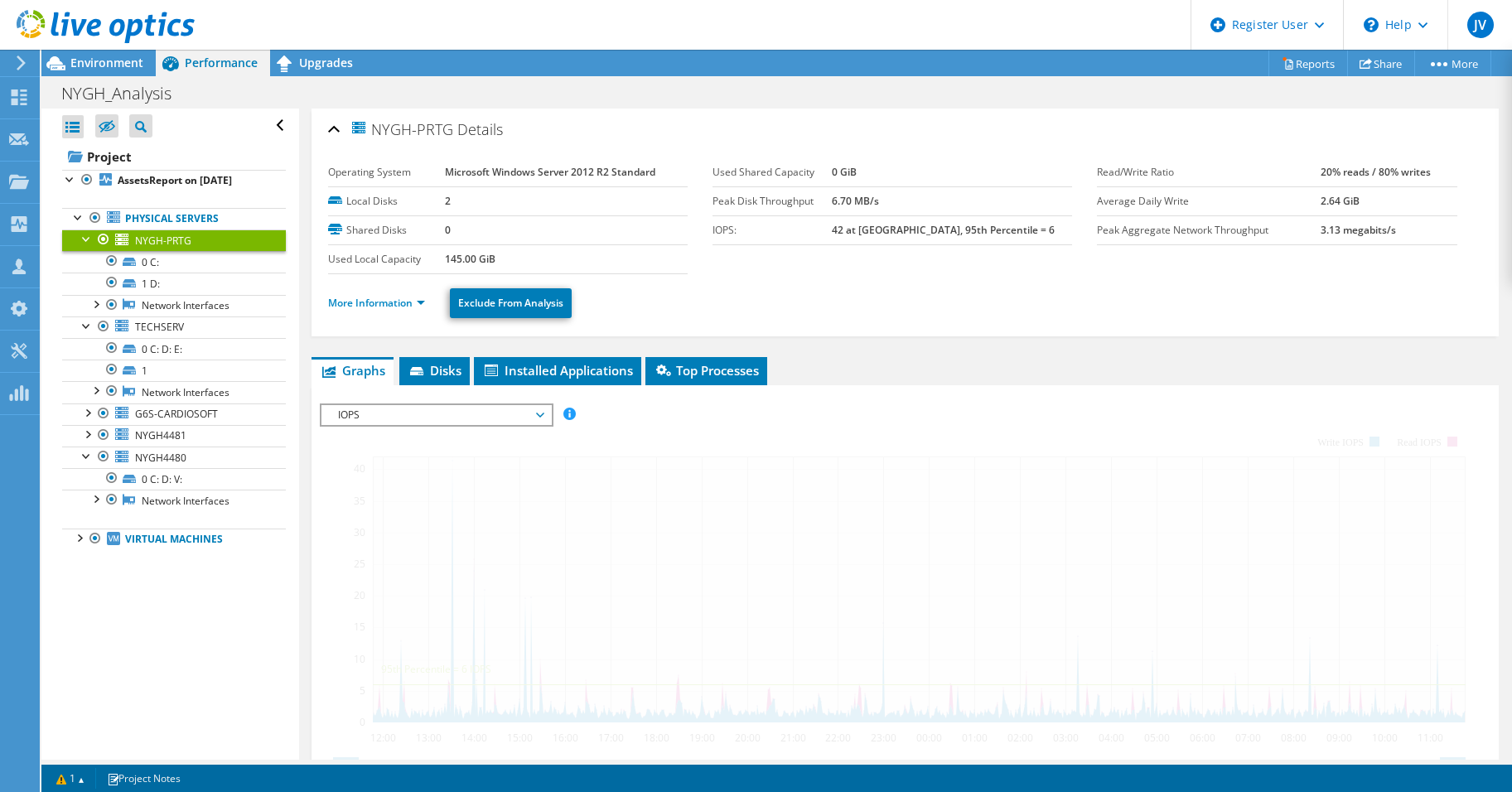
click at [189, 236] on span "NYGH-PRTG" at bounding box center [163, 240] width 56 height 14
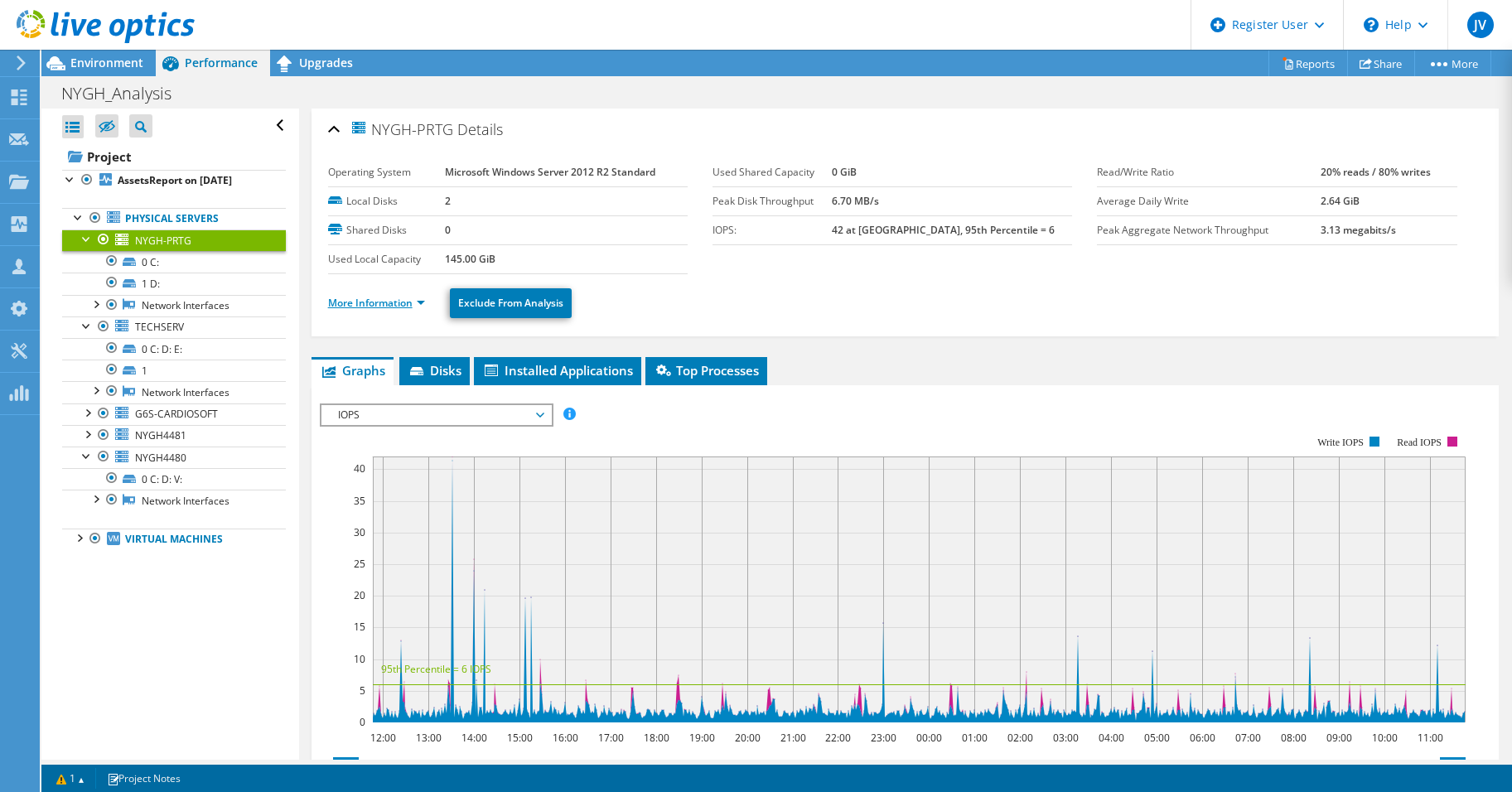
click at [376, 300] on link "More Information" at bounding box center [377, 302] width 97 height 14
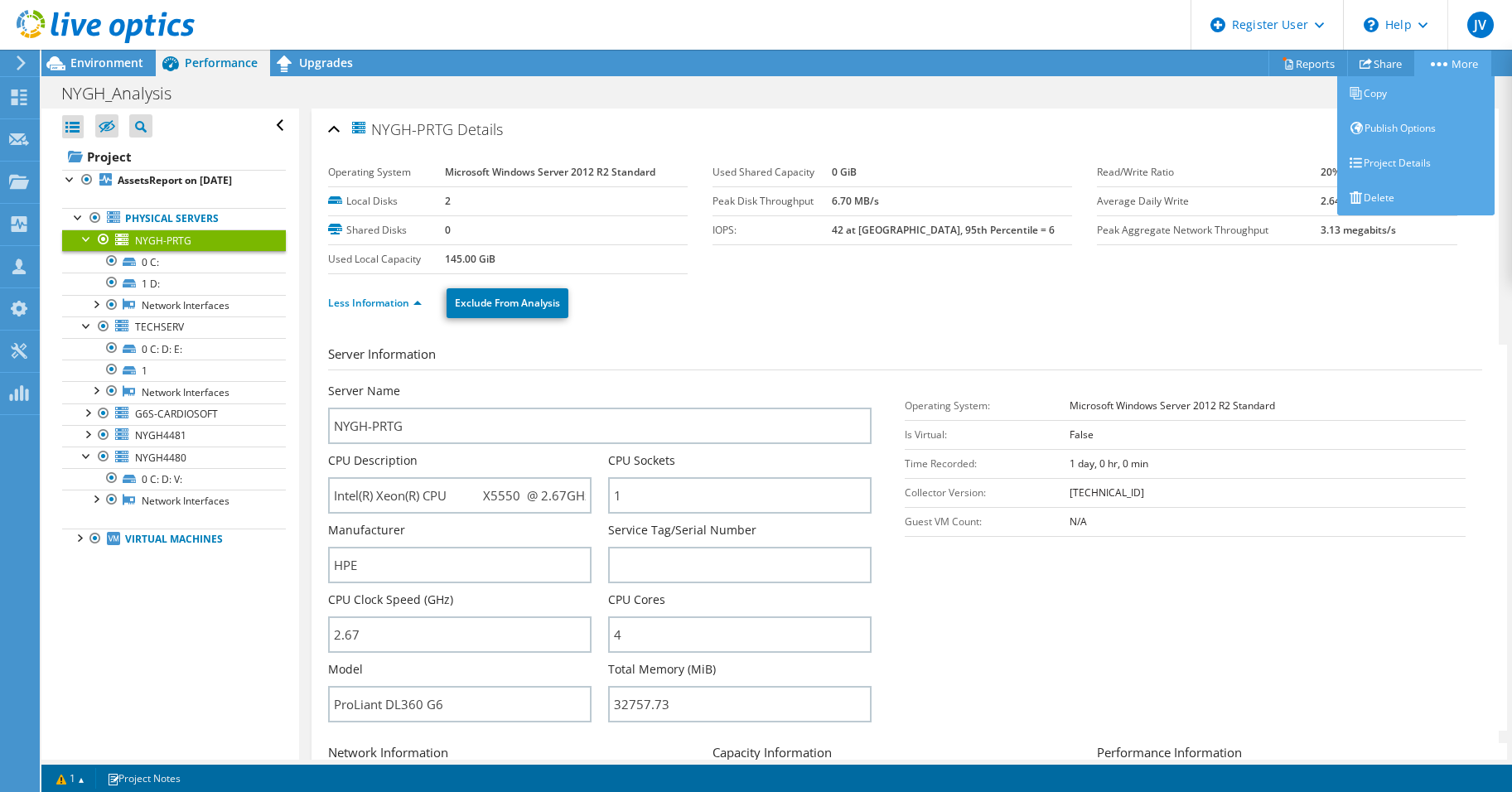
click at [1434, 70] on link "More" at bounding box center [1453, 64] width 77 height 25
click at [1391, 162] on link "Project Details" at bounding box center [1416, 163] width 157 height 35
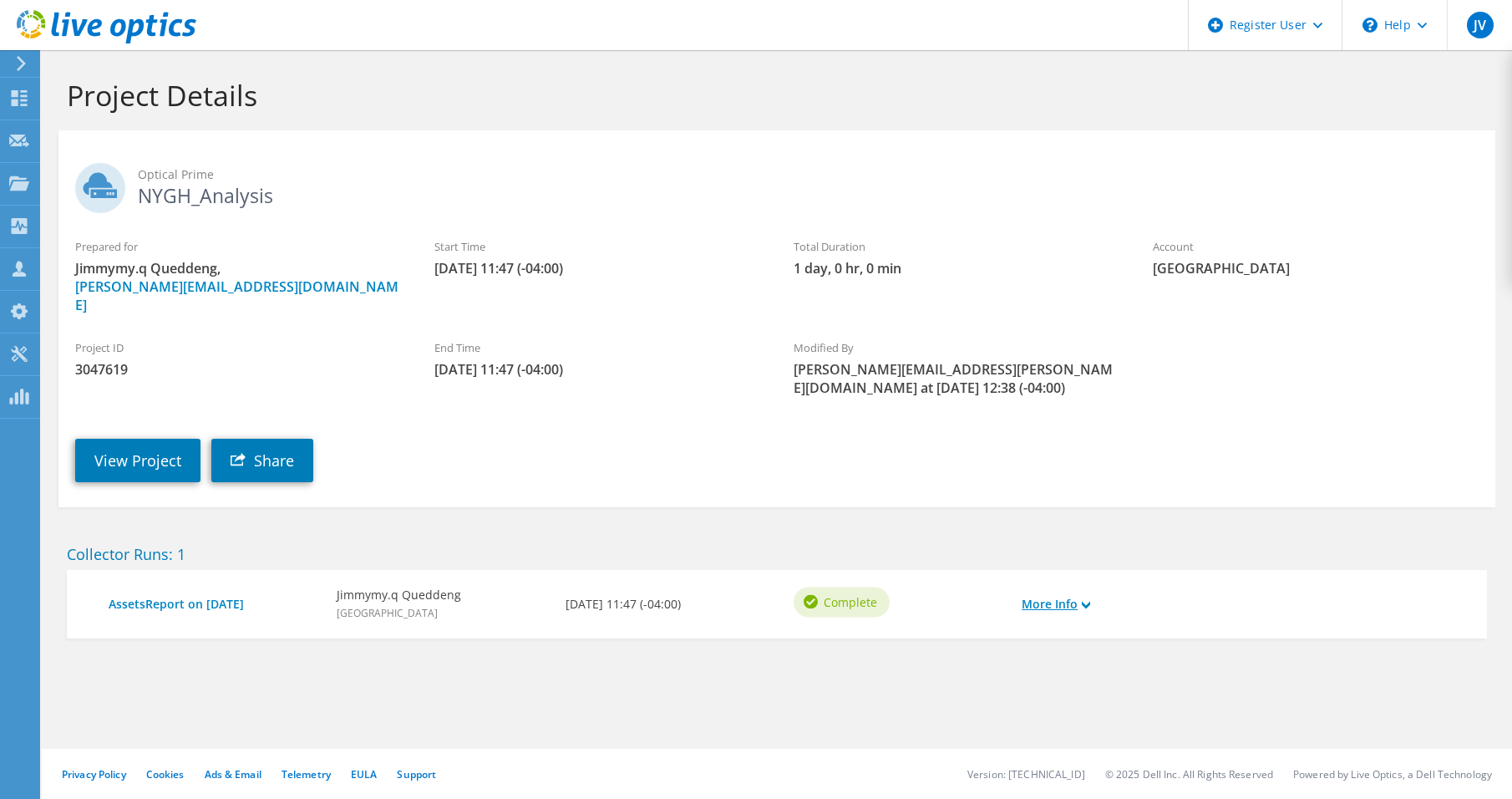
click at [1080, 594] on link "More Info" at bounding box center [1056, 604] width 69 height 18
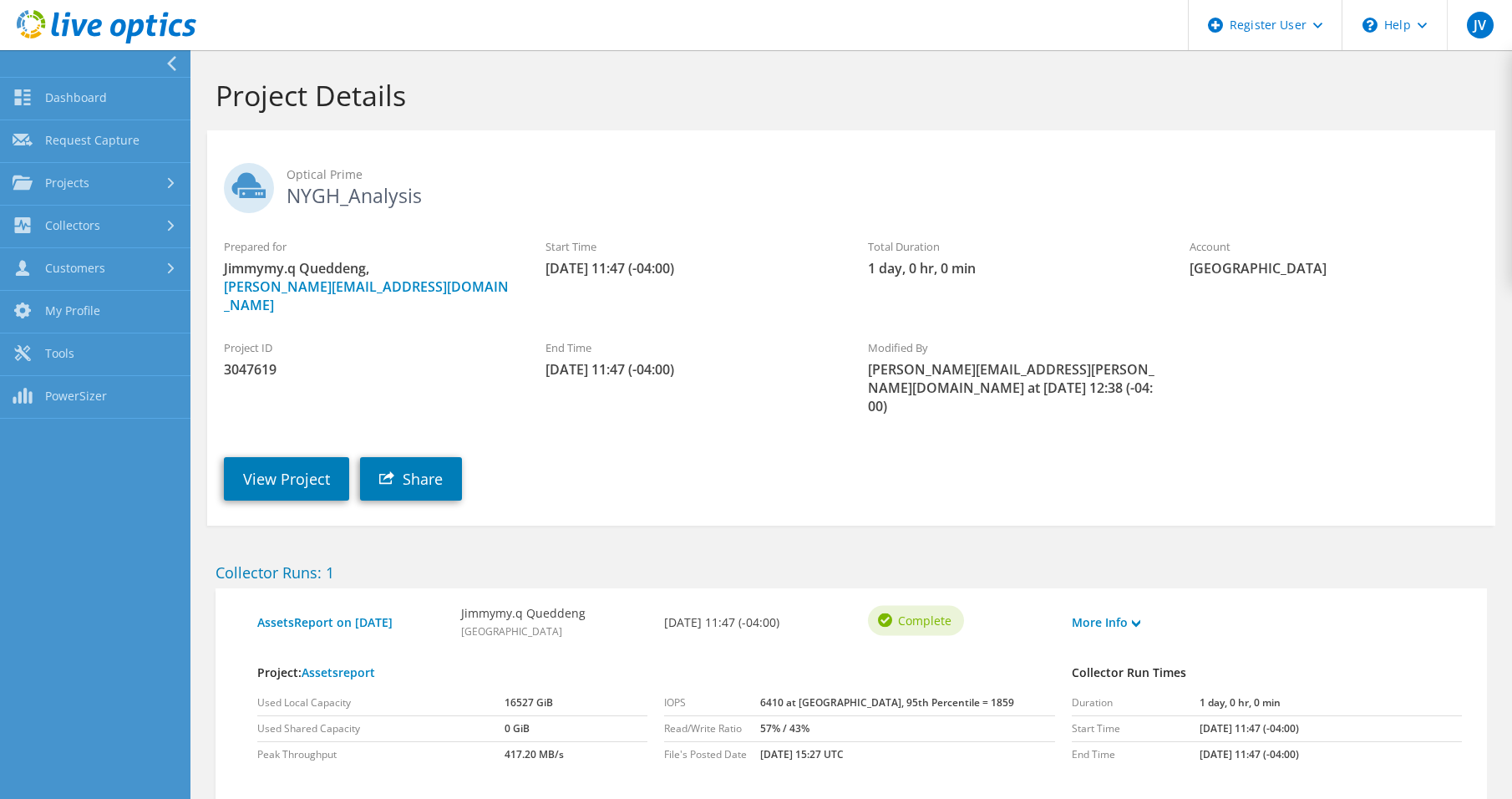
click at [484, 75] on div "Project Details" at bounding box center [851, 90] width 1305 height 80
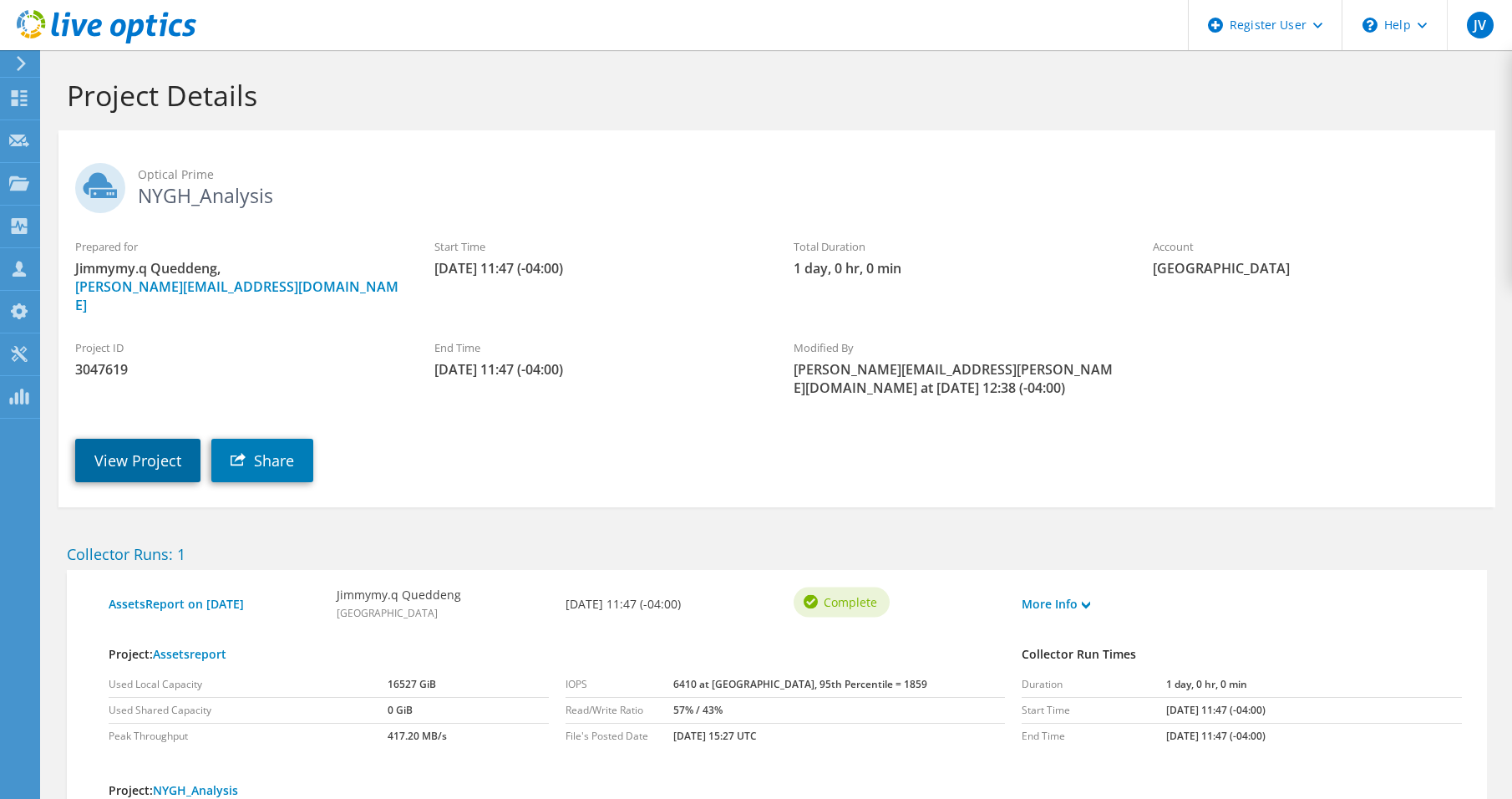
click at [137, 442] on link "View Project" at bounding box center [138, 460] width 126 height 43
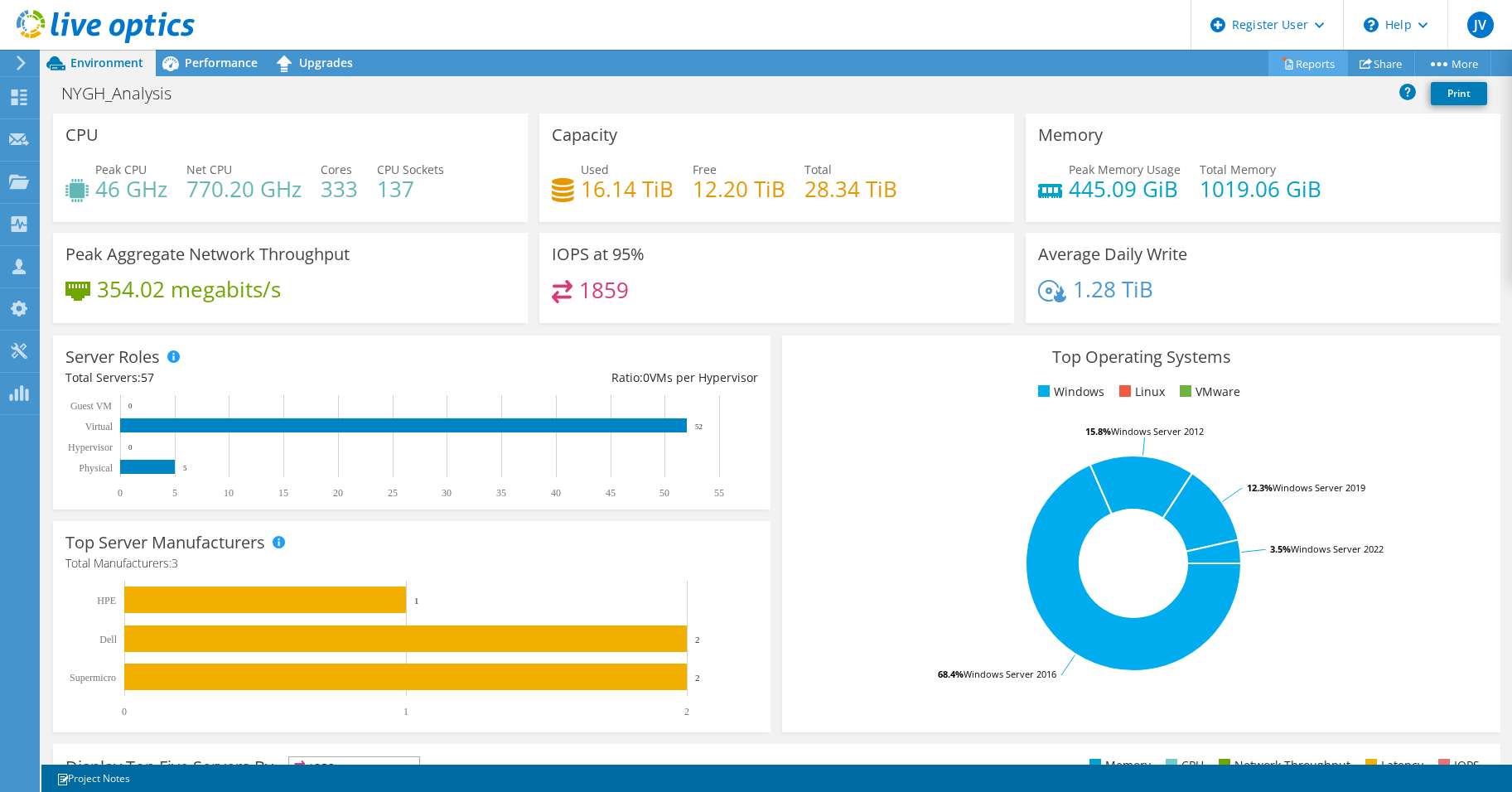
click at [1312, 61] on link "Reports" at bounding box center [1307, 64] width 79 height 25
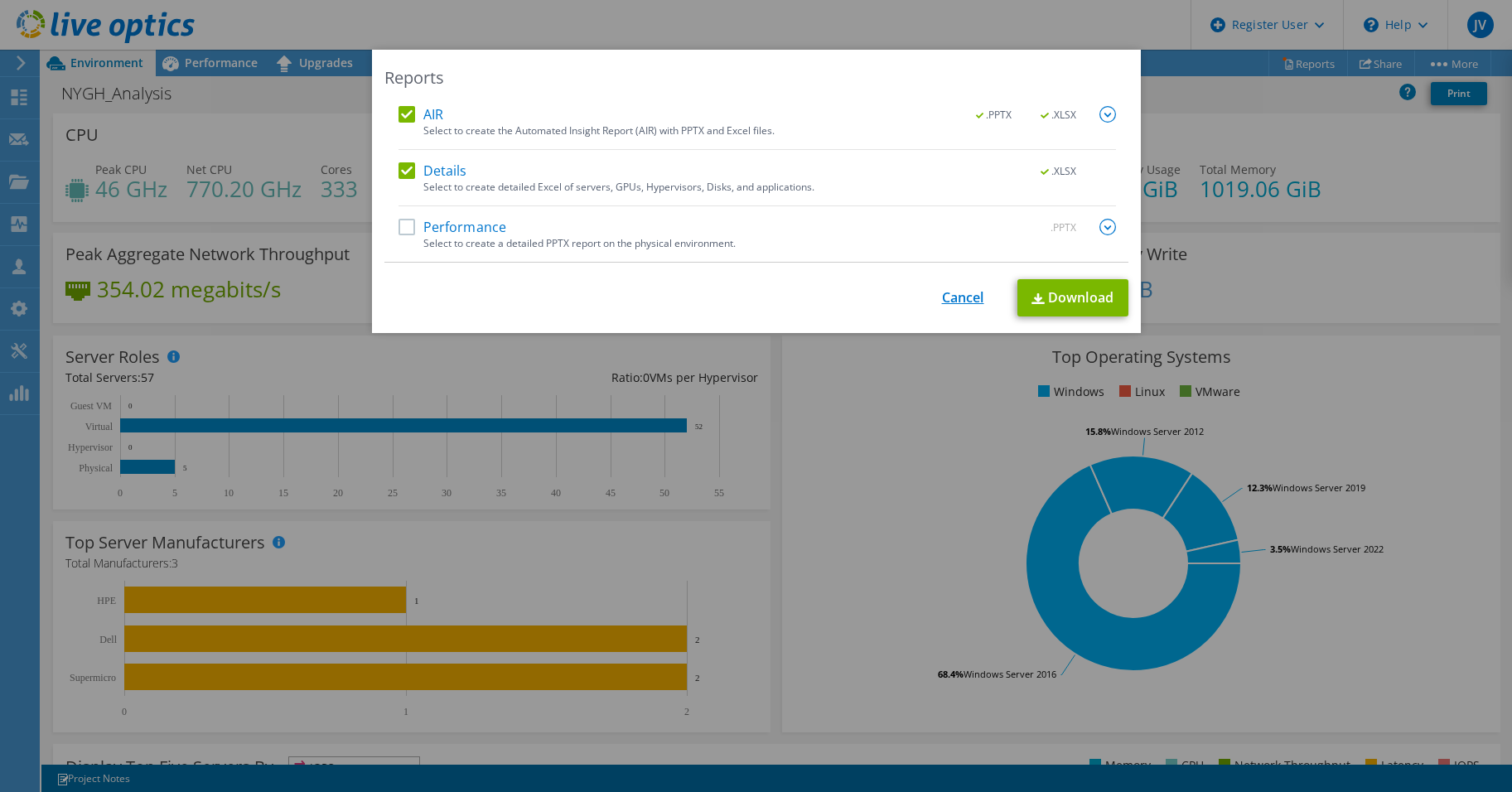
click at [961, 299] on link "Cancel" at bounding box center [963, 297] width 42 height 15
